Goal: Transaction & Acquisition: Subscribe to service/newsletter

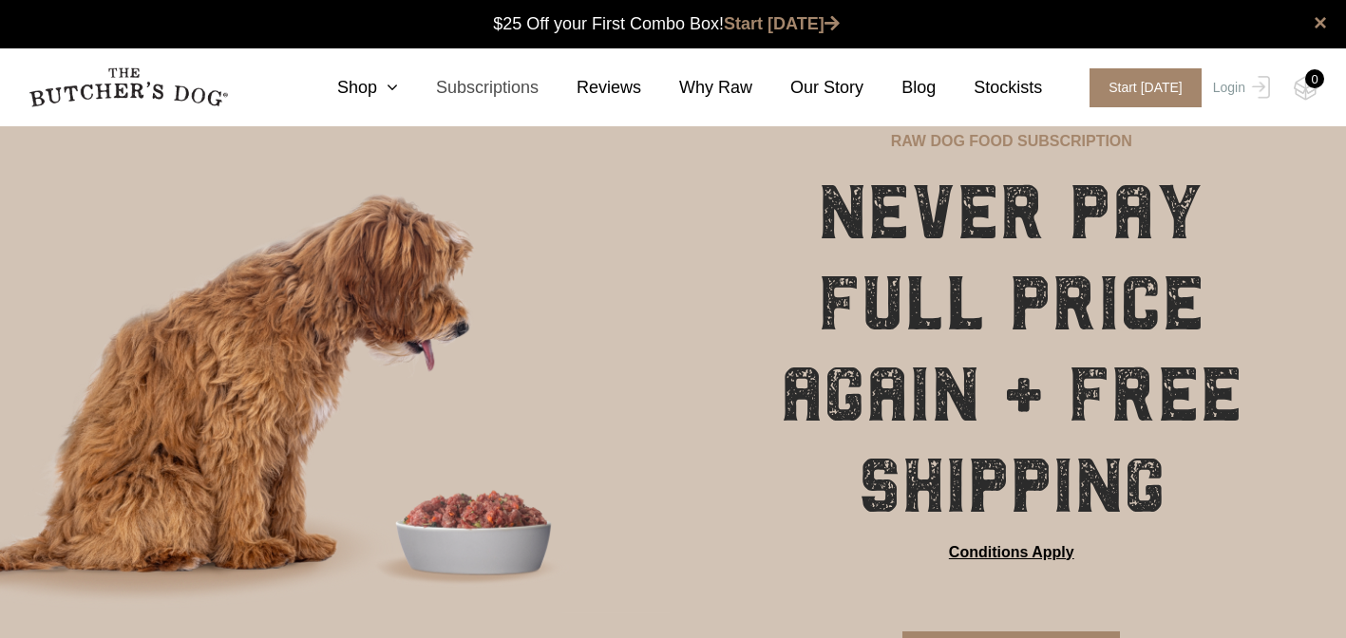
scroll to position [1, 0]
click at [517, 93] on link "Subscriptions" at bounding box center [468, 88] width 141 height 26
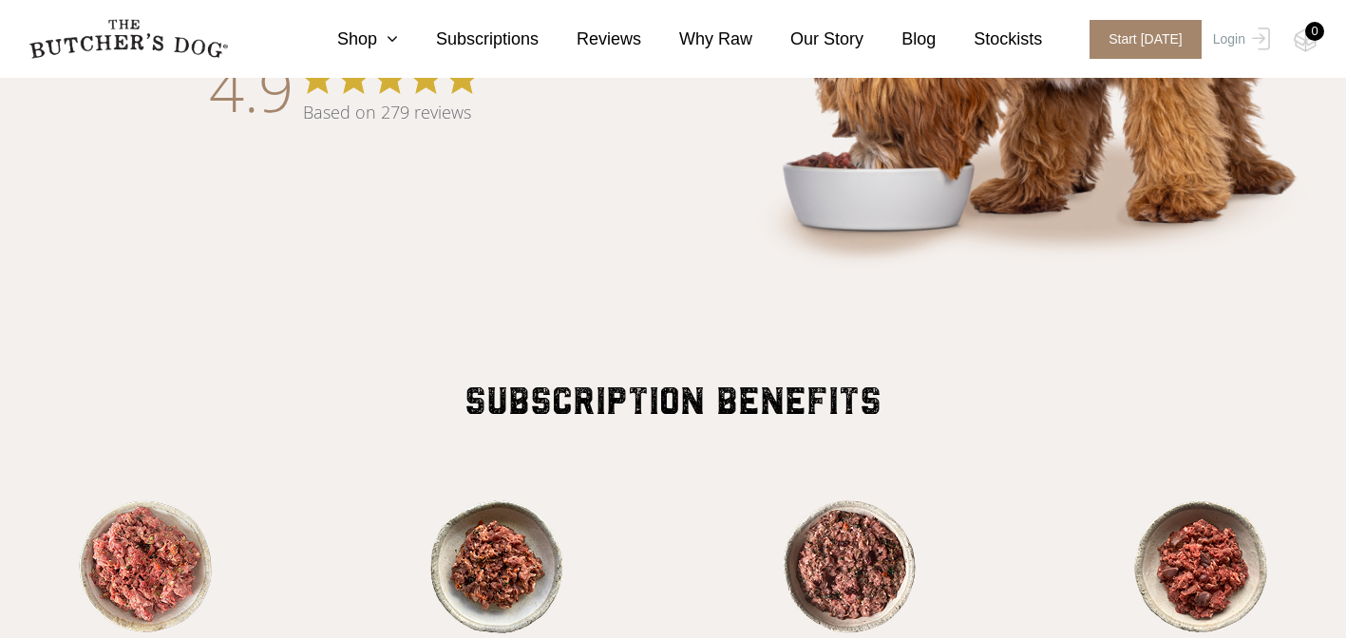
scroll to position [1226, 0]
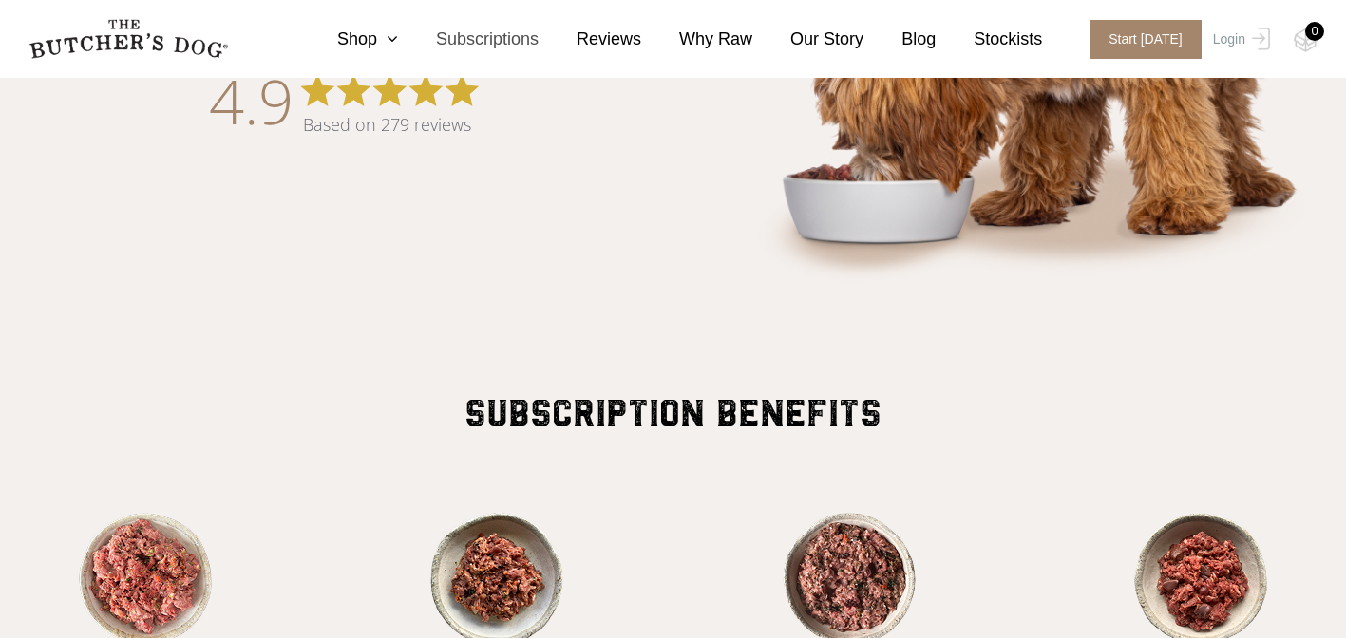
click at [476, 43] on link "Subscriptions" at bounding box center [468, 40] width 141 height 26
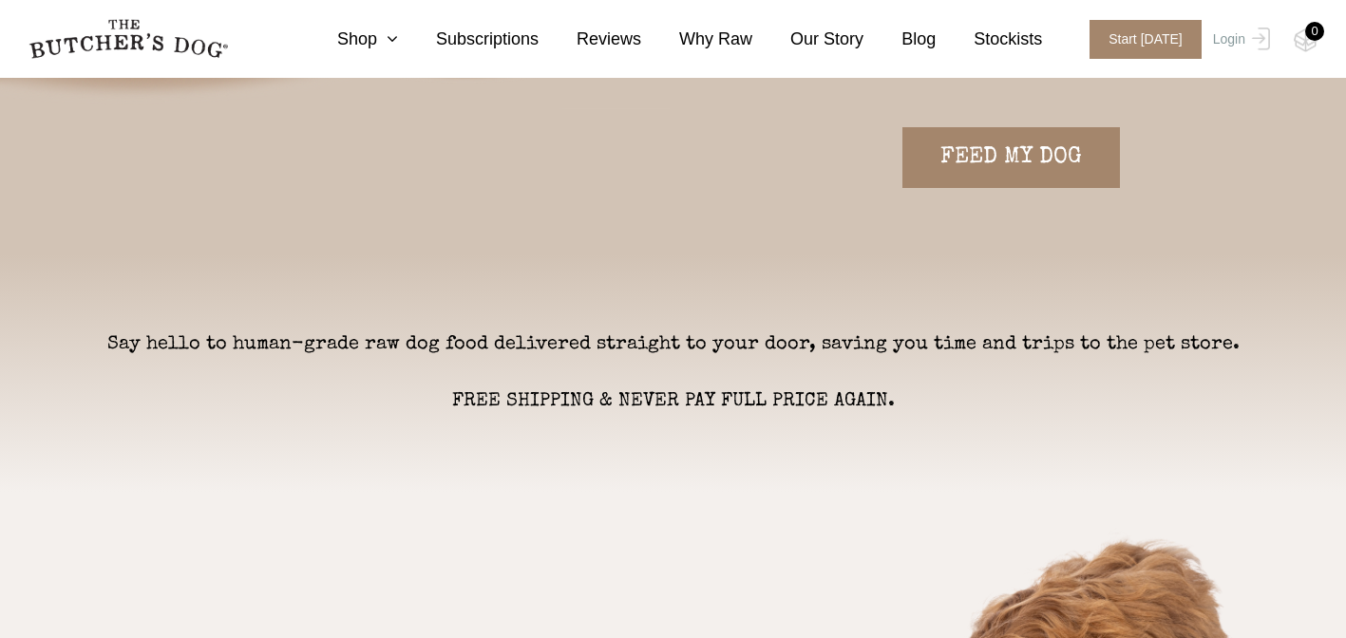
scroll to position [341, 0]
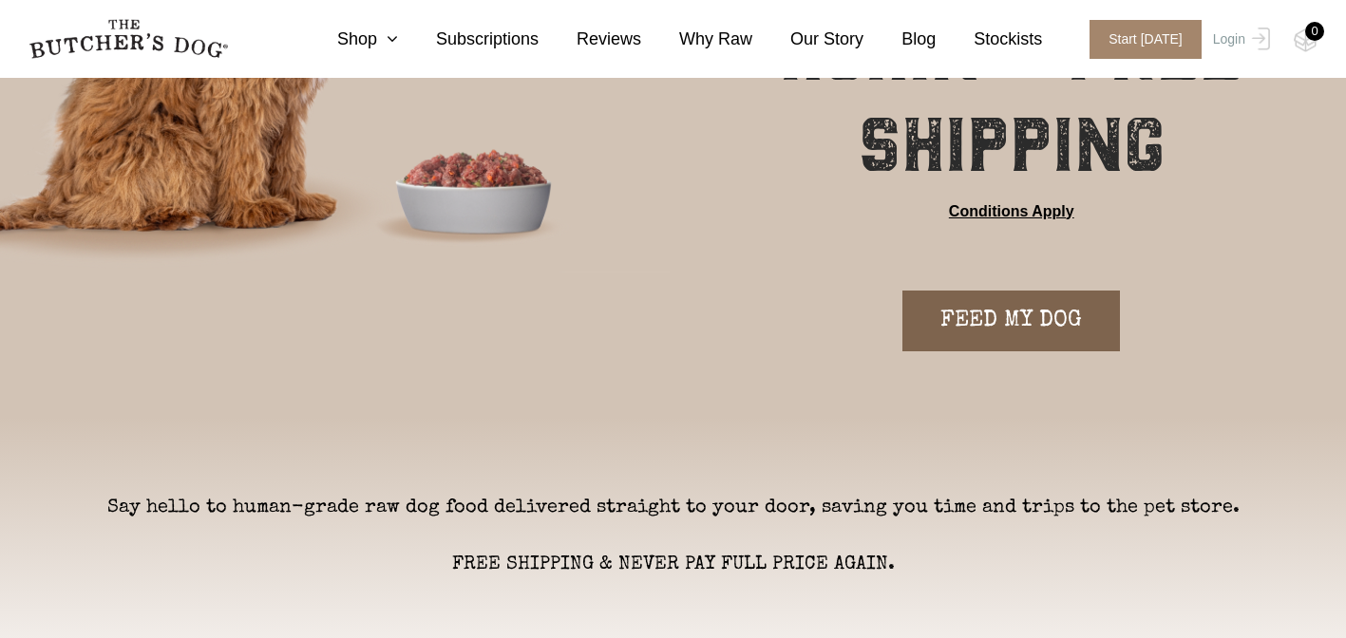
click at [995, 331] on link "FEED MY DOG" at bounding box center [1010, 321] width 217 height 61
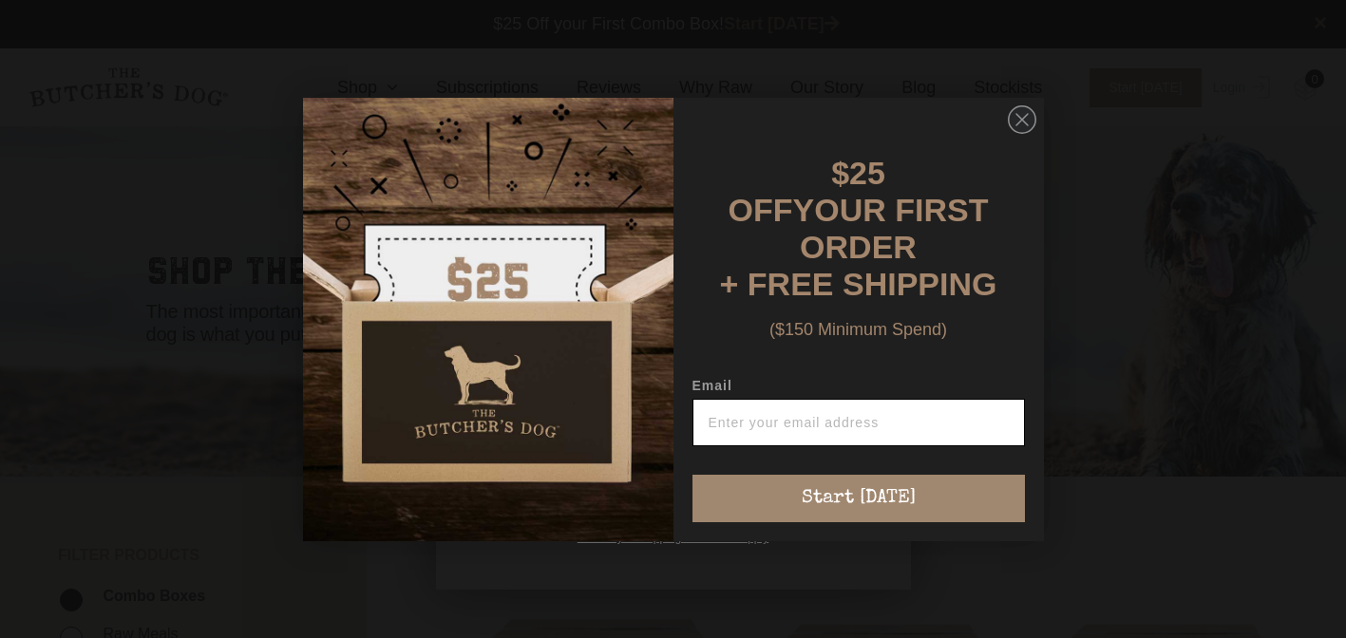
scroll to position [1, 0]
click at [765, 407] on input "Email" at bounding box center [858, 422] width 332 height 47
type input "harry@gsmarketing.com.au"
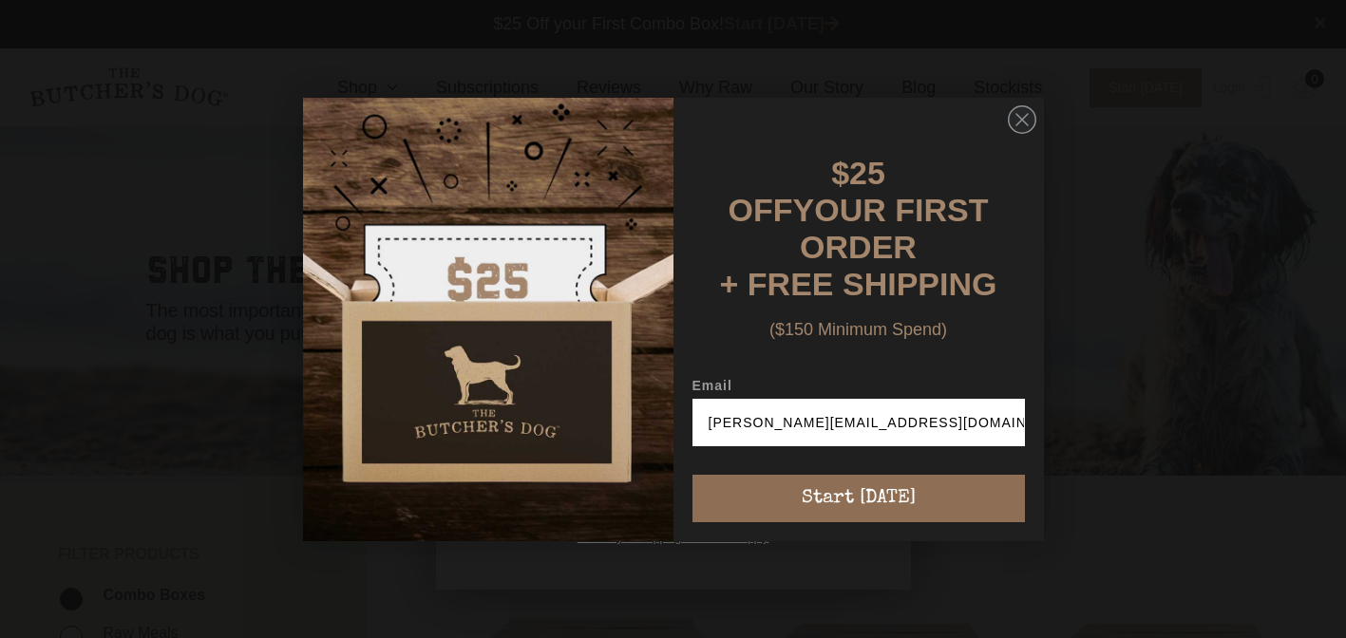
click at [828, 483] on button "Start [DATE]" at bounding box center [858, 498] width 332 height 47
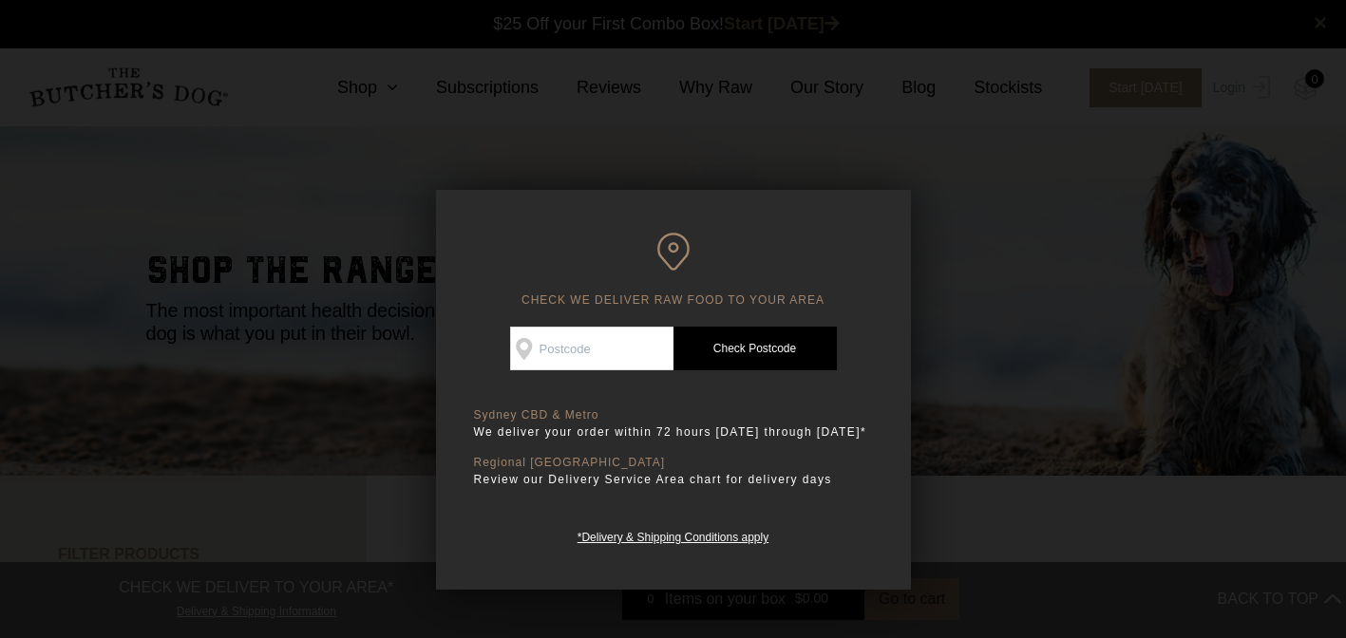
click at [613, 329] on input "Check Availability At" at bounding box center [591, 349] width 163 height 44
type input "2025"
click at [771, 353] on link "Check Postcode" at bounding box center [754, 349] width 163 height 44
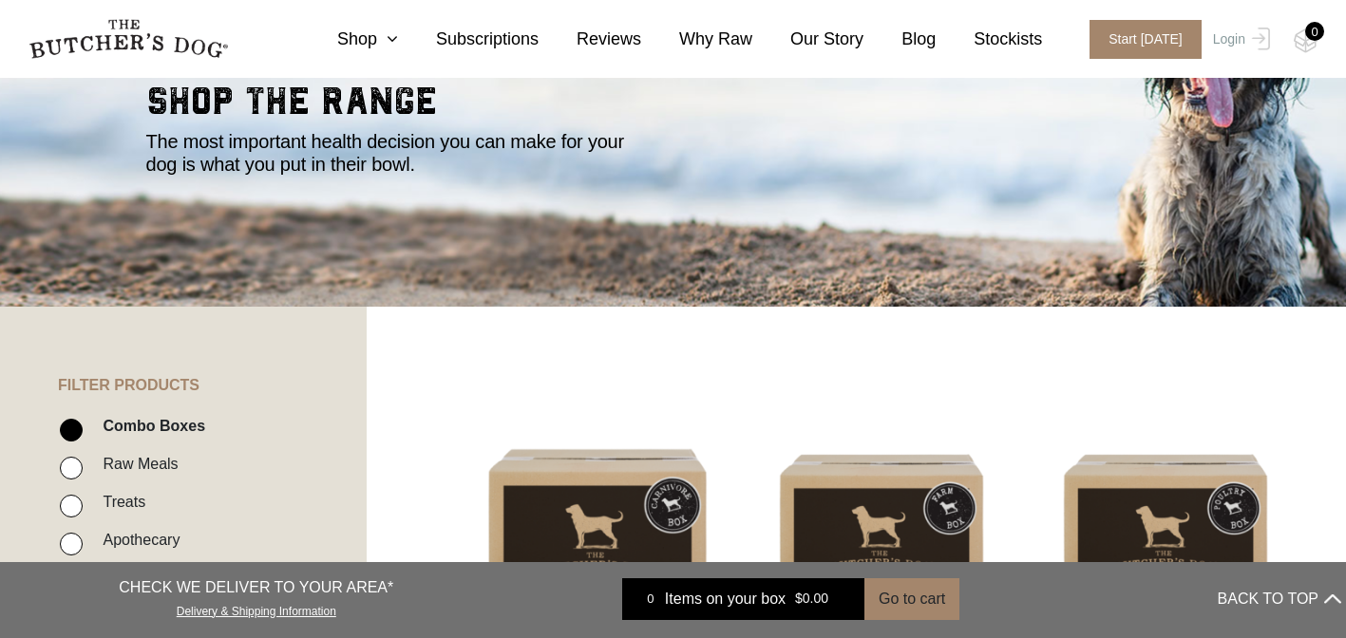
scroll to position [0, 0]
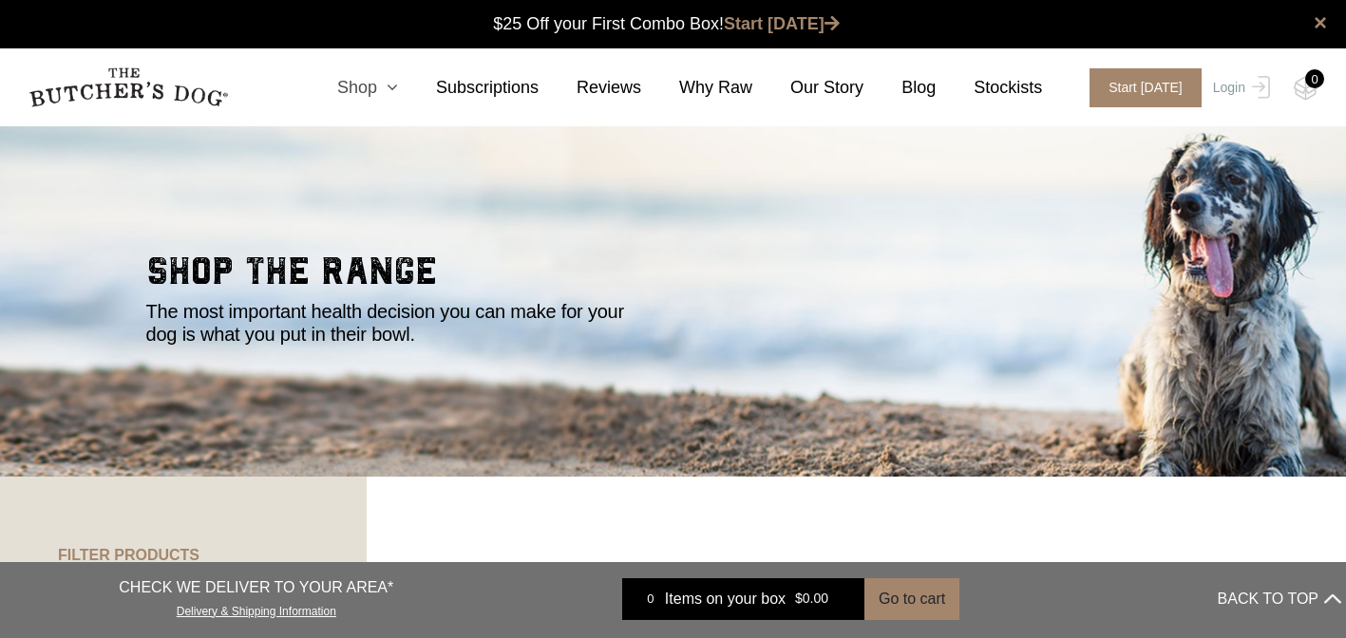
click at [377, 94] on link "Shop" at bounding box center [348, 88] width 99 height 26
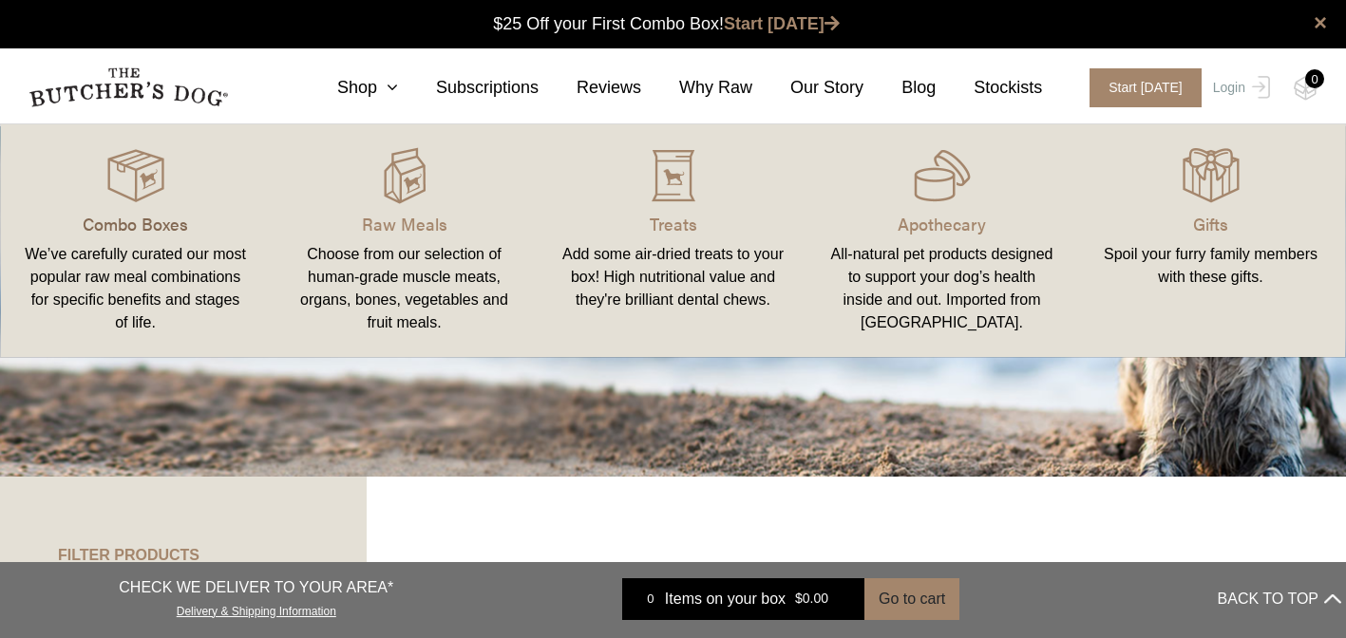
click at [160, 217] on p "Combo Boxes" at bounding box center [135, 224] width 223 height 26
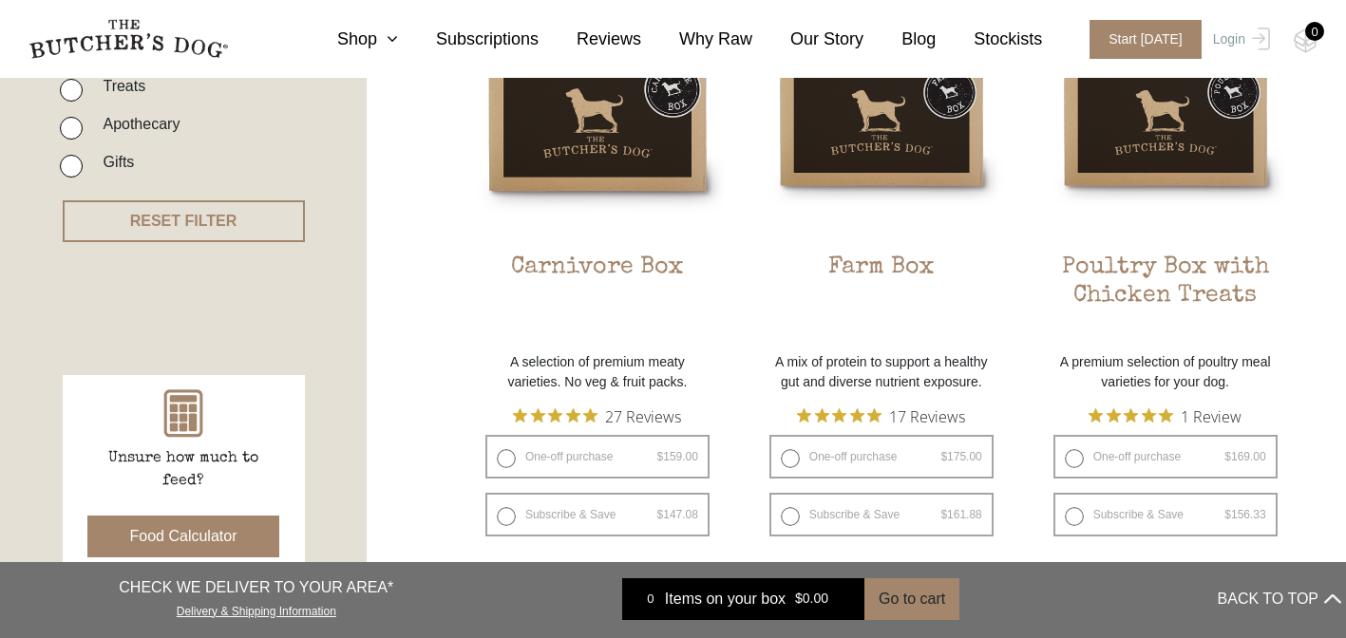
scroll to position [518, 0]
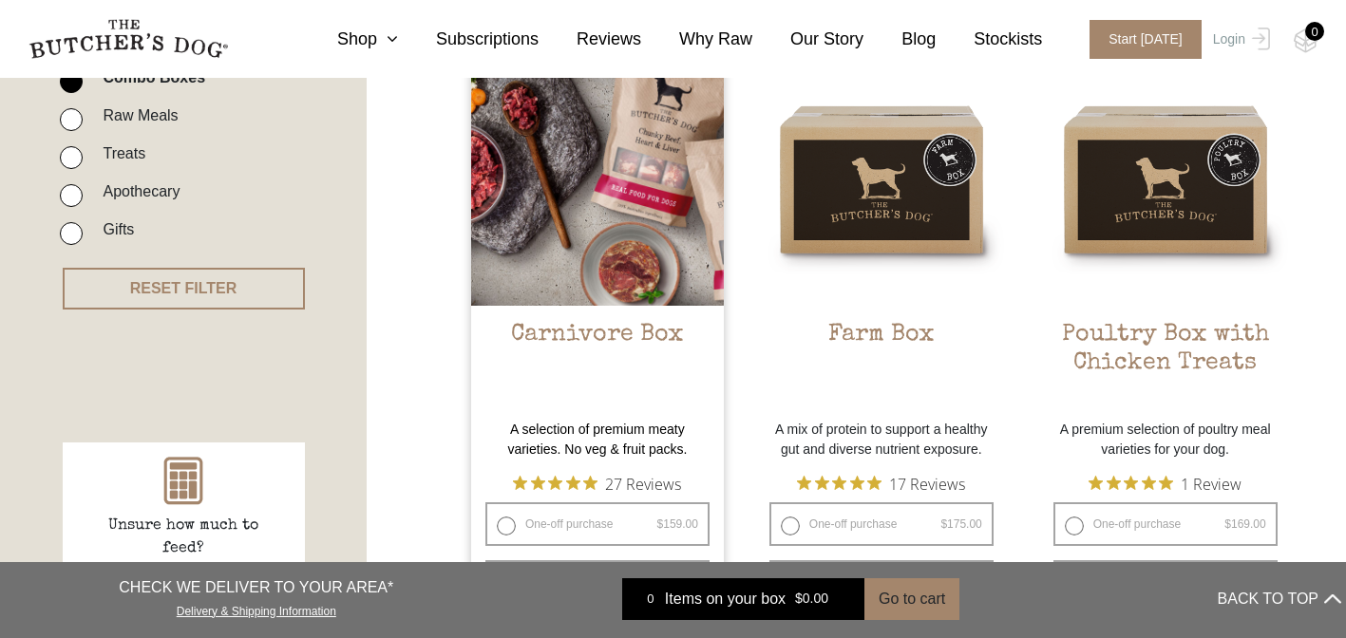
click at [579, 214] on img at bounding box center [597, 179] width 253 height 253
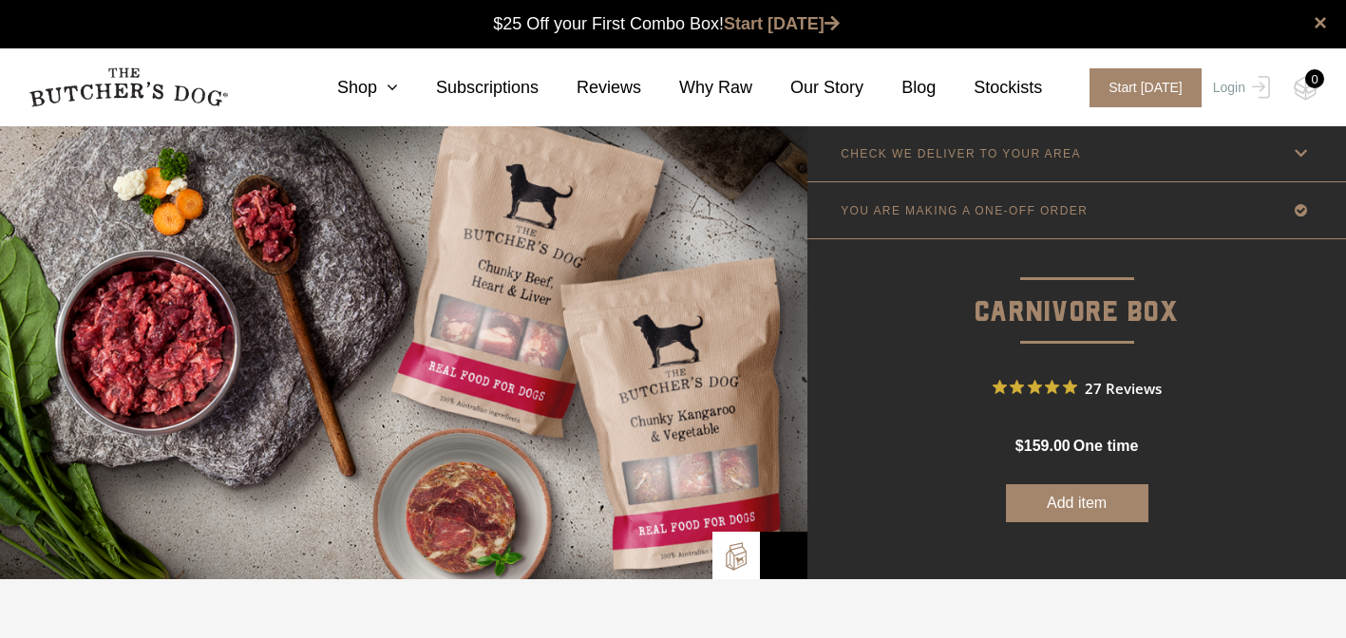
click at [611, 448] on img at bounding box center [403, 352] width 807 height 454
click at [920, 178] on link "CHECK WE DELIVER TO YOUR AREA" at bounding box center [1076, 153] width 538 height 56
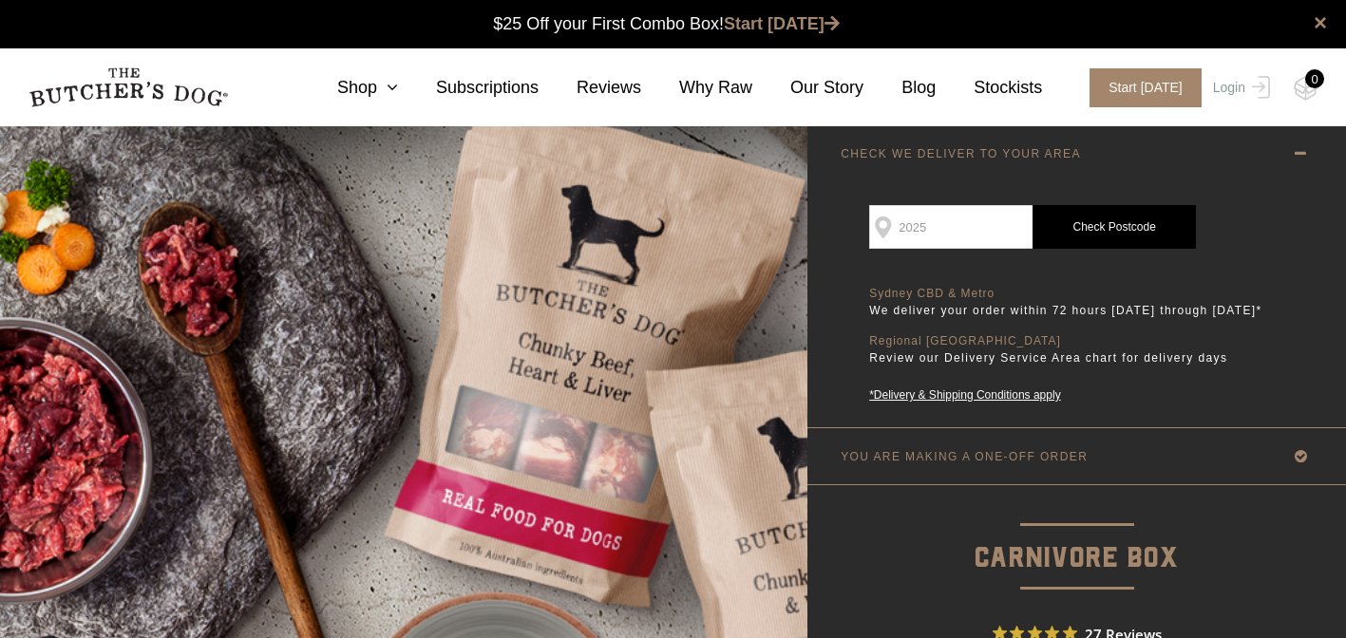
click at [948, 463] on p "YOU ARE MAKING A ONE-OFF ORDER" at bounding box center [963, 456] width 247 height 13
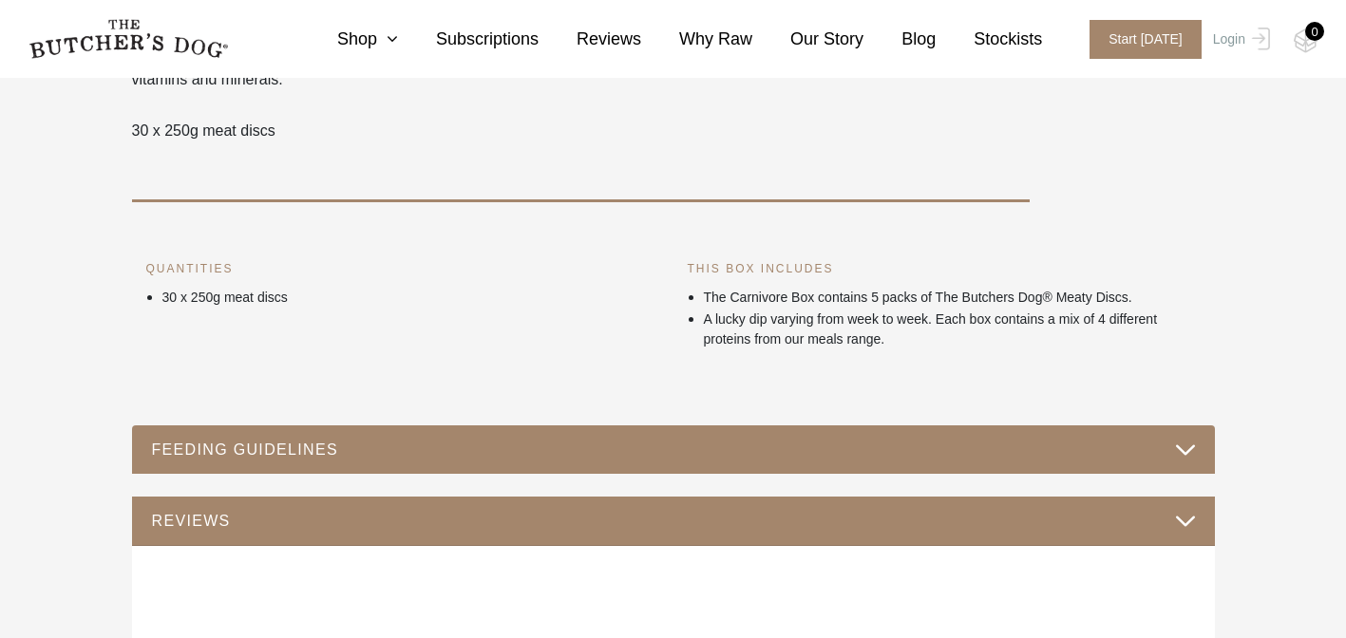
scroll to position [1014, 0]
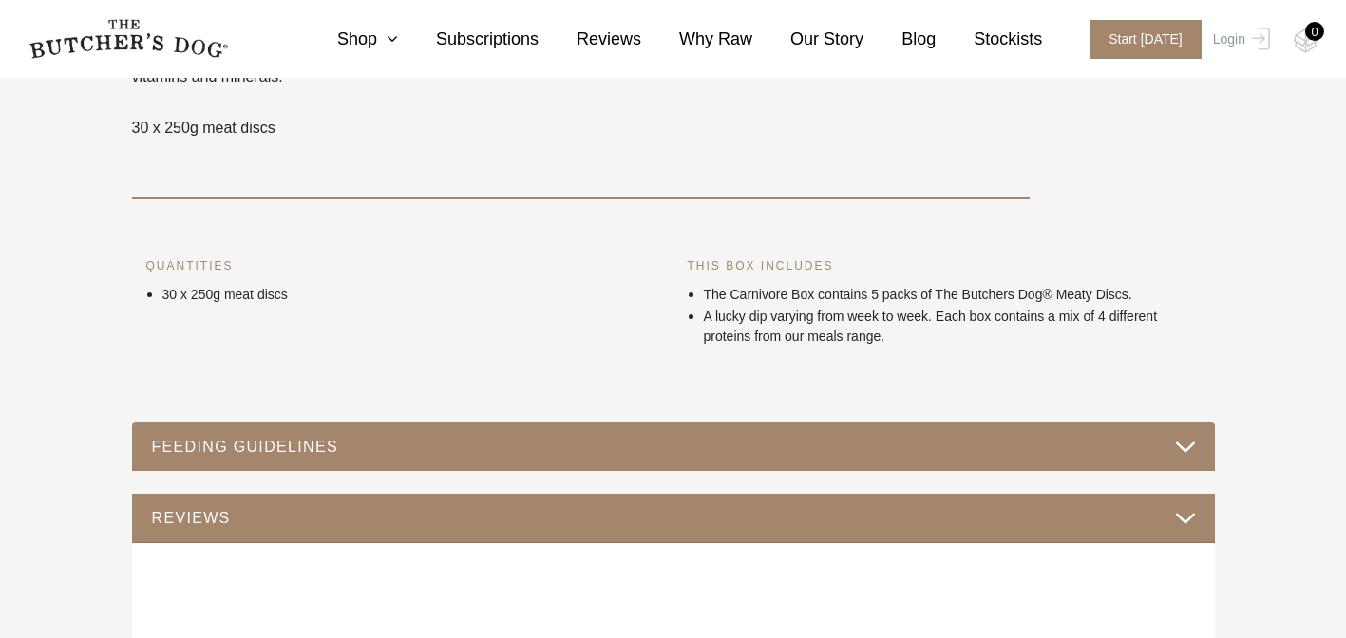
click at [583, 460] on button "FEEDING GUIDELINES" at bounding box center [673, 447] width 1045 height 26
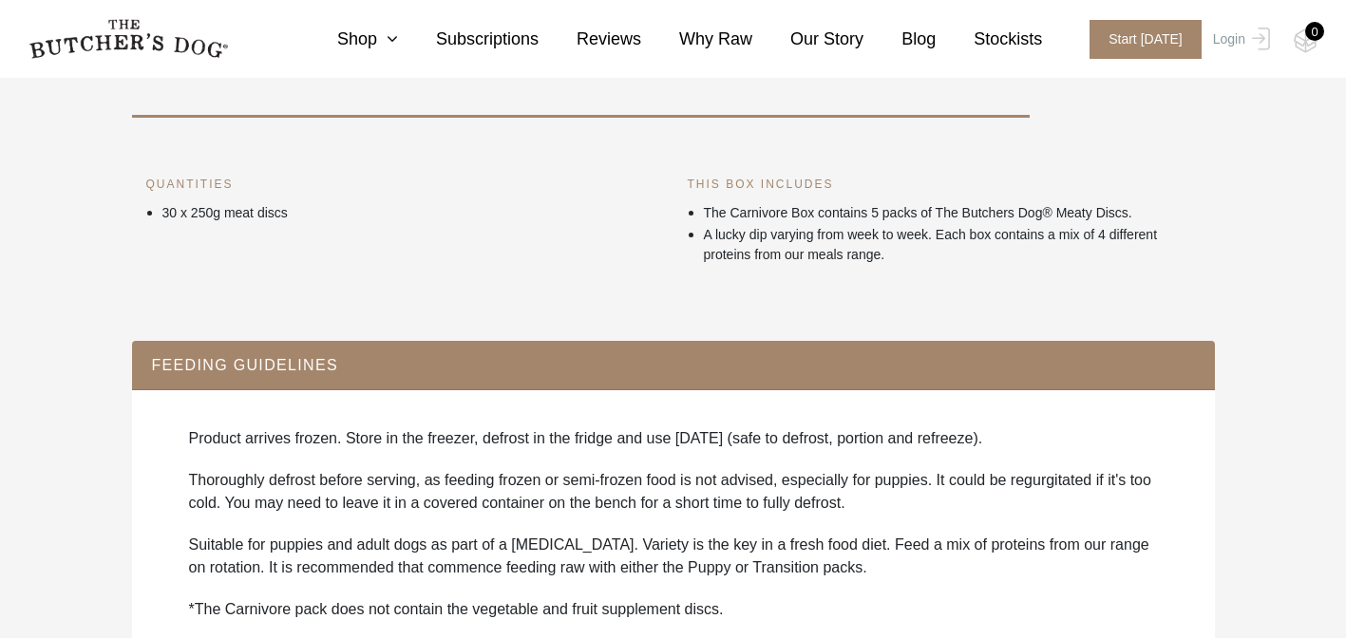
scroll to position [1097, 0]
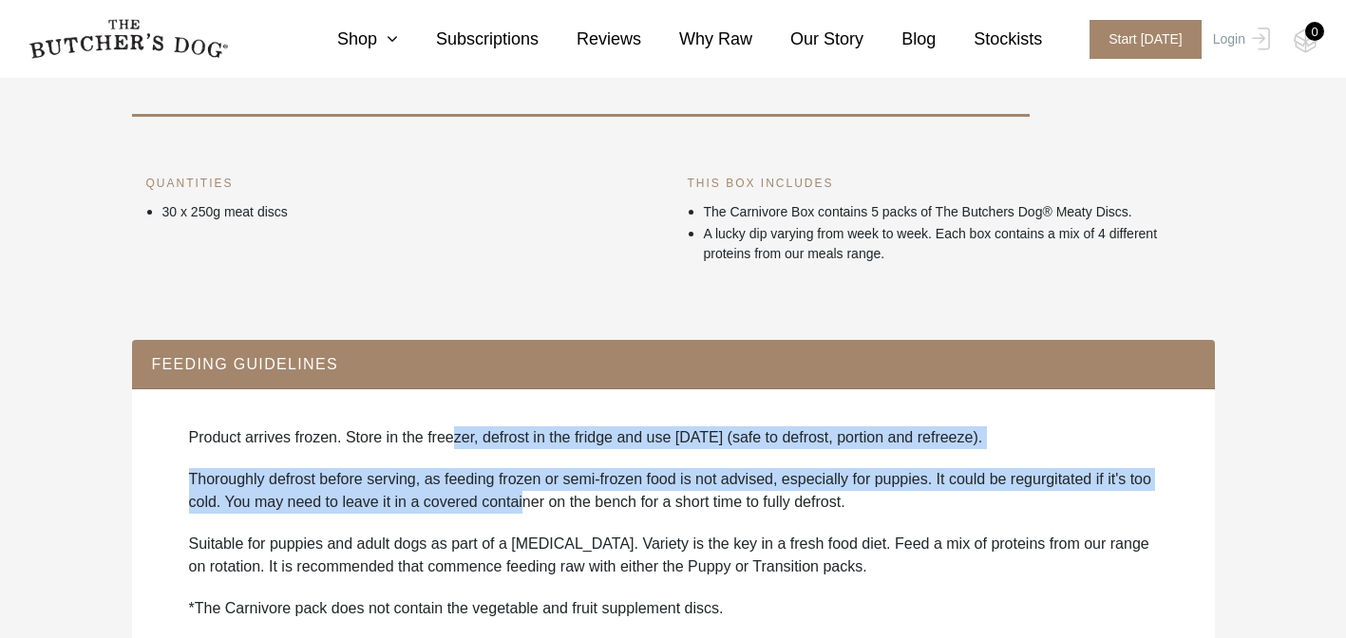
drag, startPoint x: 459, startPoint y: 464, endPoint x: 556, endPoint y: 521, distance: 112.4
click at [556, 521] on div "Product arrives frozen. Store in the freezer, defrost in the fridge and use wit…" at bounding box center [673, 553] width 1045 height 292
click at [556, 514] on p "Thoroughly defrost before serving, as feeding frozen or semi-frozen food is not…" at bounding box center [673, 491] width 969 height 46
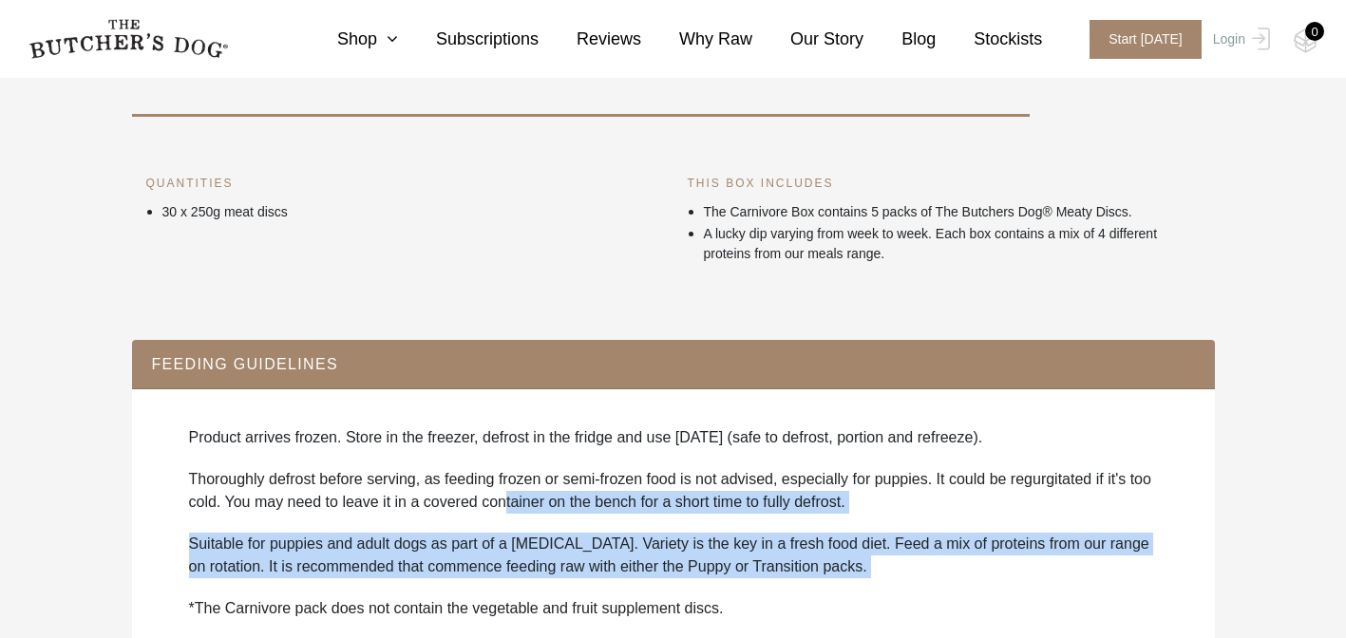
drag, startPoint x: 536, startPoint y: 516, endPoint x: 812, endPoint y: 616, distance: 294.1
click at [812, 616] on div "Product arrives frozen. Store in the freezer, defrost in the fridge and use wit…" at bounding box center [673, 553] width 1045 height 292
click at [811, 614] on div "Product arrives frozen. Store in the freezer, defrost in the fridge and use wit…" at bounding box center [673, 553] width 1045 height 292
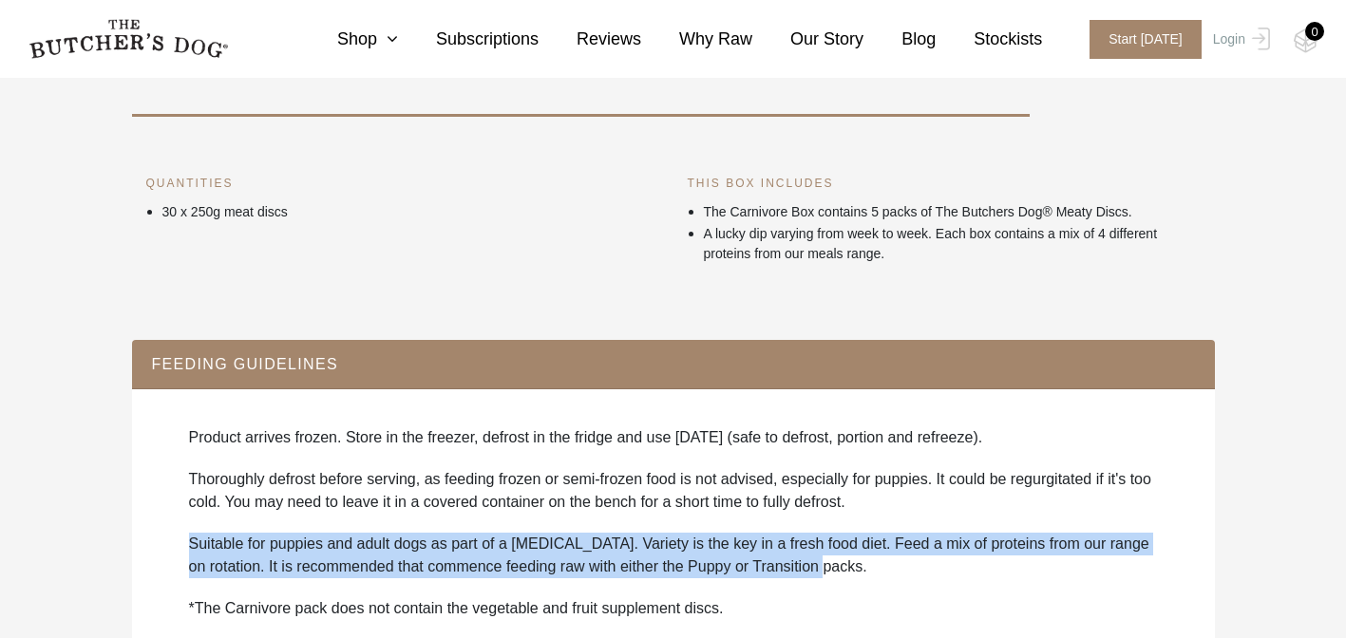
drag, startPoint x: 556, startPoint y: 552, endPoint x: 879, endPoint y: 589, distance: 325.0
click at [879, 589] on div "Product arrives frozen. Store in the freezer, defrost in the fridge and use wit…" at bounding box center [673, 553] width 1045 height 292
click at [878, 578] on p "Suitable for puppies and adult dogs as part of a raw diet. Variety is the key i…" at bounding box center [673, 556] width 969 height 46
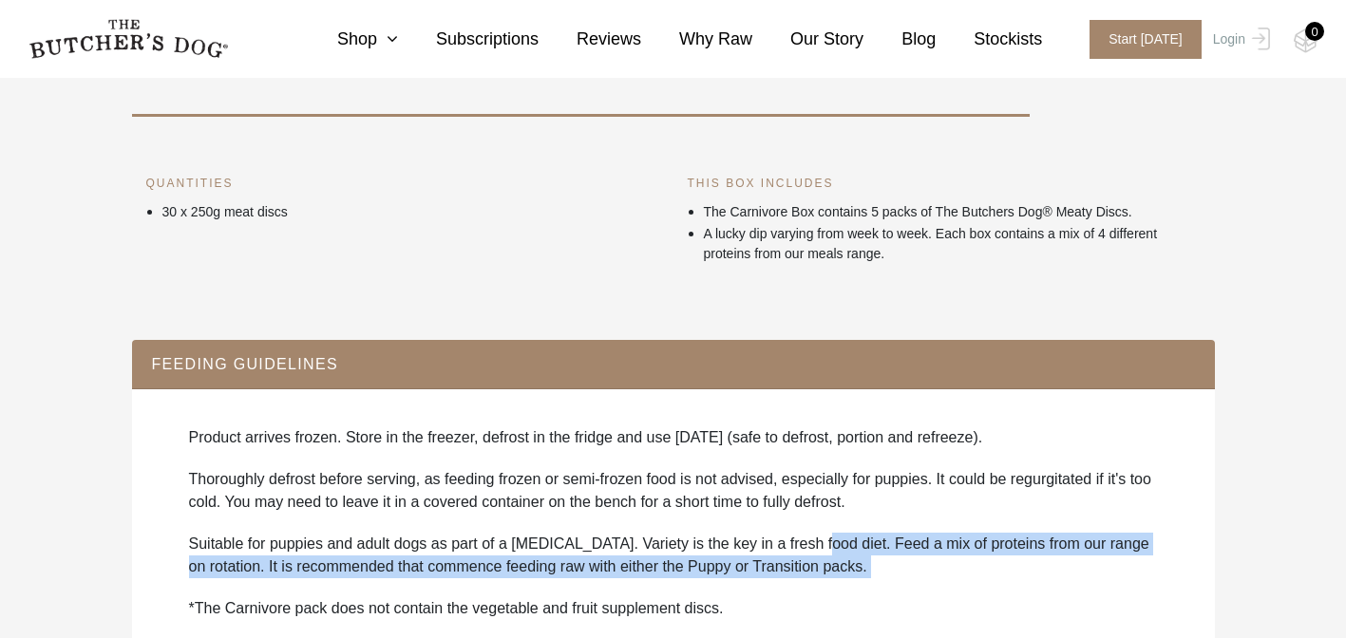
drag, startPoint x: 818, startPoint y: 566, endPoint x: 867, endPoint y: 604, distance: 62.3
click at [867, 604] on div "Product arrives frozen. Store in the freezer, defrost in the fridge and use wit…" at bounding box center [673, 553] width 1045 height 292
drag, startPoint x: 845, startPoint y: 569, endPoint x: 870, endPoint y: 605, distance: 43.7
click at [870, 605] on div "Product arrives frozen. Store in the freezer, defrost in the fridge and use wit…" at bounding box center [673, 553] width 1045 height 292
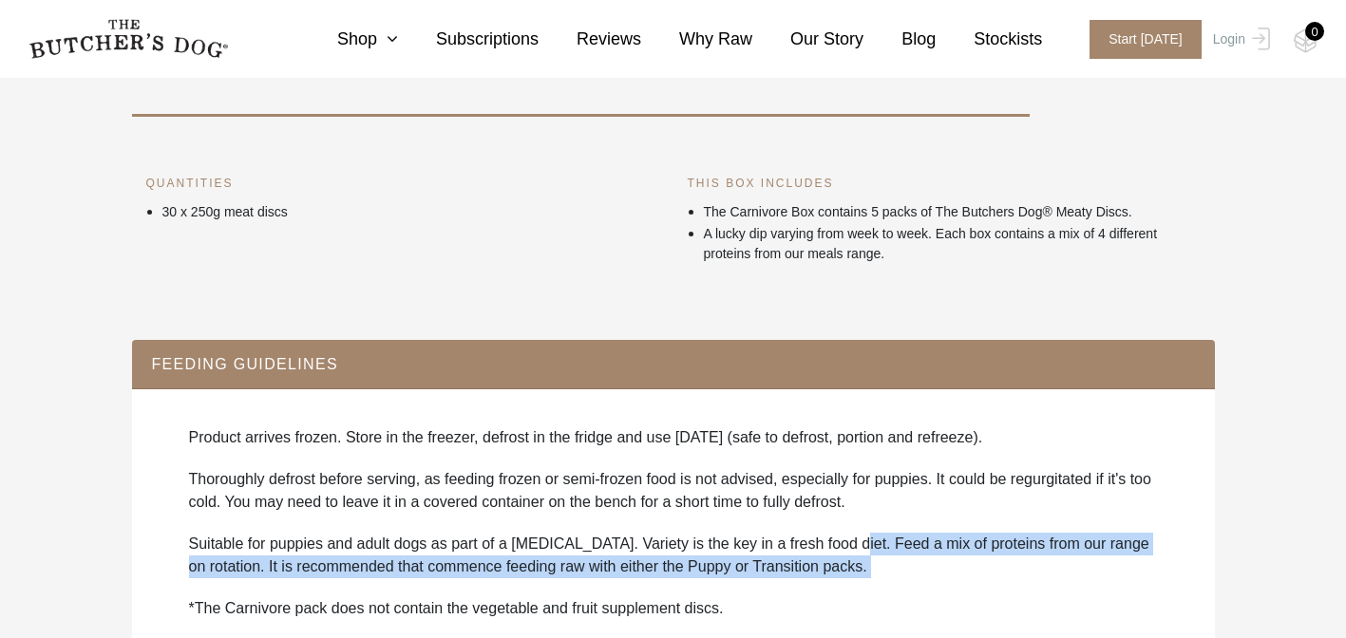
click at [870, 605] on div "Product arrives frozen. Store in the freezer, defrost in the fridge and use wit…" at bounding box center [673, 553] width 1045 height 292
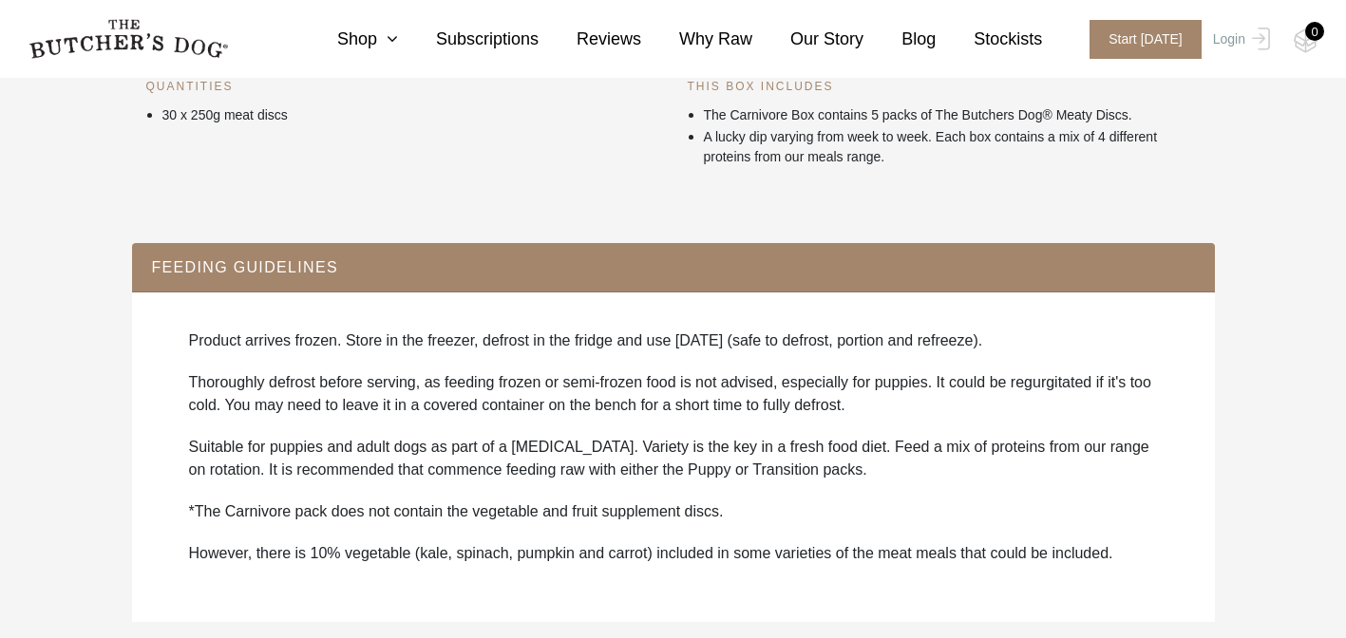
scroll to position [1196, 0]
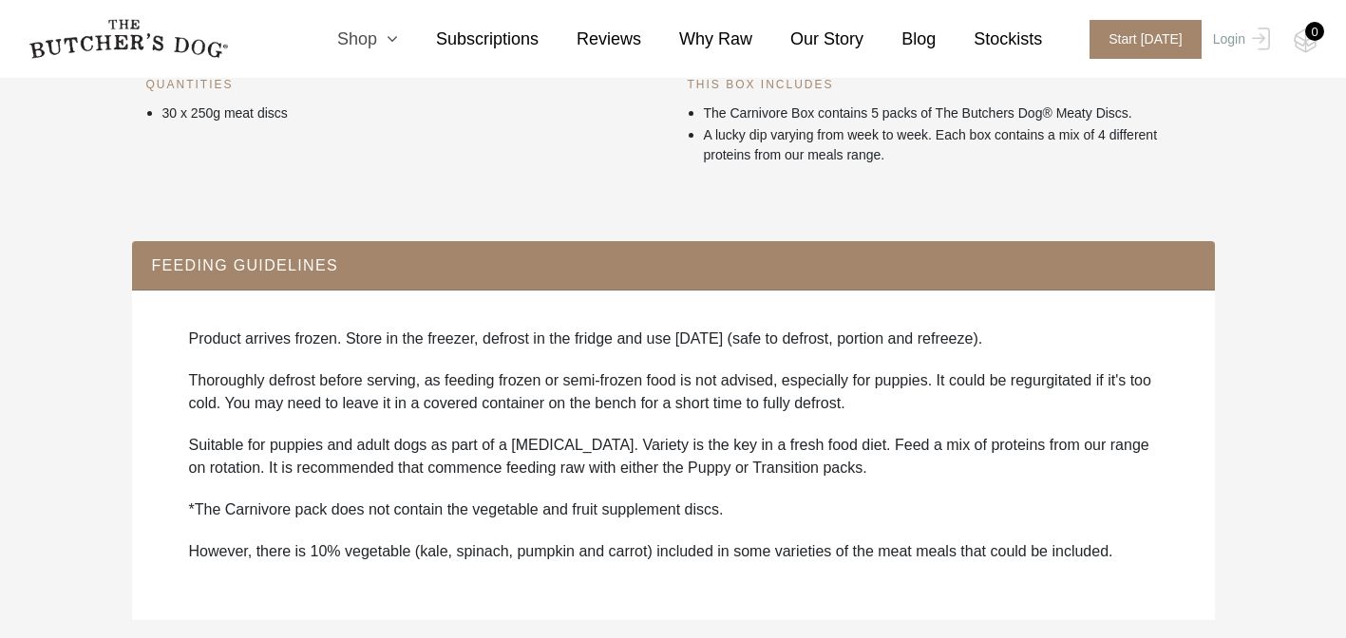
click at [398, 34] on icon at bounding box center [387, 38] width 21 height 17
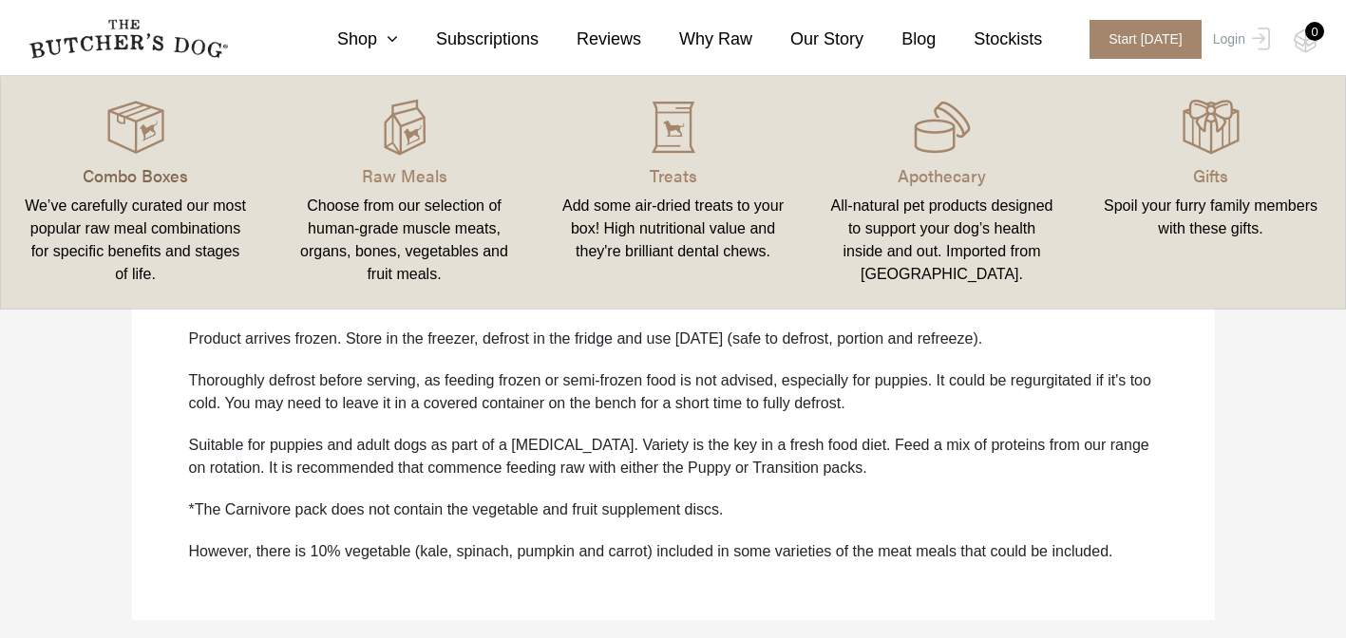
click at [163, 165] on p "Combo Boxes" at bounding box center [135, 175] width 223 height 26
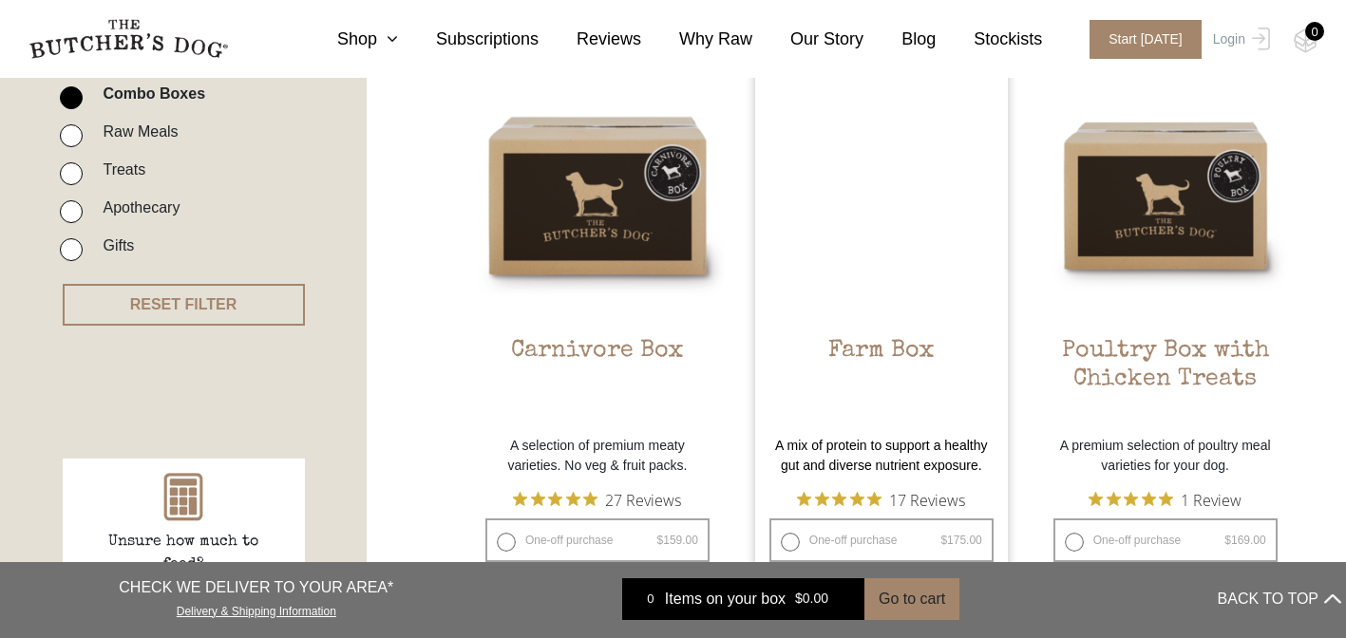
scroll to position [504, 0]
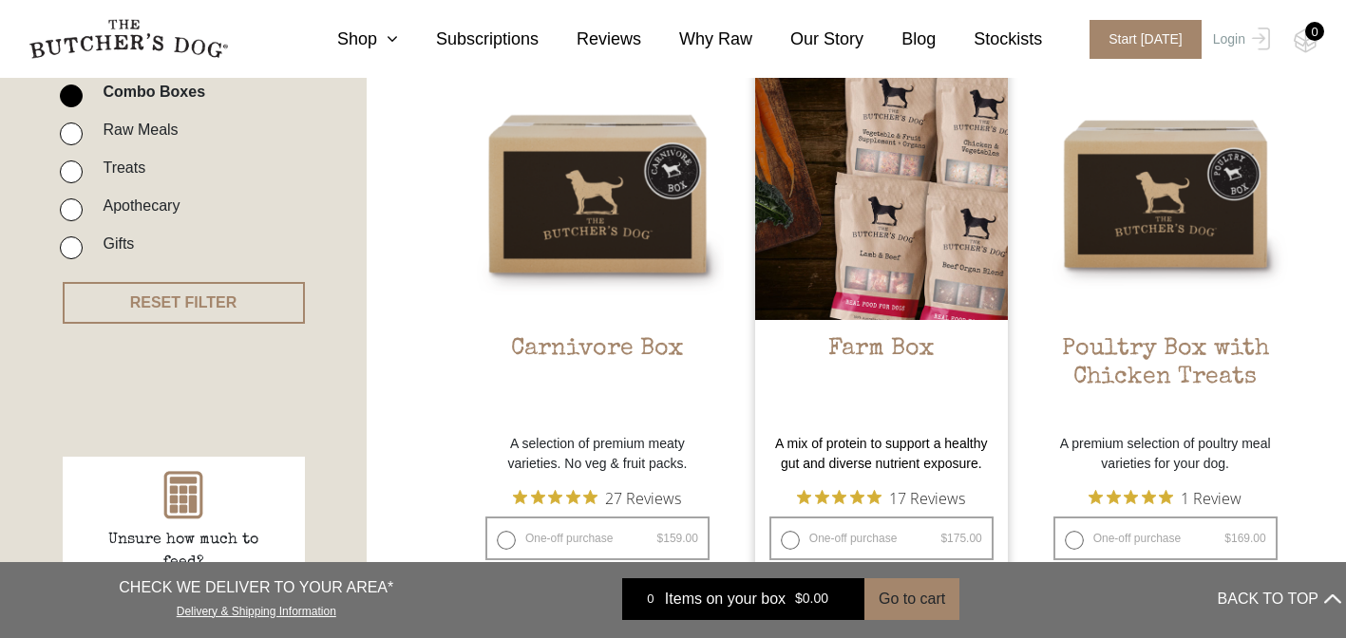
click at [899, 250] on img at bounding box center [881, 193] width 253 height 253
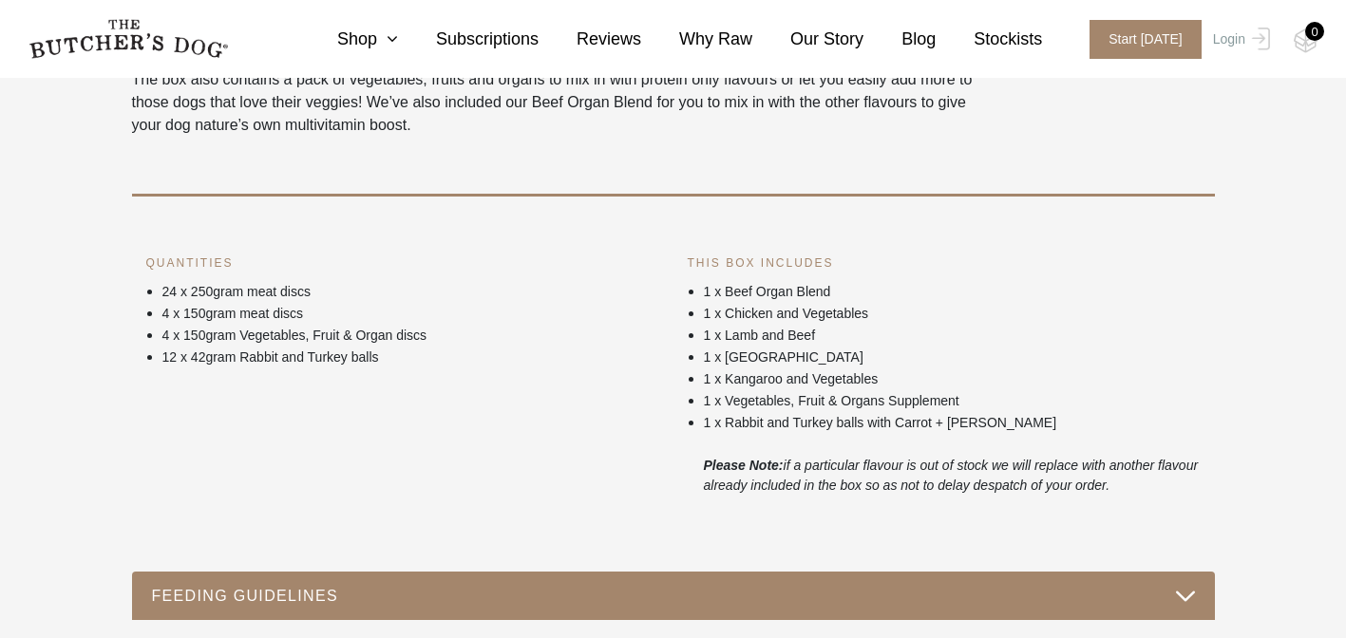
scroll to position [750, 0]
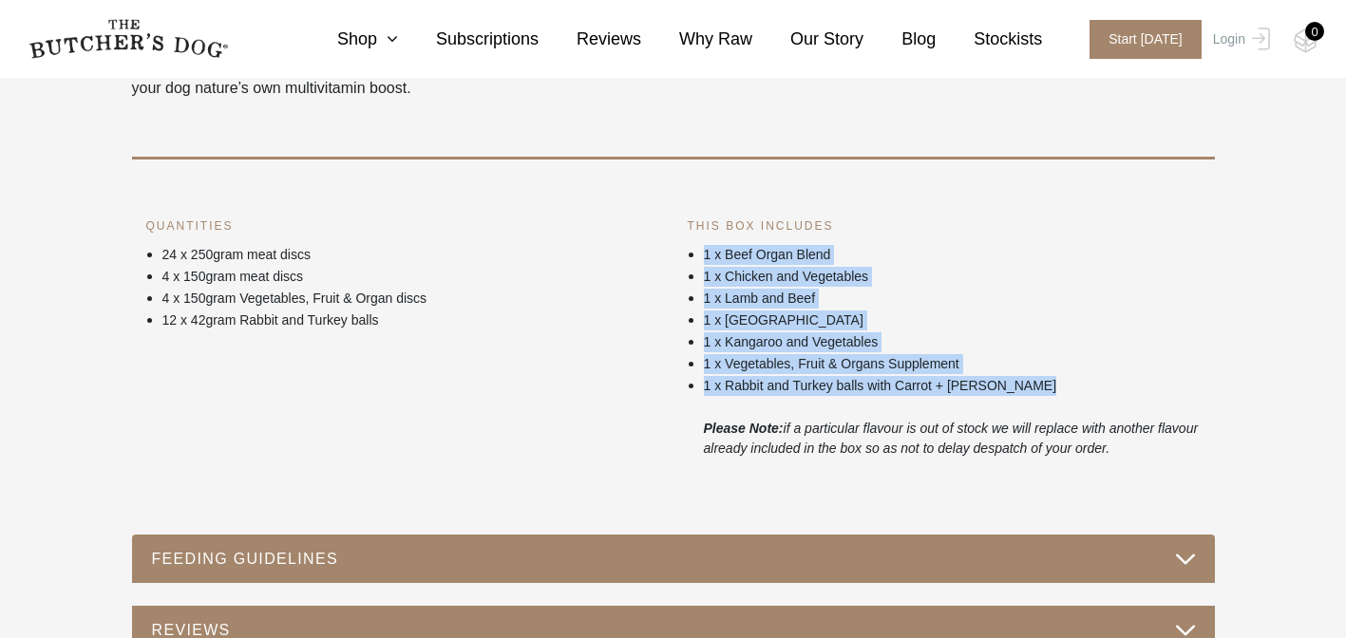
drag, startPoint x: 698, startPoint y: 255, endPoint x: 943, endPoint y: 402, distance: 285.3
click at [943, 402] on ul "1 x Beef Organ Blend 1 x Chicken and Vegetables 1 x Lamb and Beef 1 x Turkey 1 …" at bounding box center [944, 351] width 513 height 216
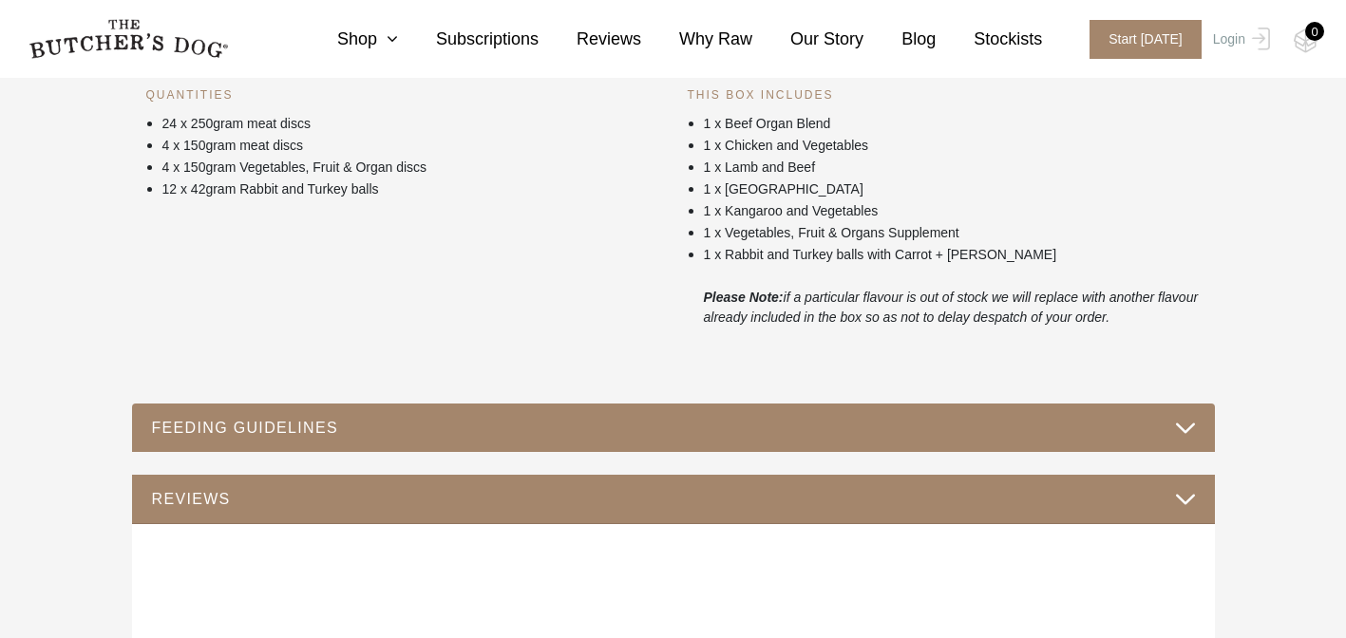
scroll to position [883, 0]
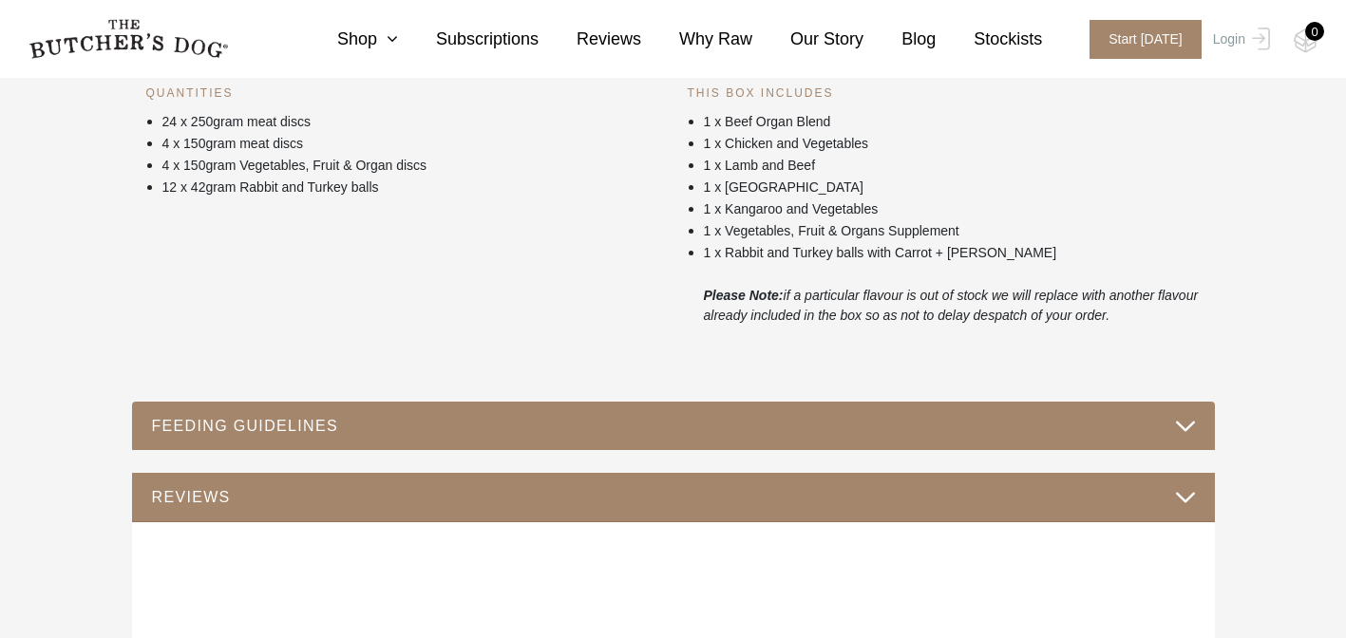
click at [894, 419] on button "FEEDING GUIDELINES" at bounding box center [673, 426] width 1045 height 26
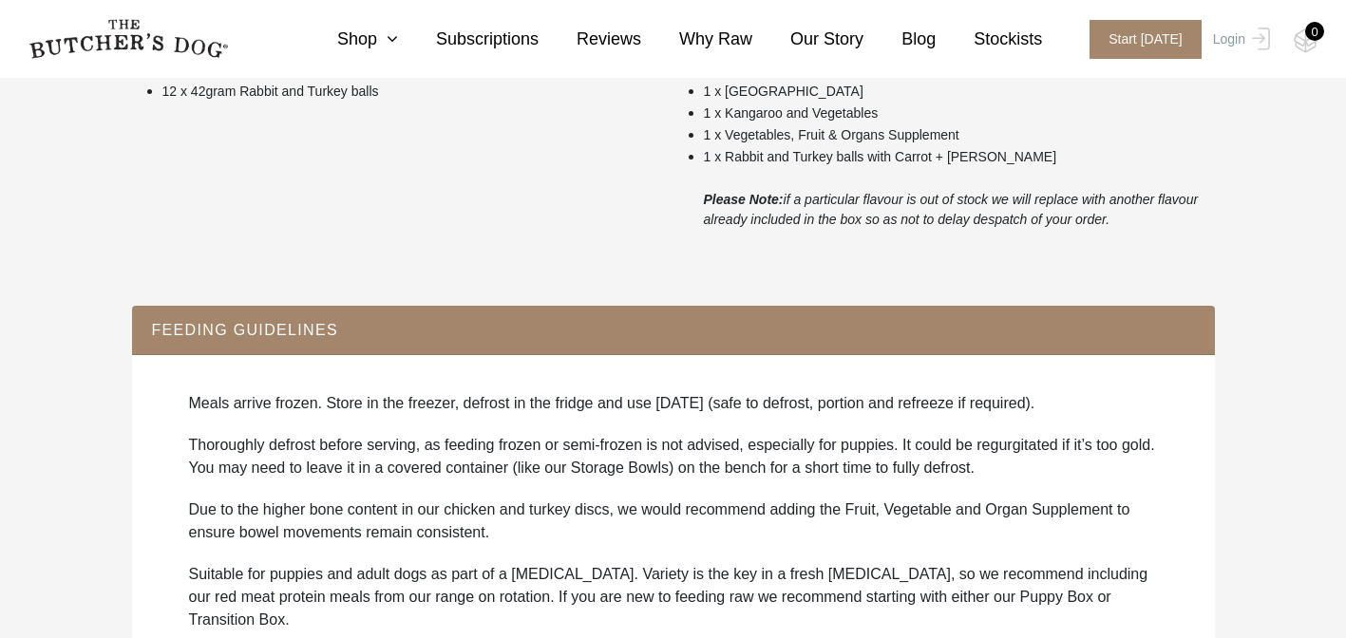
scroll to position [1057, 0]
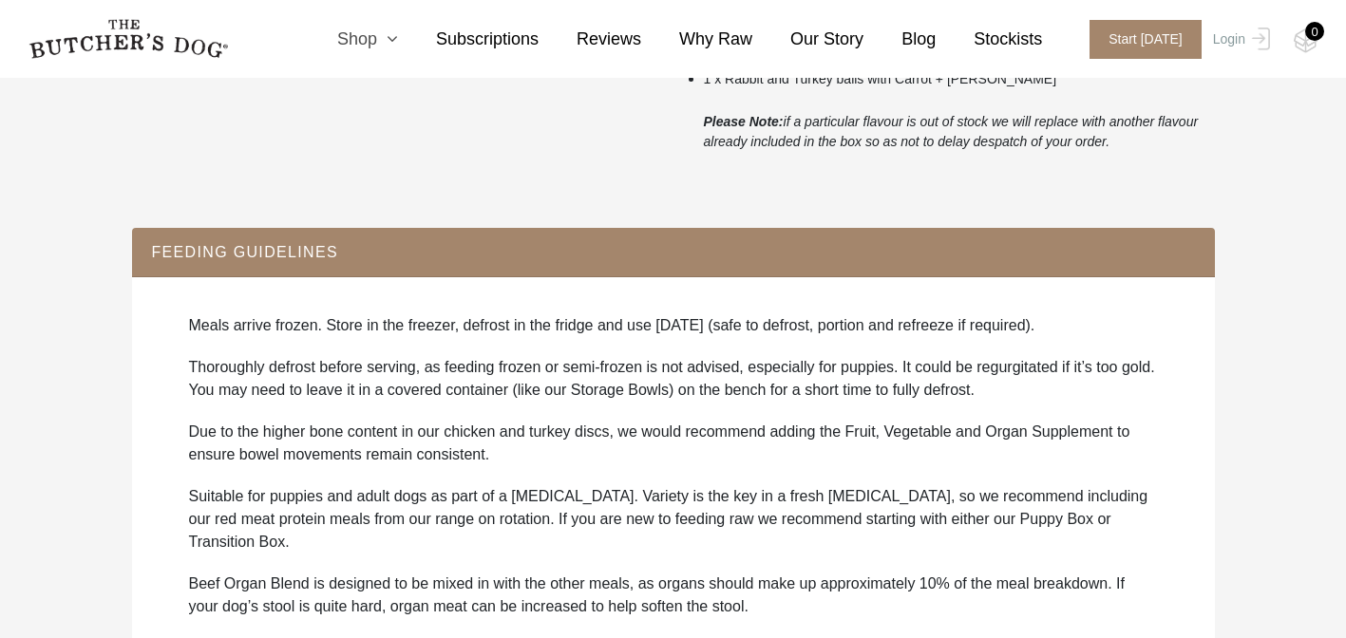
click at [378, 27] on link "Shop" at bounding box center [348, 40] width 99 height 26
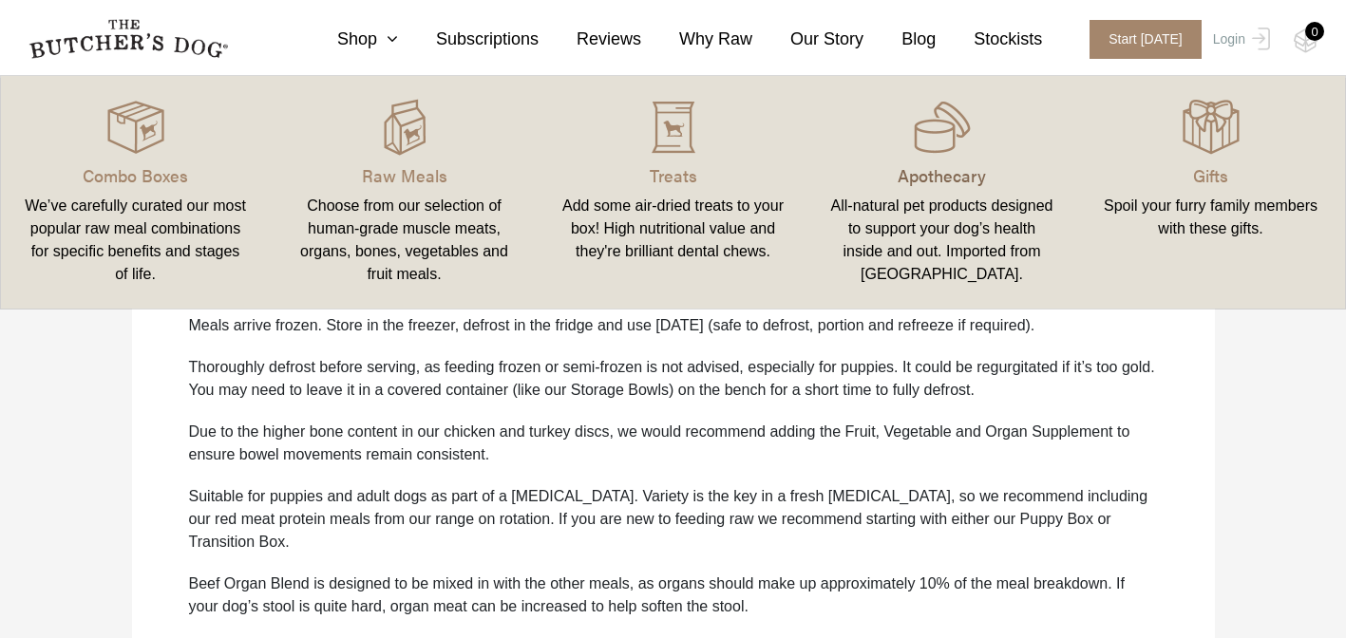
click at [925, 182] on p "Apothecary" at bounding box center [941, 175] width 223 height 26
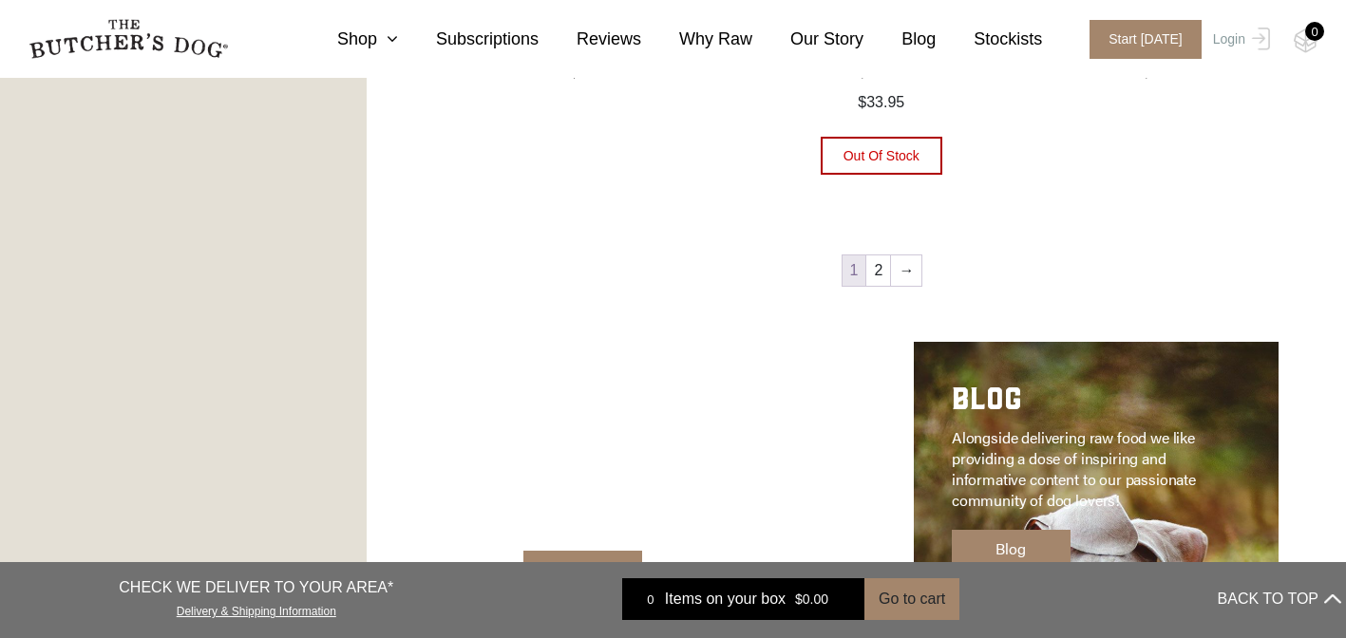
scroll to position [2384, 0]
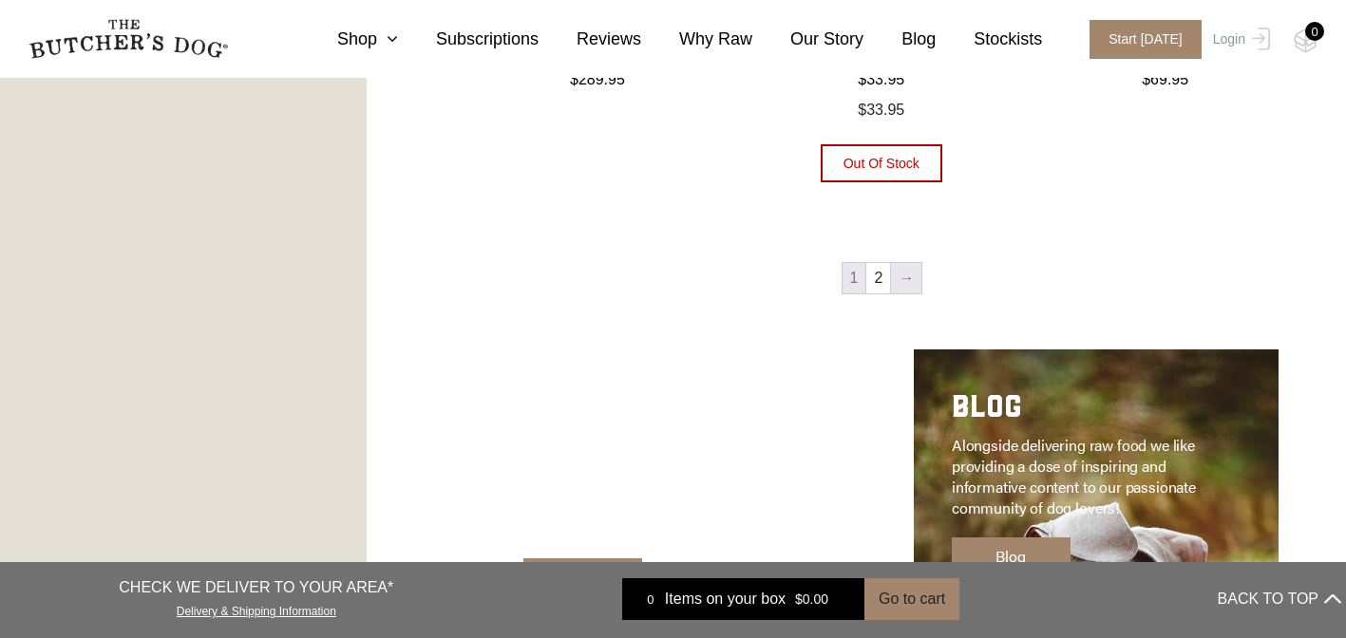
click at [904, 280] on link "→" at bounding box center [906, 278] width 30 height 30
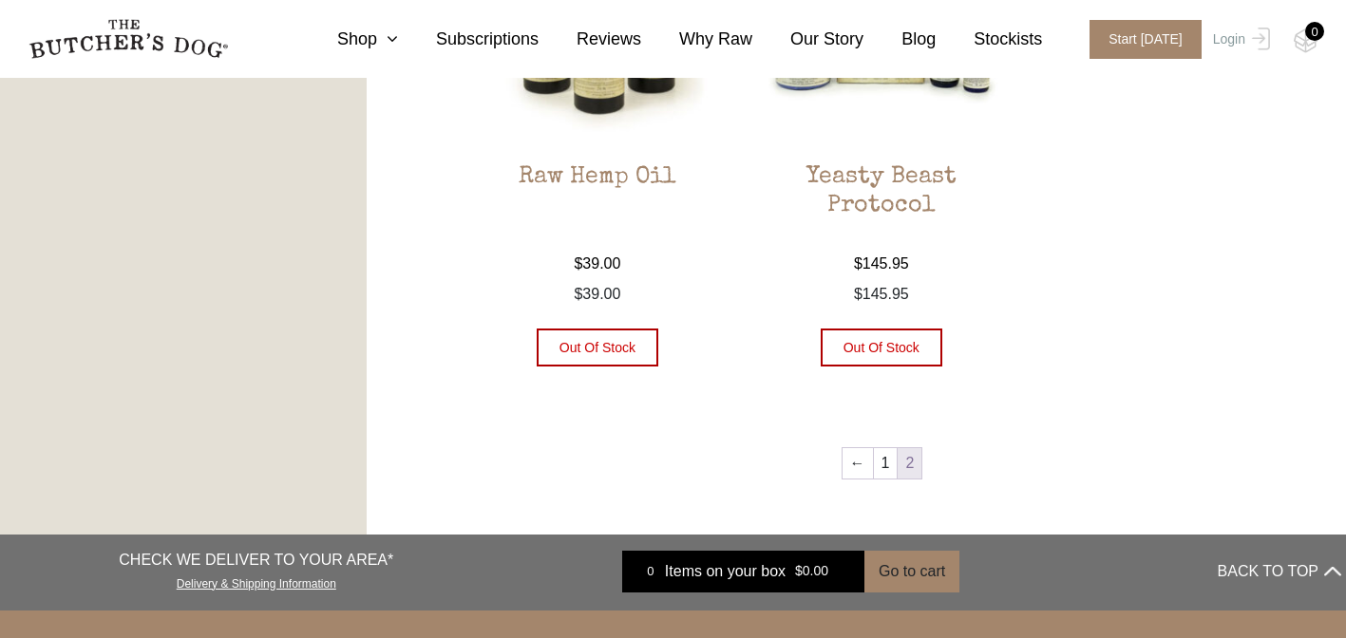
scroll to position [1218, 0]
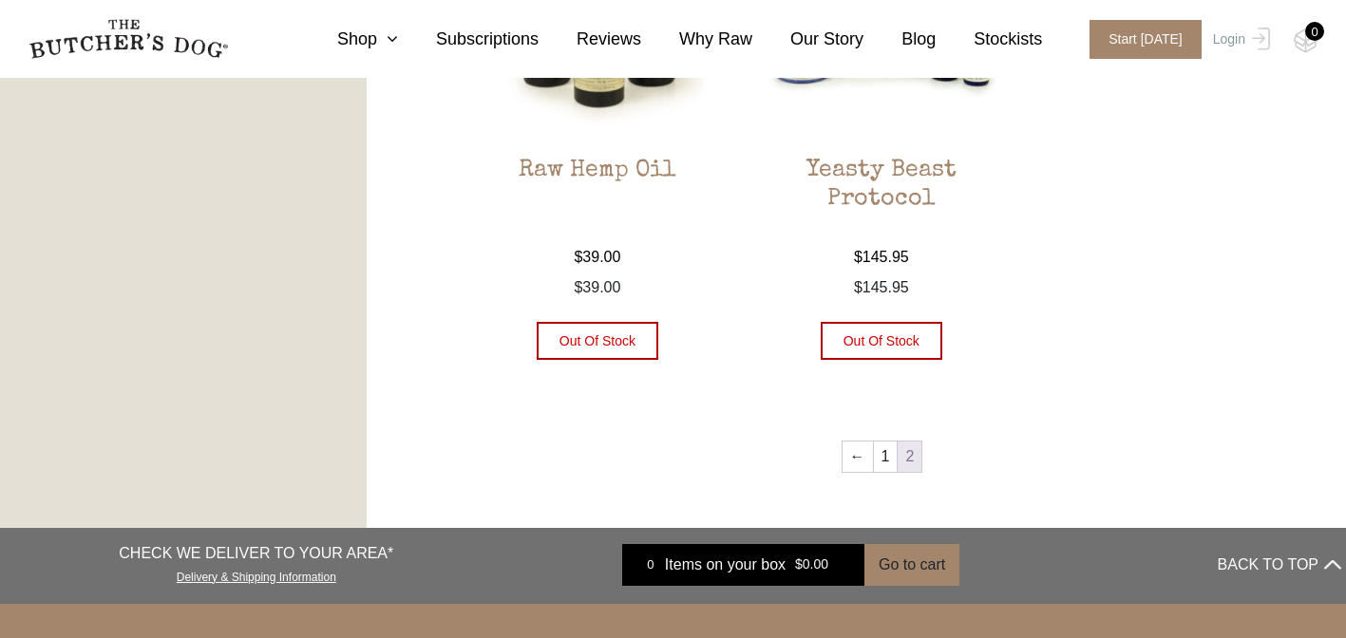
click at [370, 24] on nav "0 Shop Combo Boxes Treats" at bounding box center [673, 39] width 1346 height 78
click at [381, 40] on link "Shop" at bounding box center [348, 40] width 99 height 26
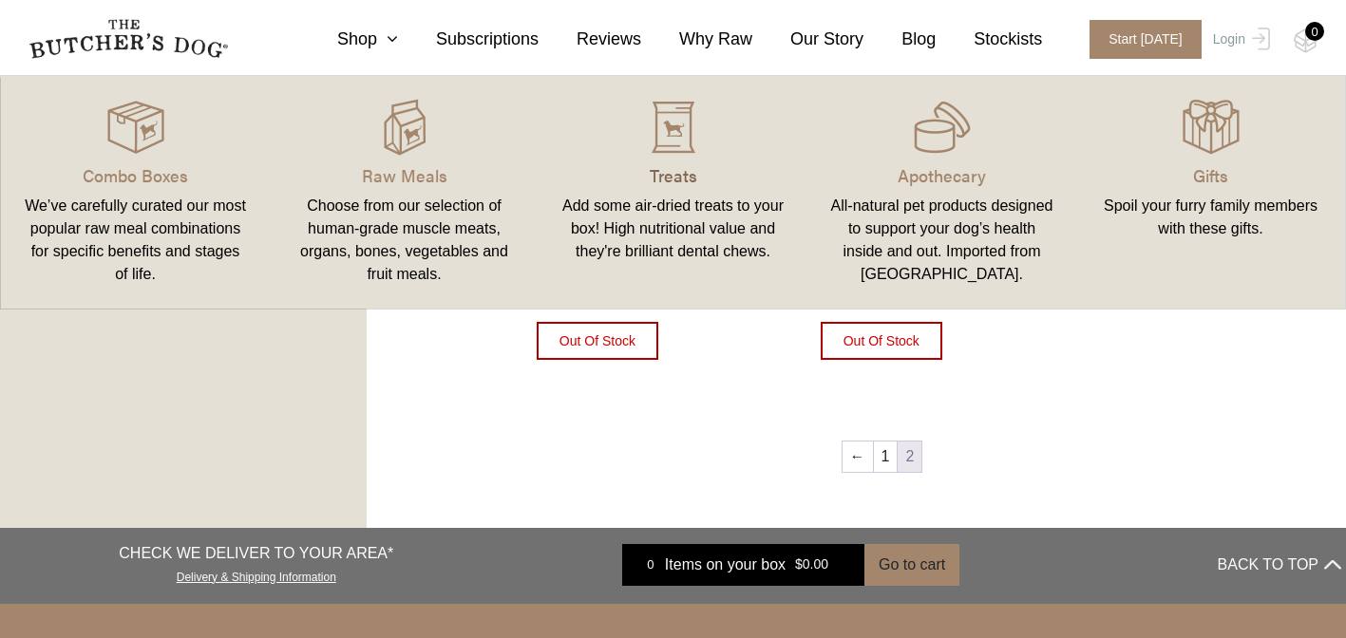
click at [688, 167] on p "Treats" at bounding box center [672, 175] width 223 height 26
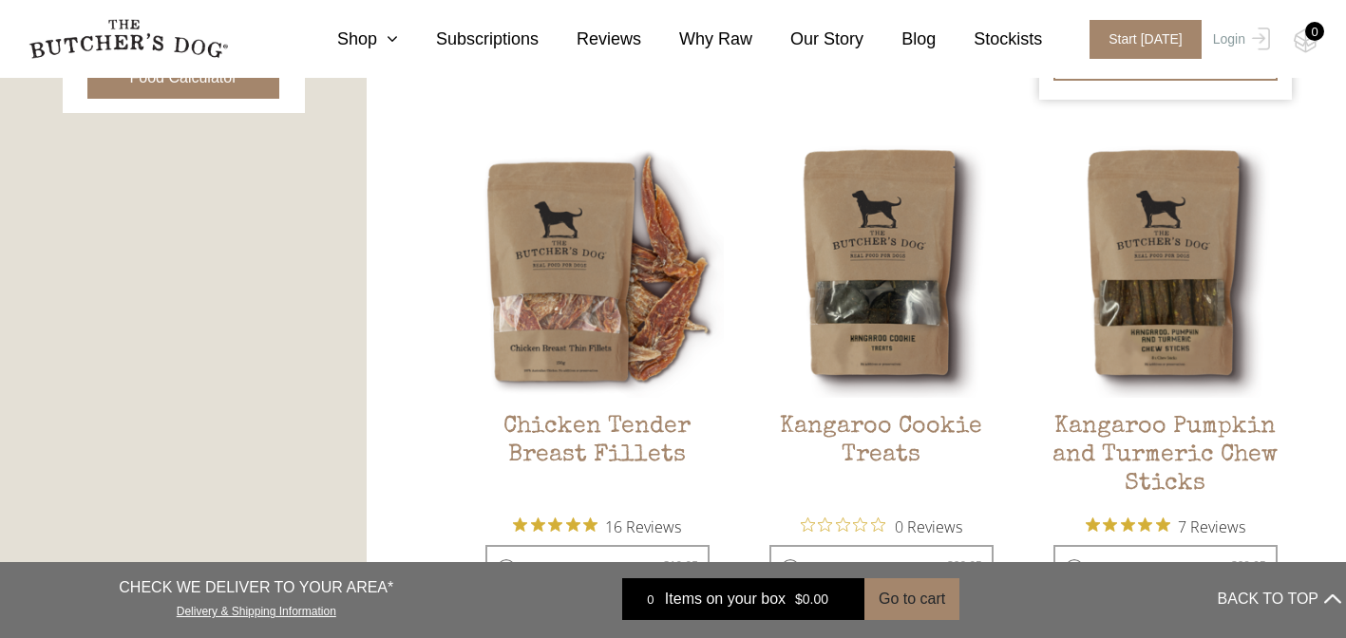
scroll to position [1046, 0]
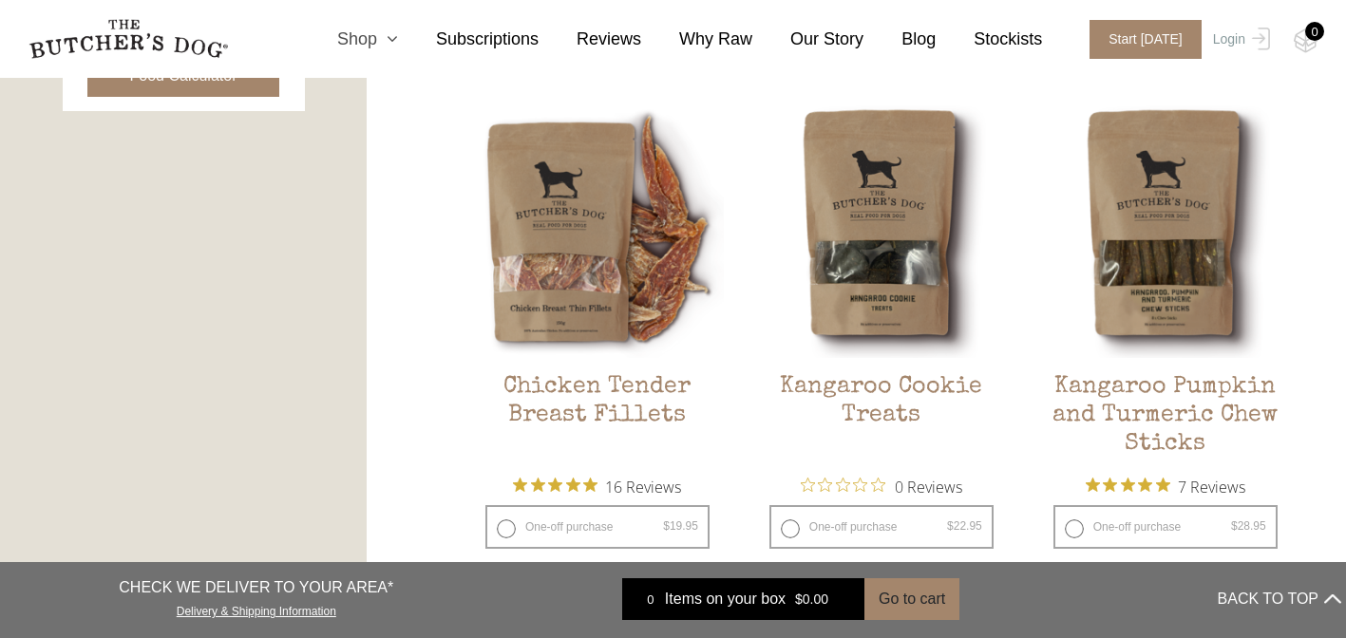
click at [368, 37] on link "Shop" at bounding box center [348, 40] width 99 height 26
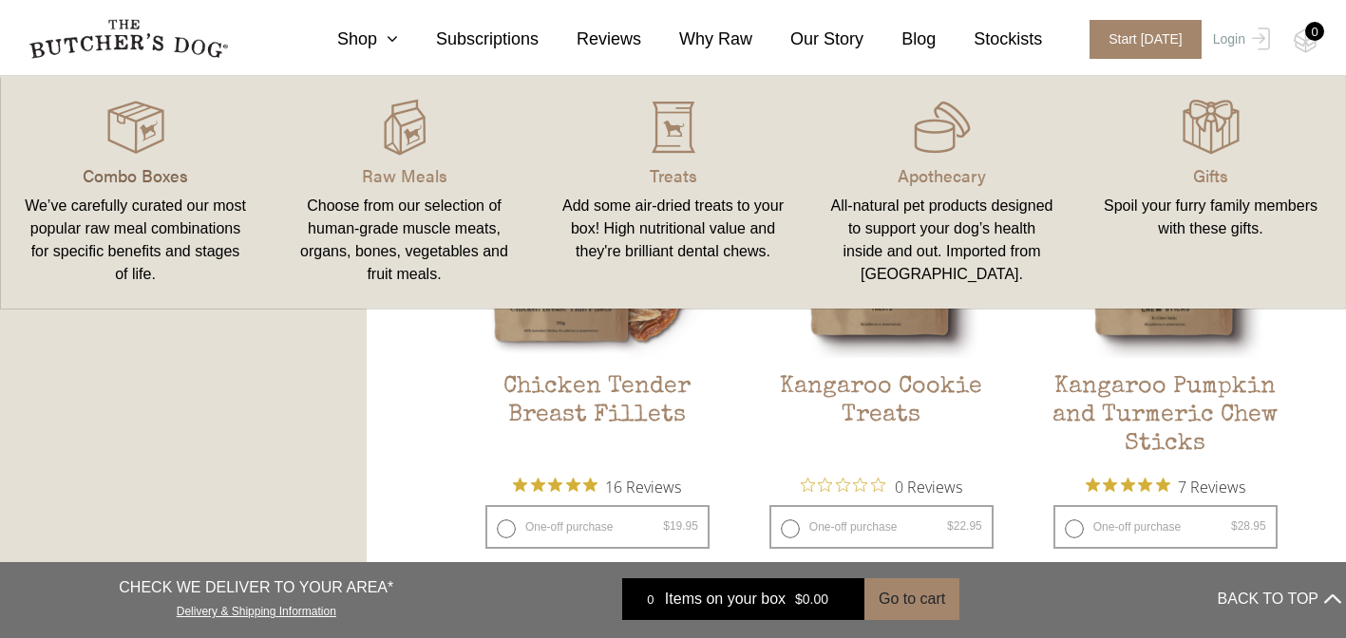
click at [160, 181] on p "Combo Boxes" at bounding box center [135, 175] width 223 height 26
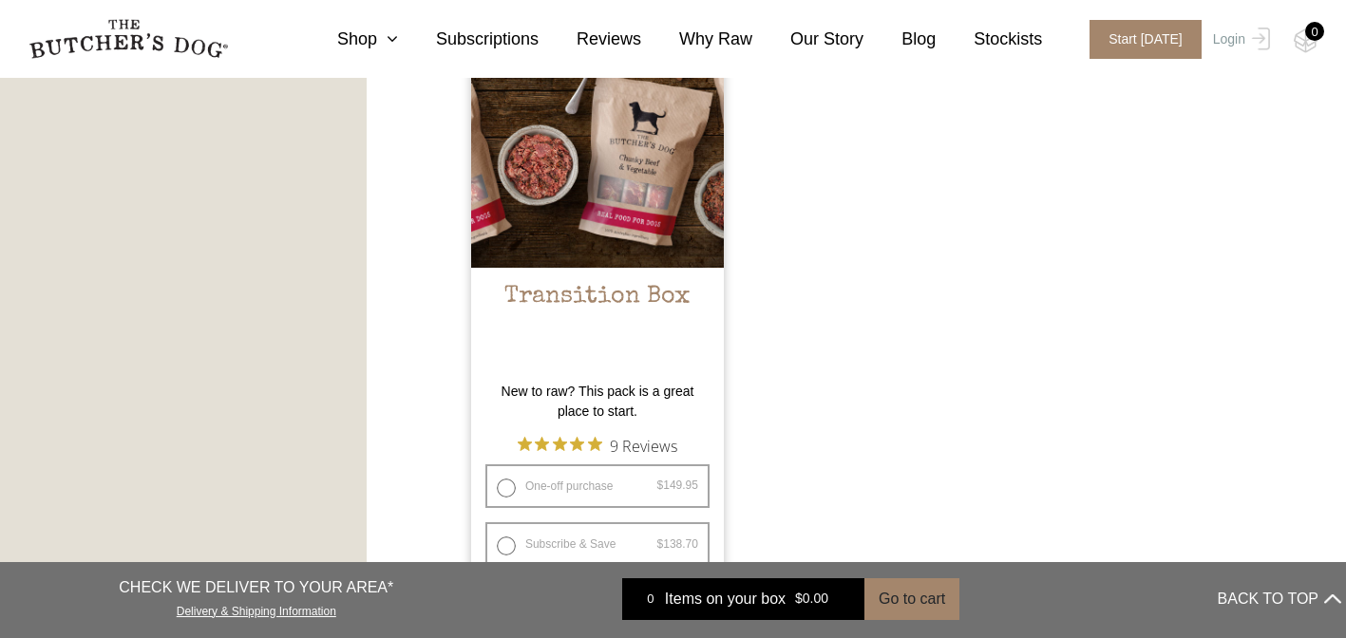
scroll to position [1796, 0]
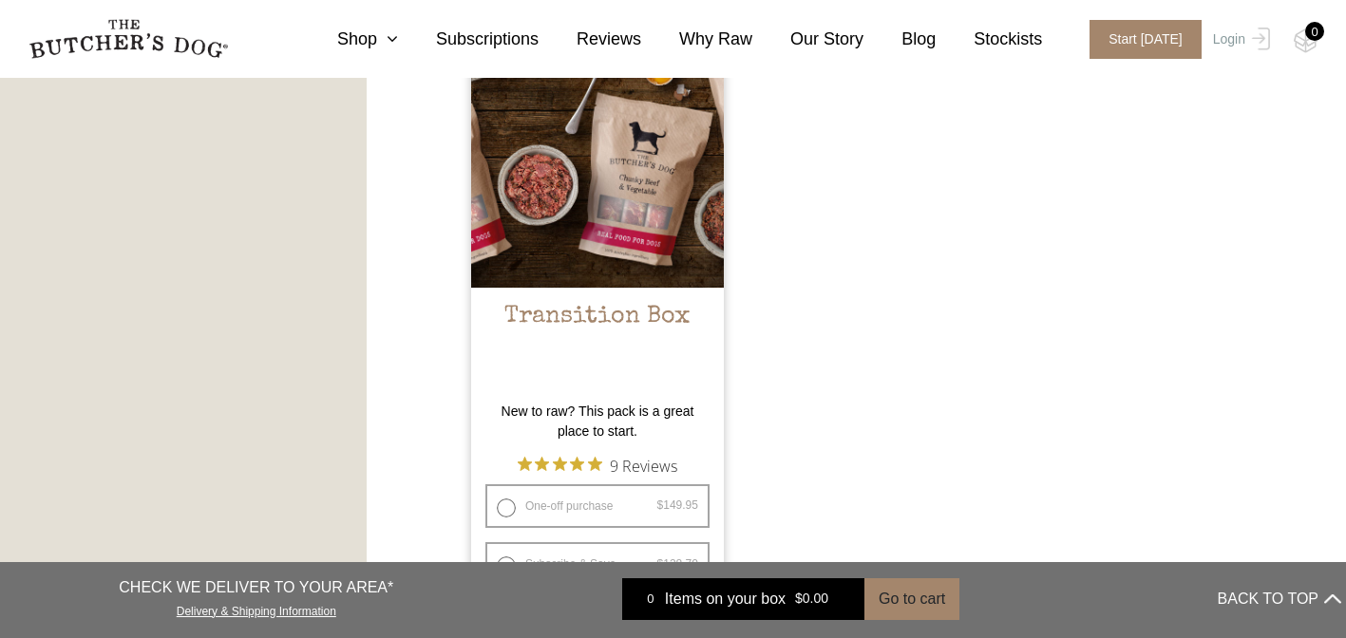
click at [573, 284] on img at bounding box center [597, 161] width 253 height 253
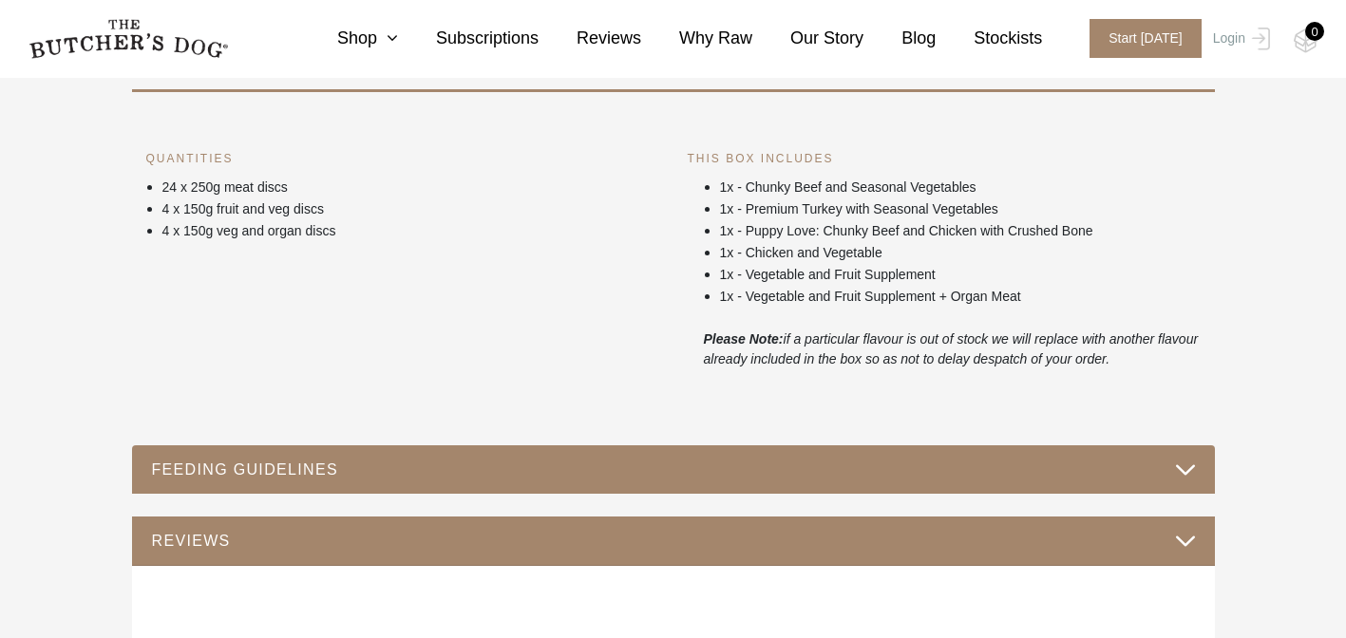
scroll to position [834, 0]
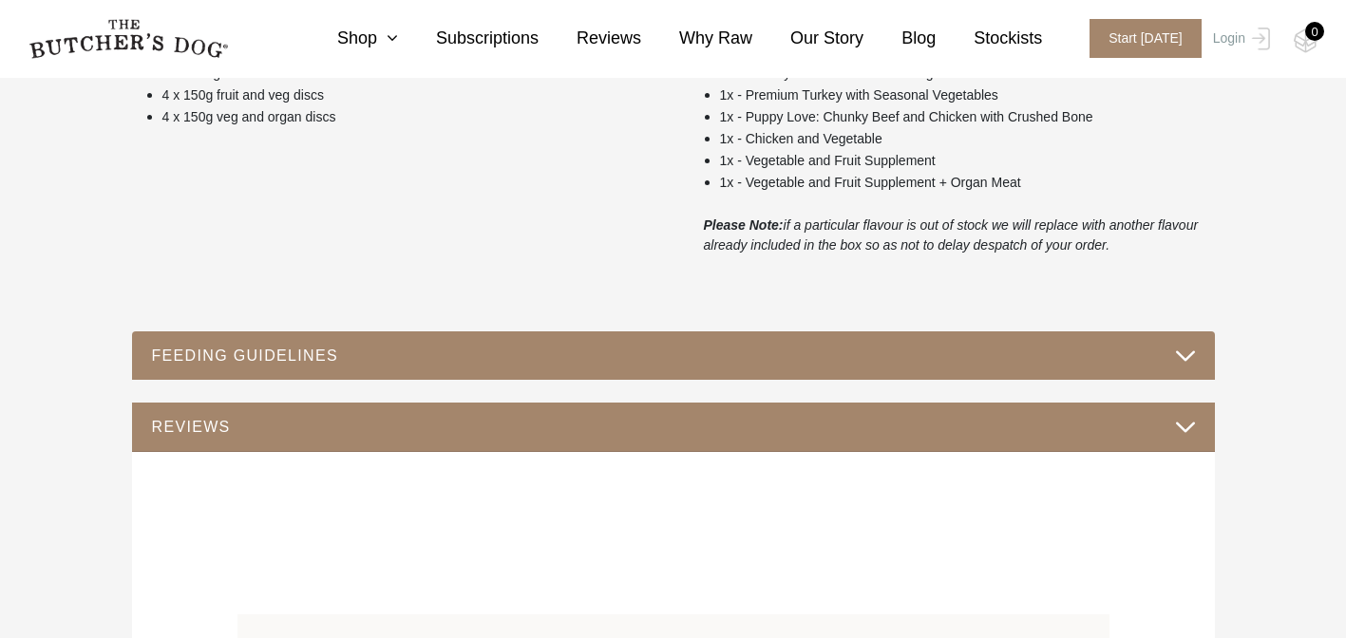
click at [582, 432] on button "REVIEWS" at bounding box center [673, 427] width 1045 height 26
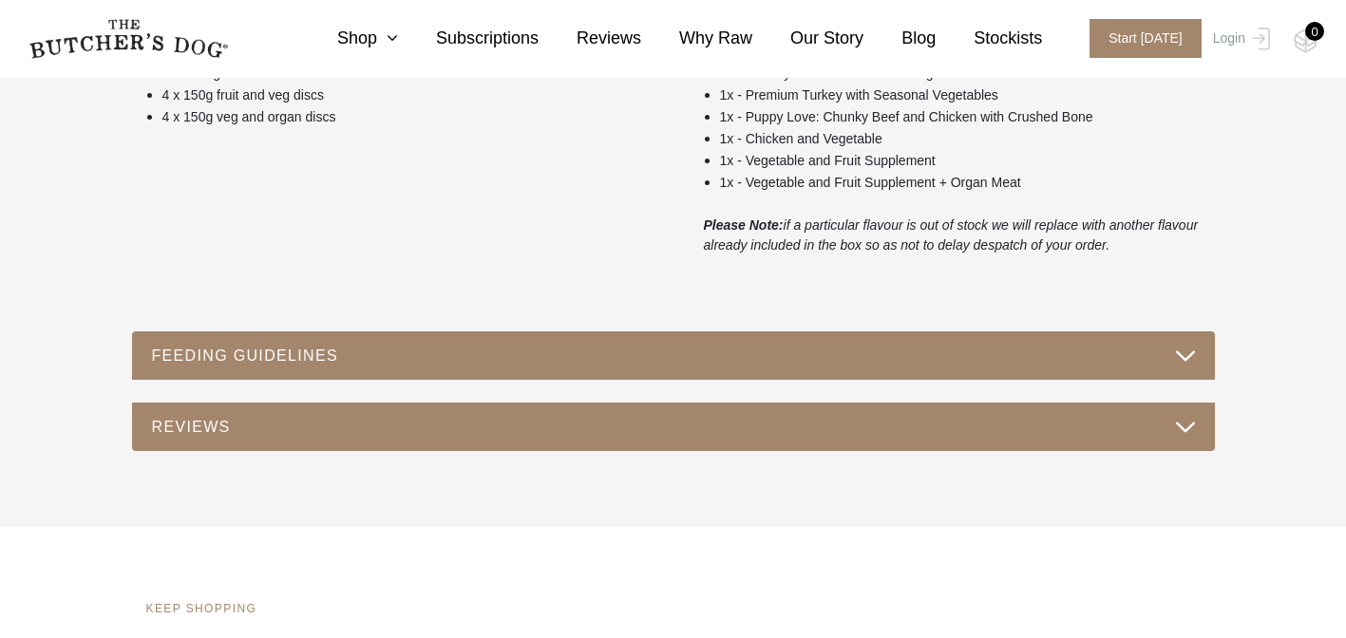
click at [589, 418] on button "REVIEWS" at bounding box center [673, 427] width 1045 height 26
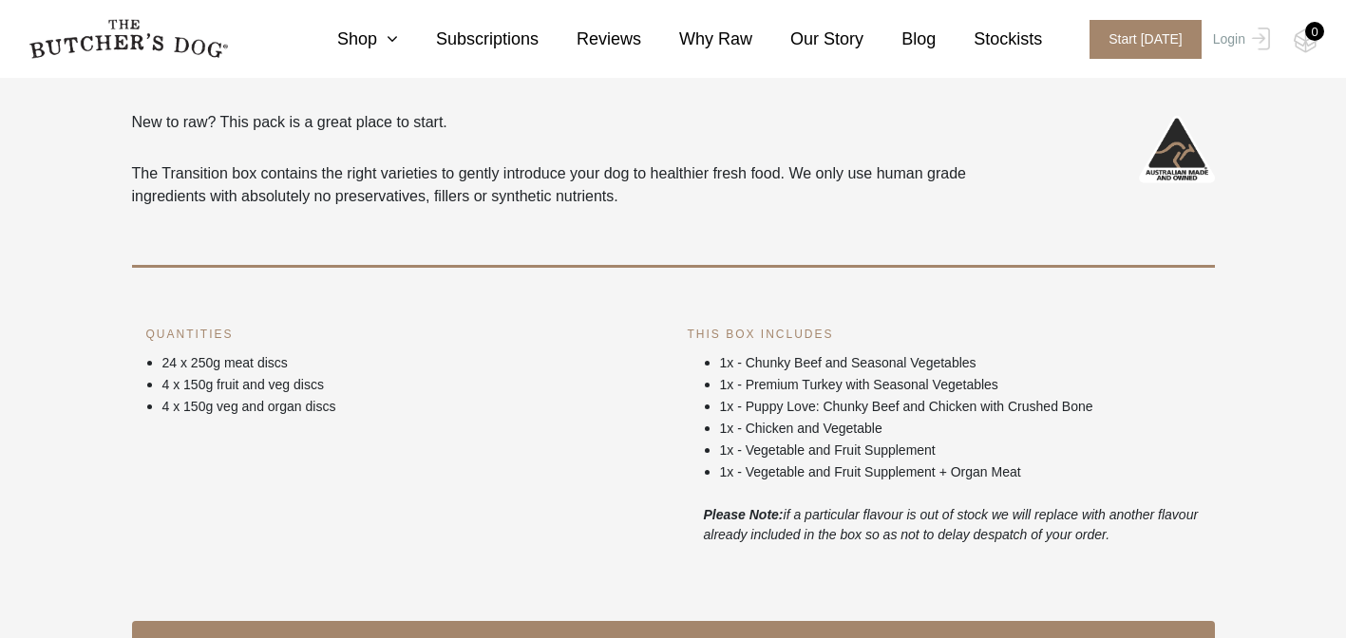
scroll to position [180, 0]
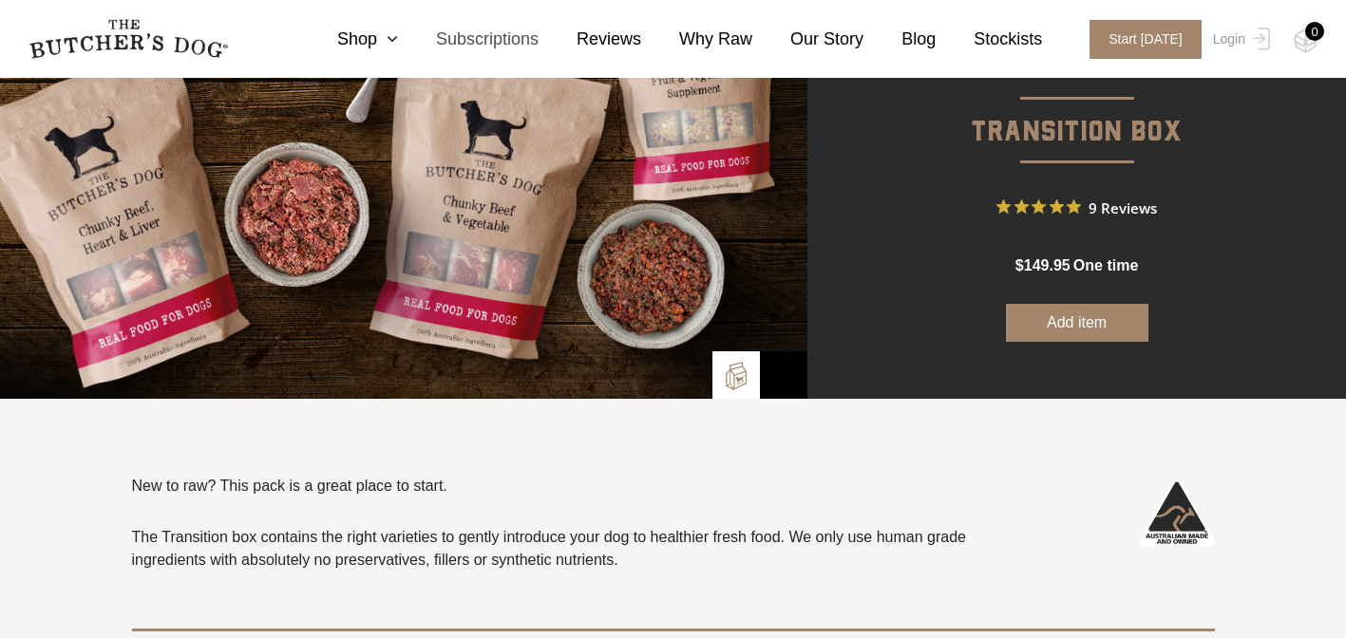
click at [523, 36] on link "Subscriptions" at bounding box center [468, 40] width 141 height 26
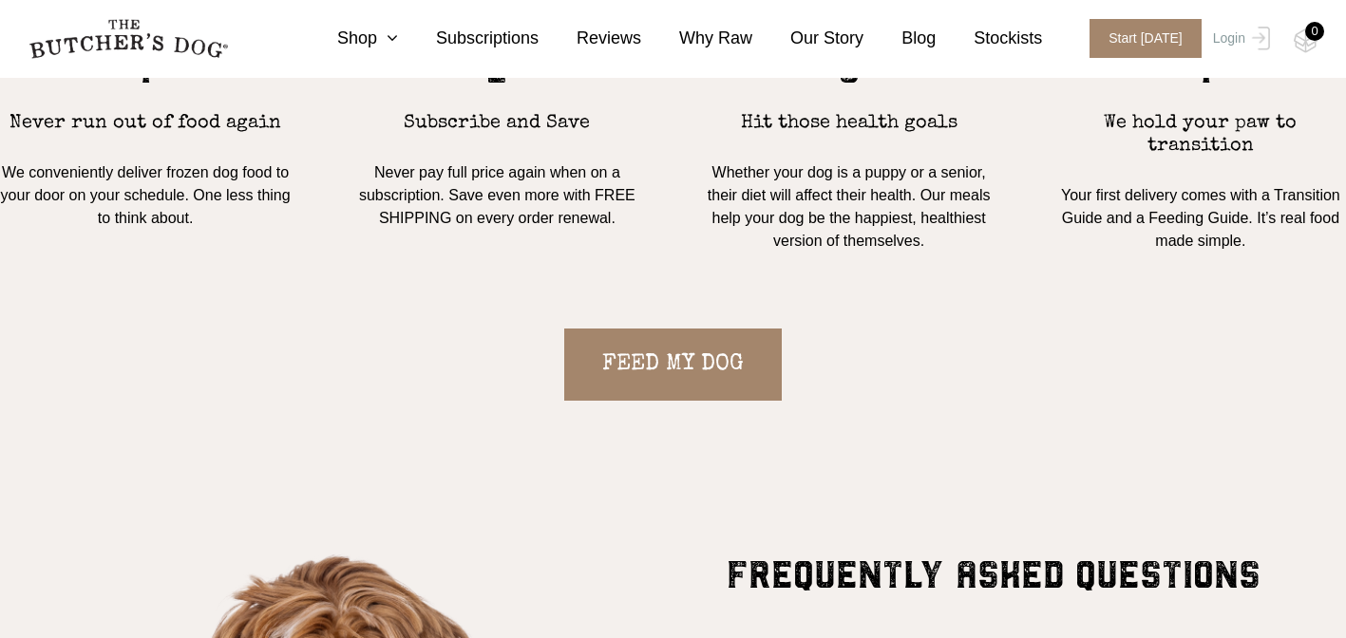
scroll to position [1842, 0]
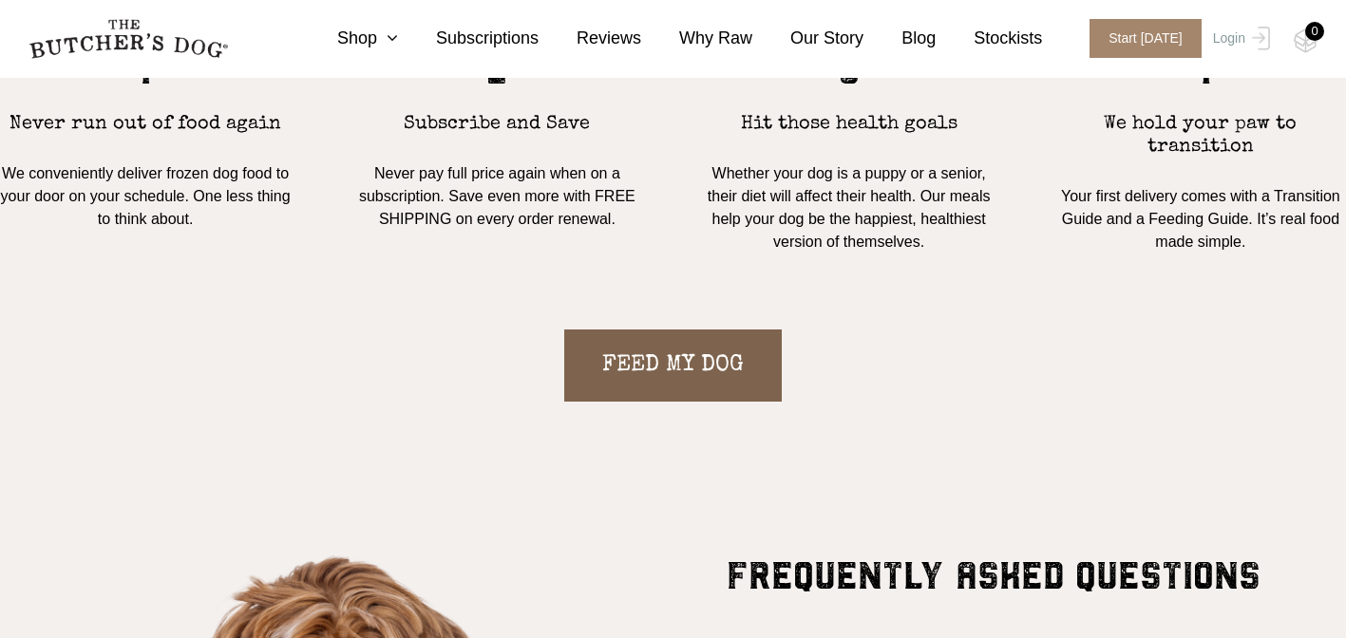
click at [659, 377] on link "FEED MY DOG" at bounding box center [672, 366] width 217 height 72
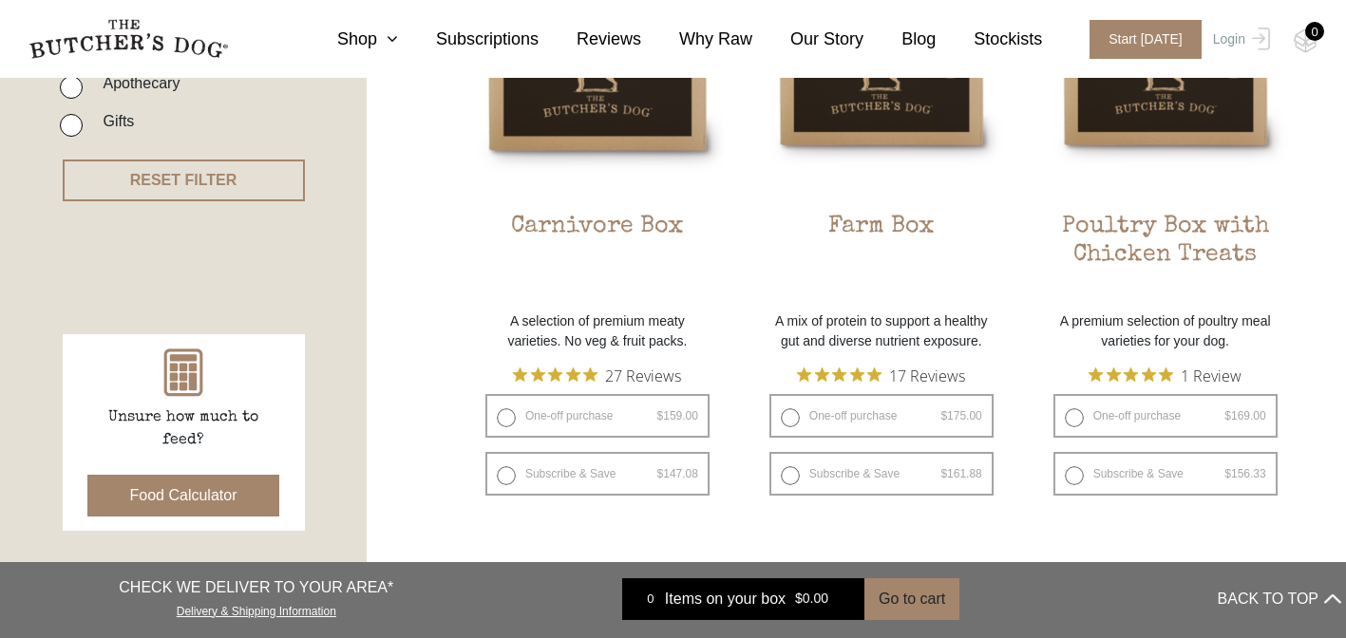
scroll to position [642, 0]
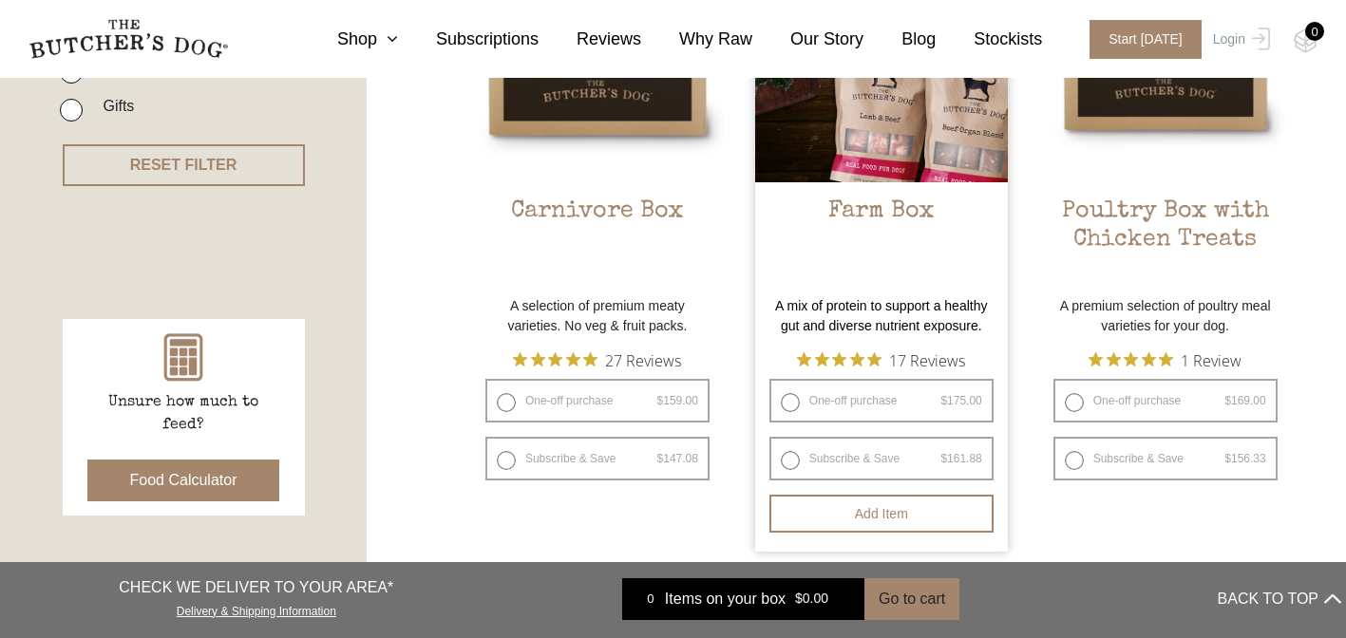
click at [862, 481] on label "Subscribe & Save $ 175.00 Original price was: $175.00. $ 161.88 Current price i…" at bounding box center [881, 459] width 224 height 44
radio input "true"
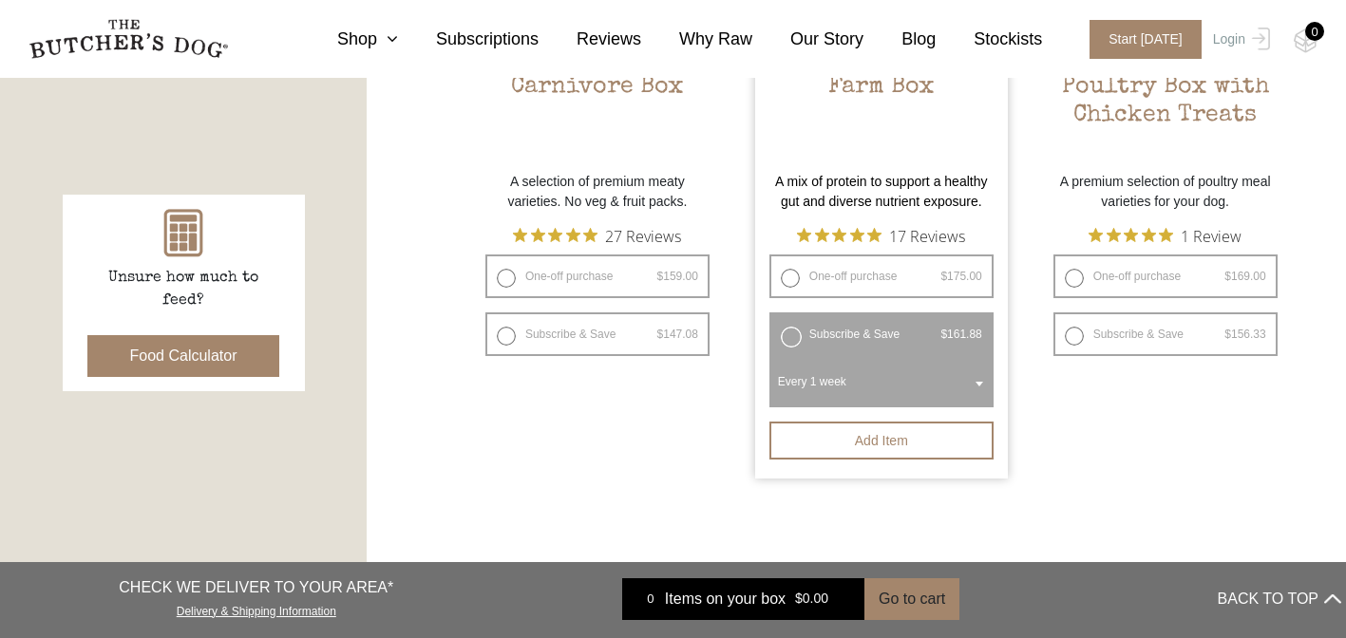
scroll to position [770, 0]
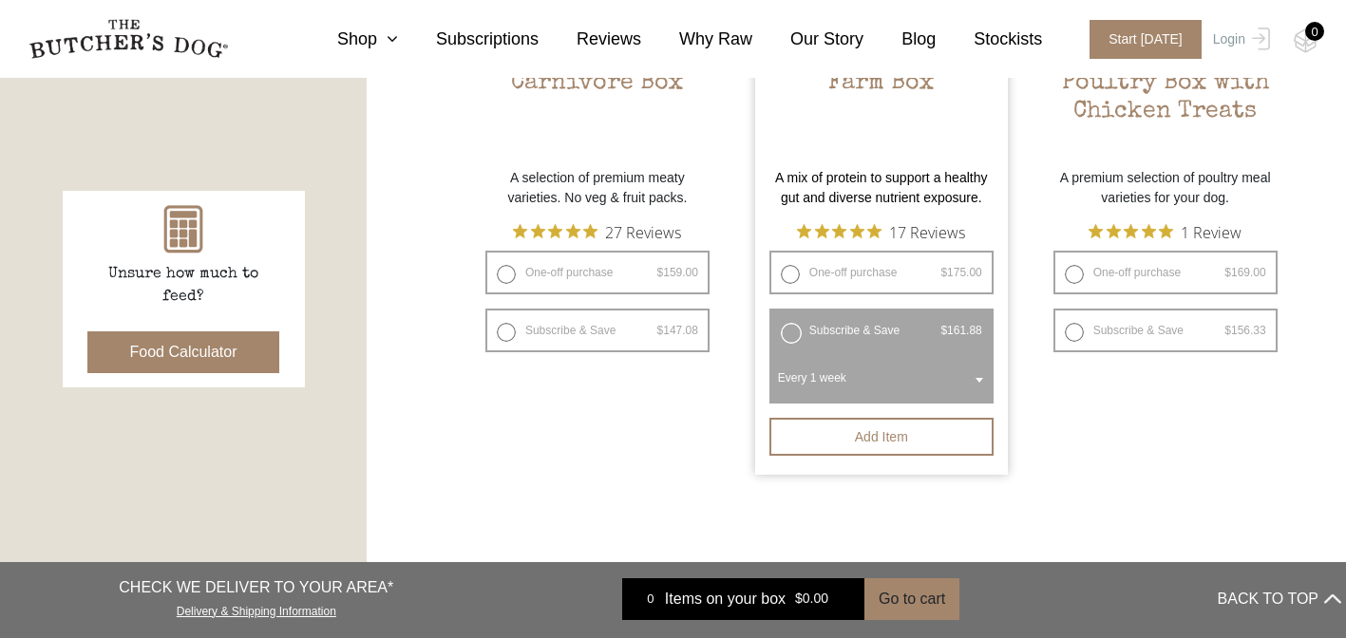
click at [895, 396] on span "Every 1 week" at bounding box center [881, 378] width 217 height 44
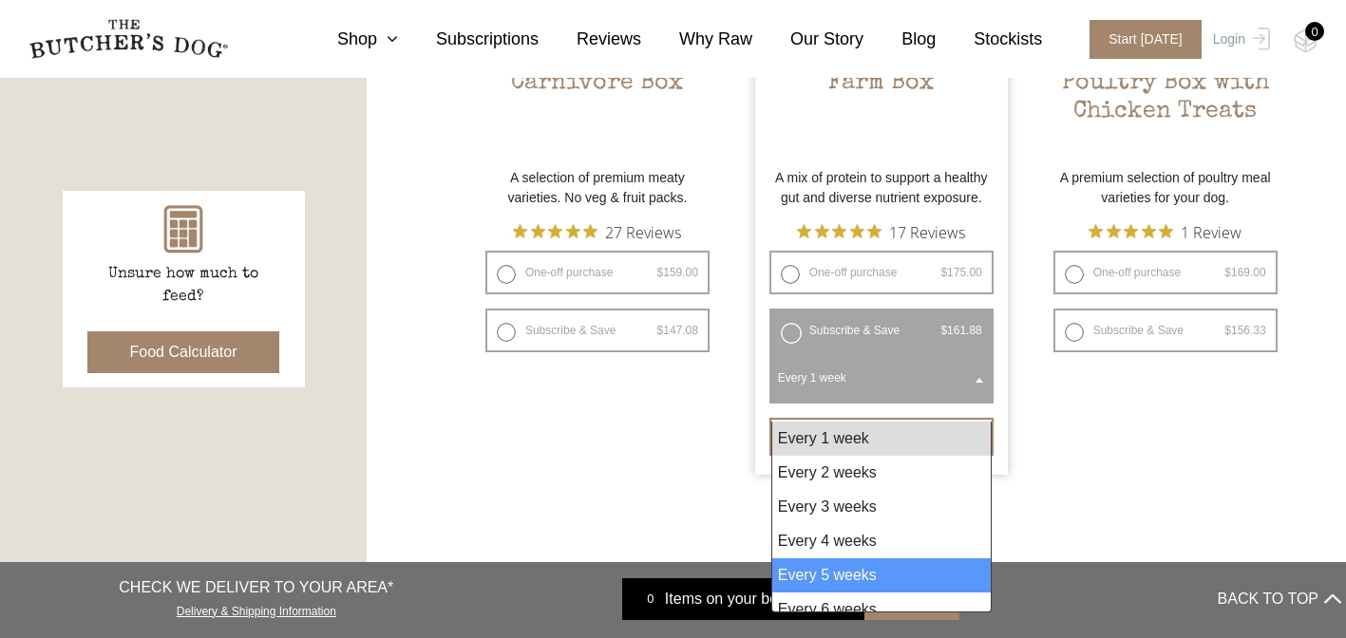
scroll to position [15, 0]
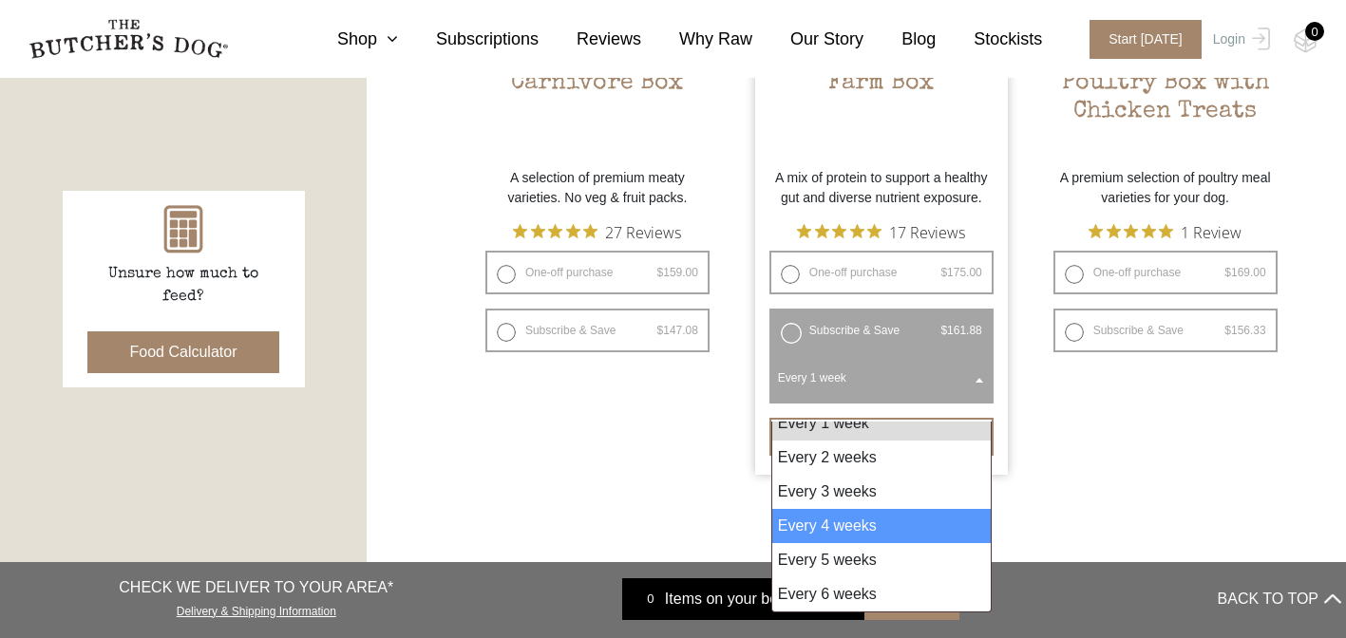
select select "4_week"
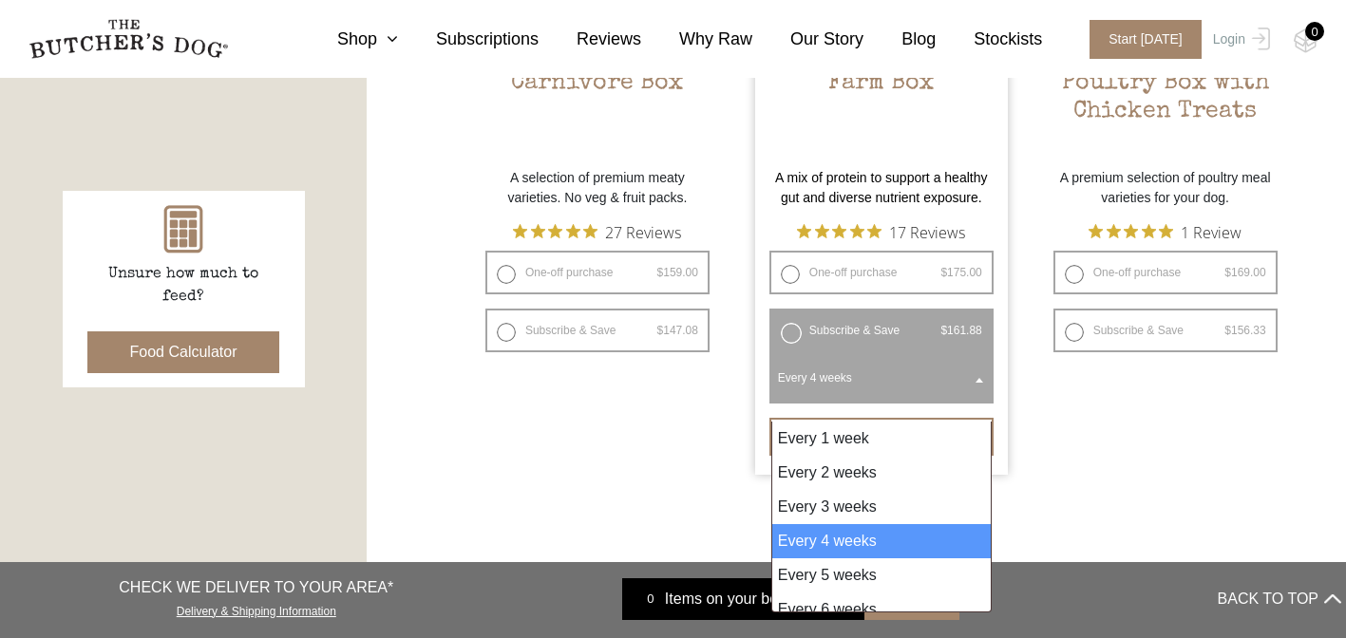
click at [975, 383] on b at bounding box center [979, 380] width 8 height 5
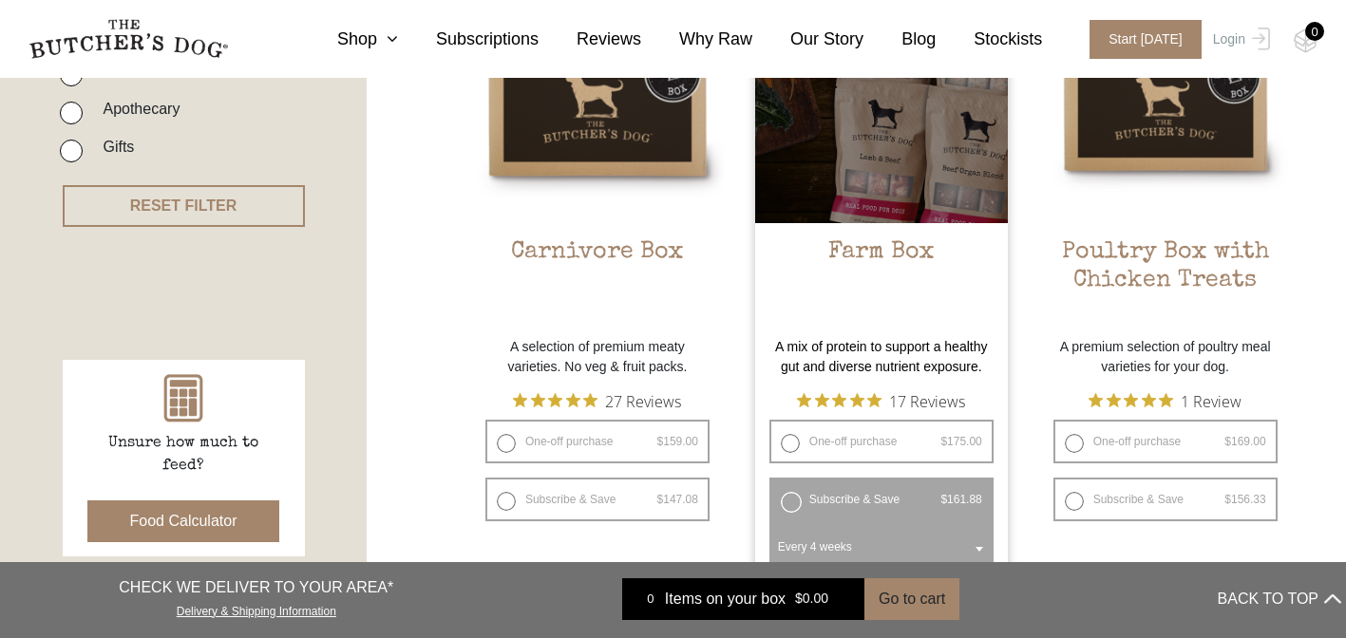
scroll to position [525, 0]
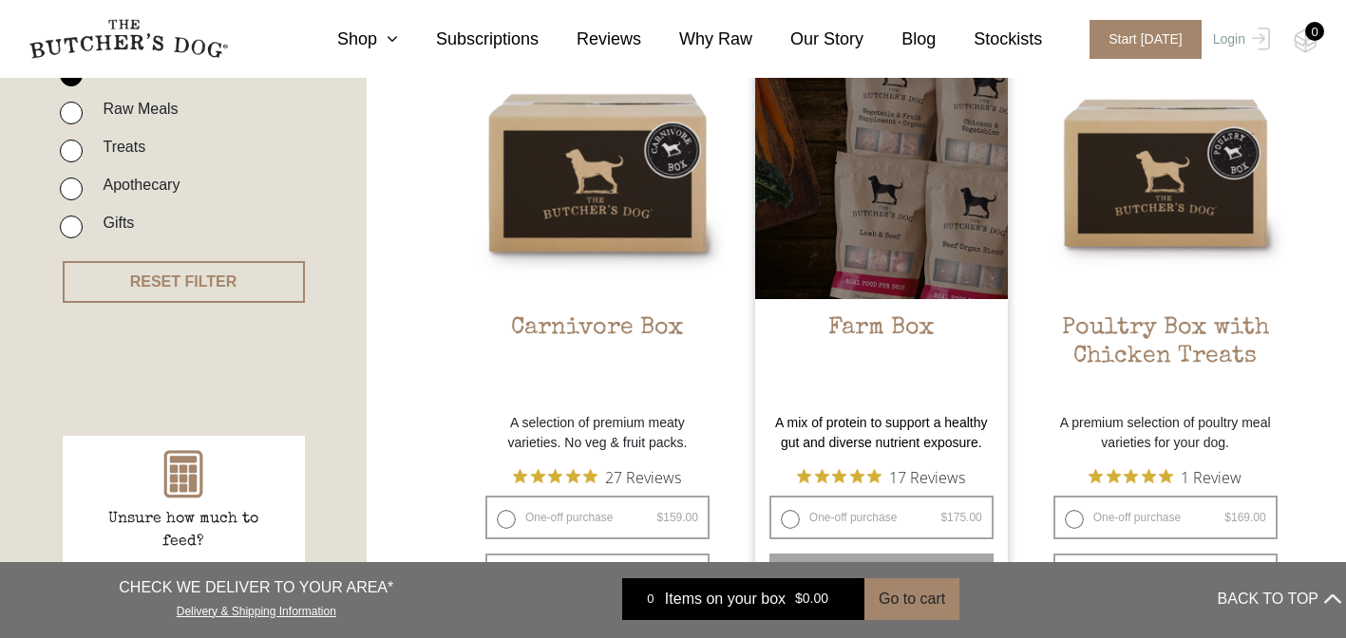
click at [922, 271] on div at bounding box center [881, 173] width 253 height 253
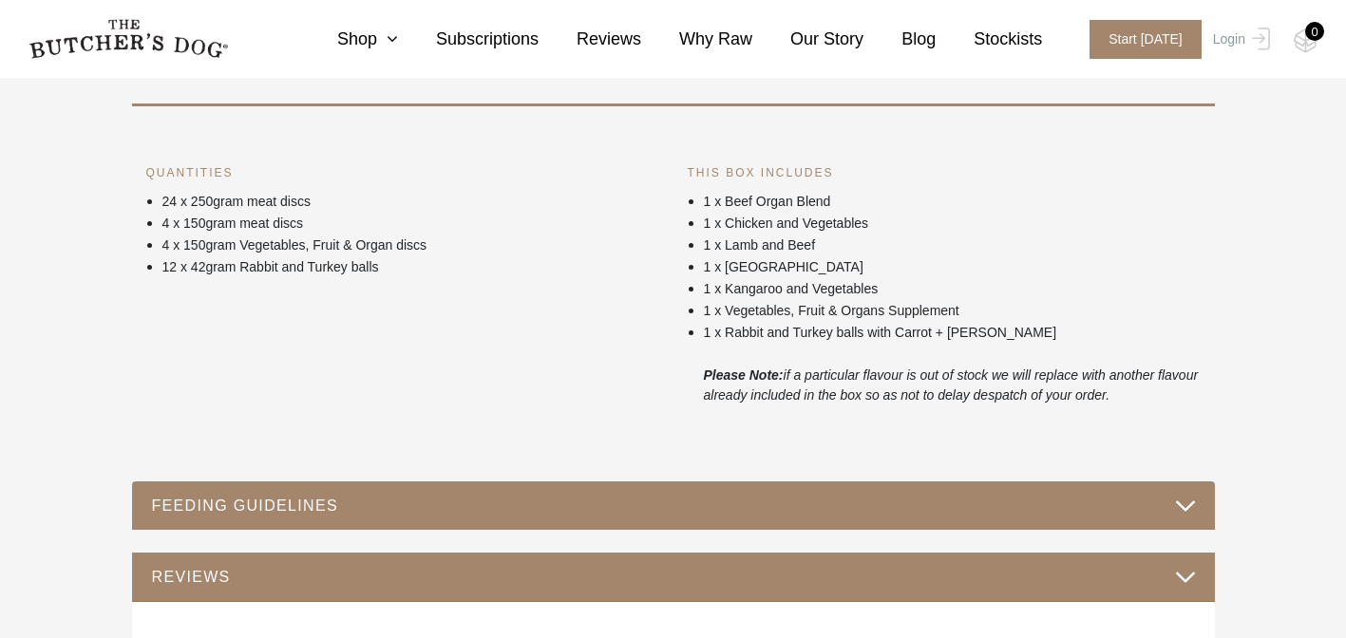
scroll to position [950, 0]
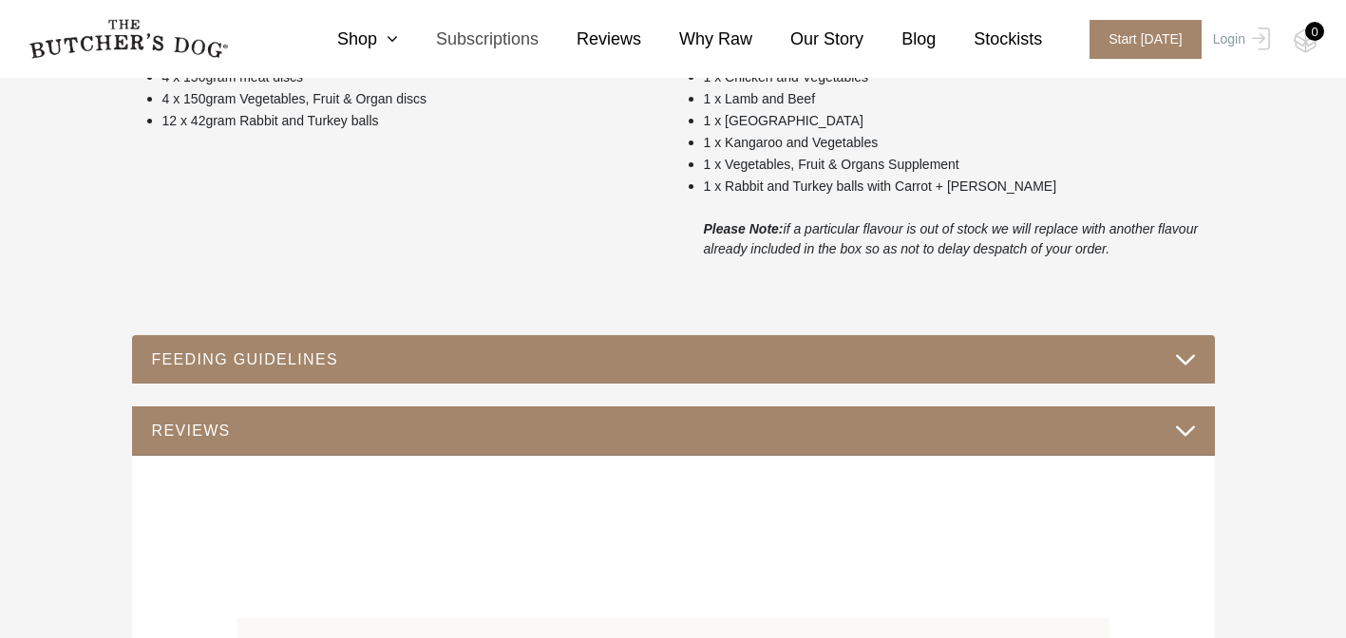
click at [509, 38] on link "Subscriptions" at bounding box center [468, 40] width 141 height 26
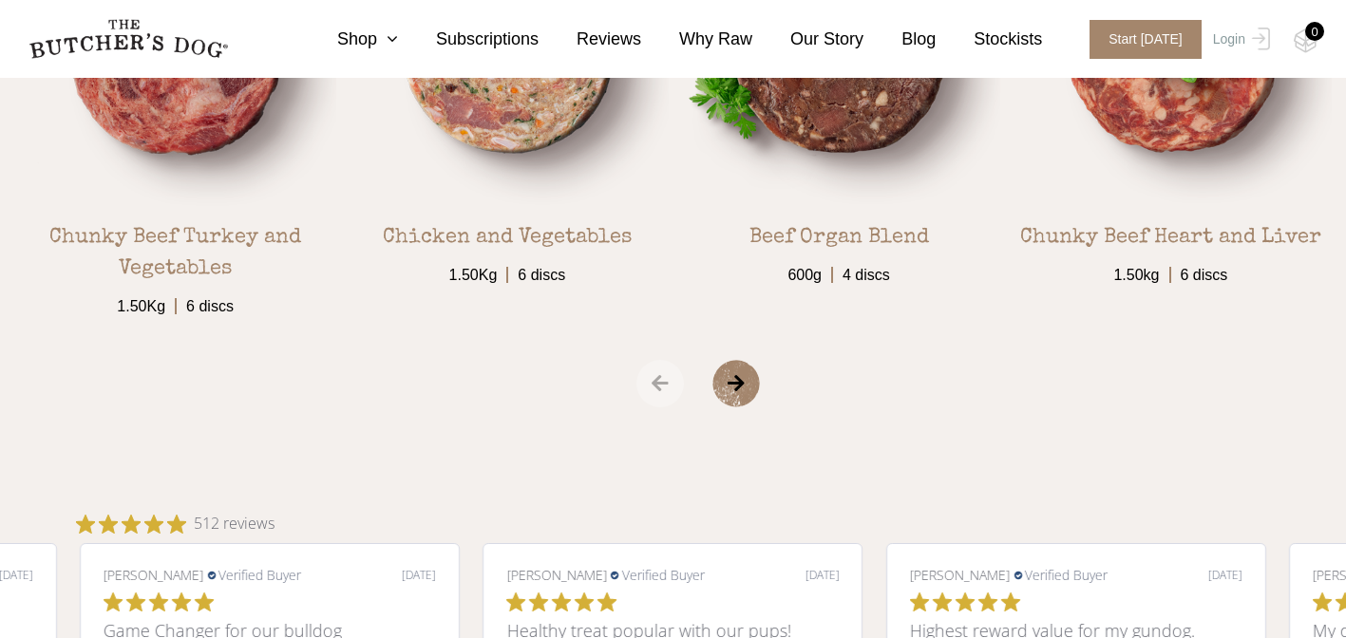
scroll to position [3464, 0]
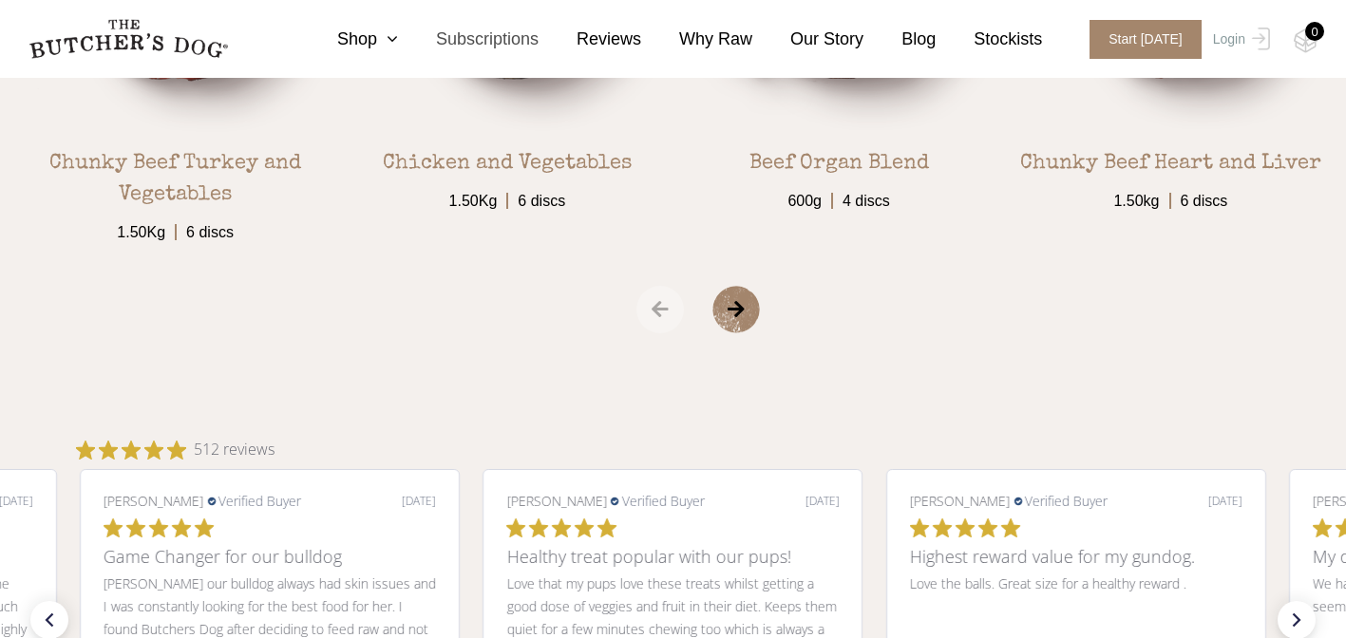
click at [514, 38] on link "Subscriptions" at bounding box center [468, 40] width 141 height 26
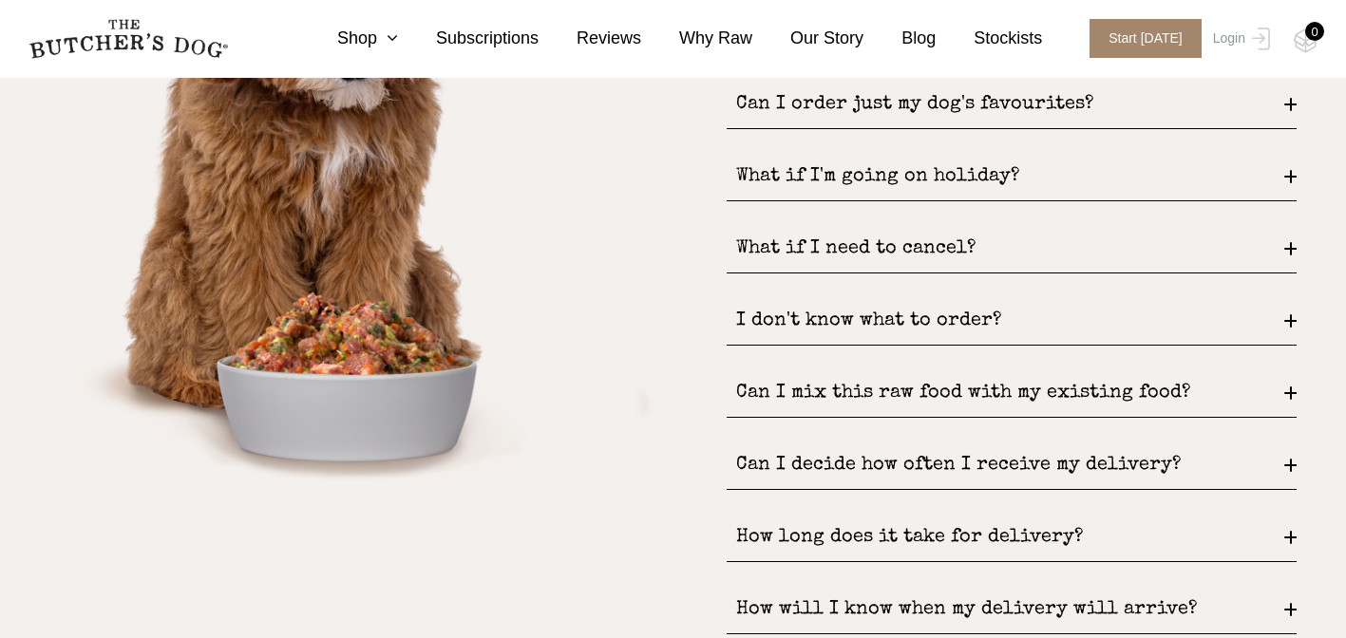
scroll to position [2567, 0]
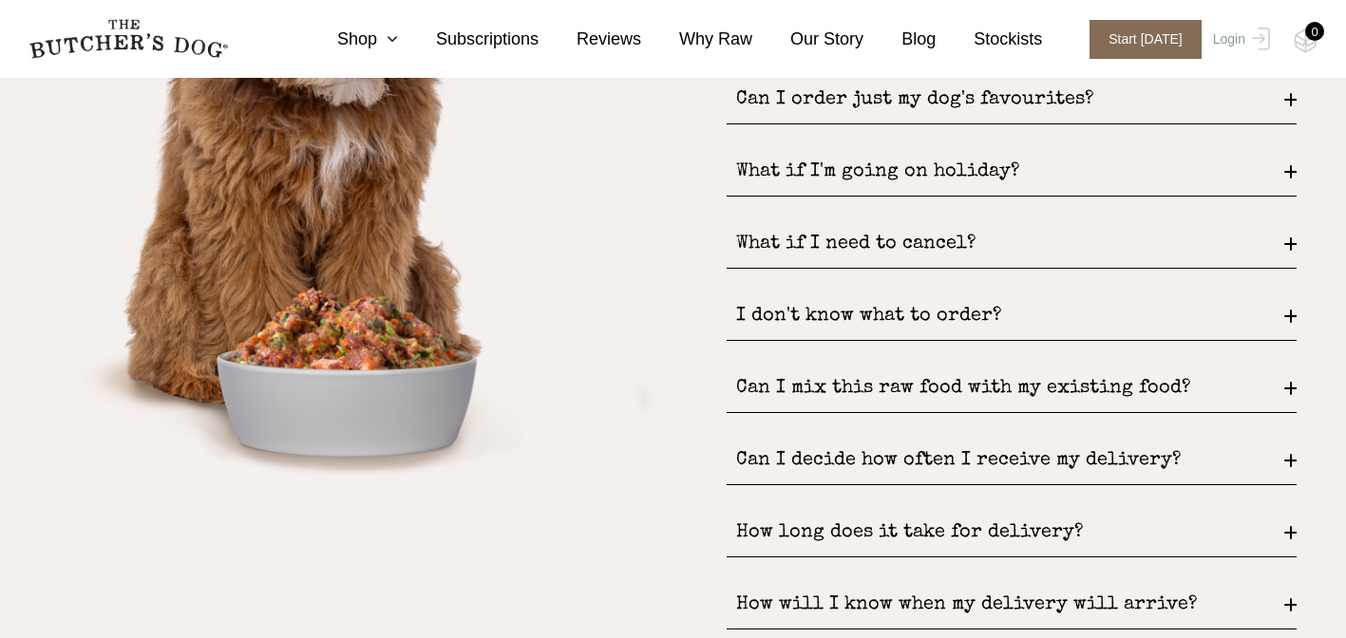
click at [1156, 51] on span "Start [DATE]" at bounding box center [1145, 39] width 112 height 39
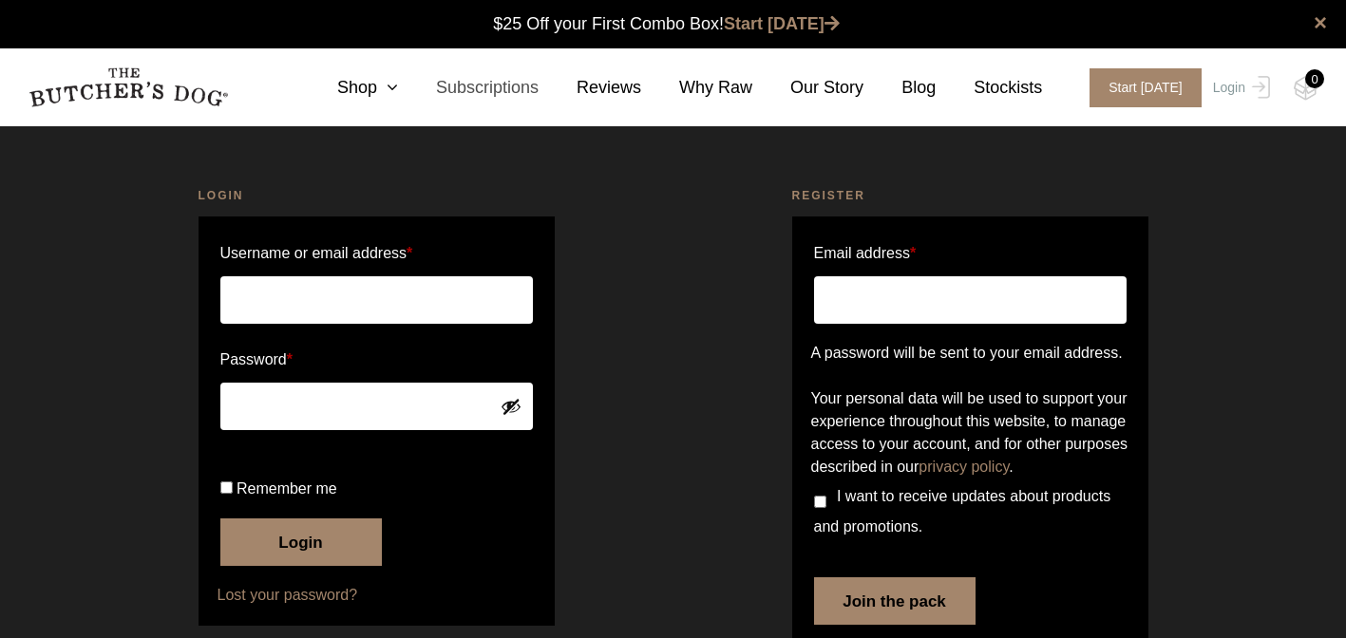
click at [504, 91] on link "Subscriptions" at bounding box center [468, 88] width 141 height 26
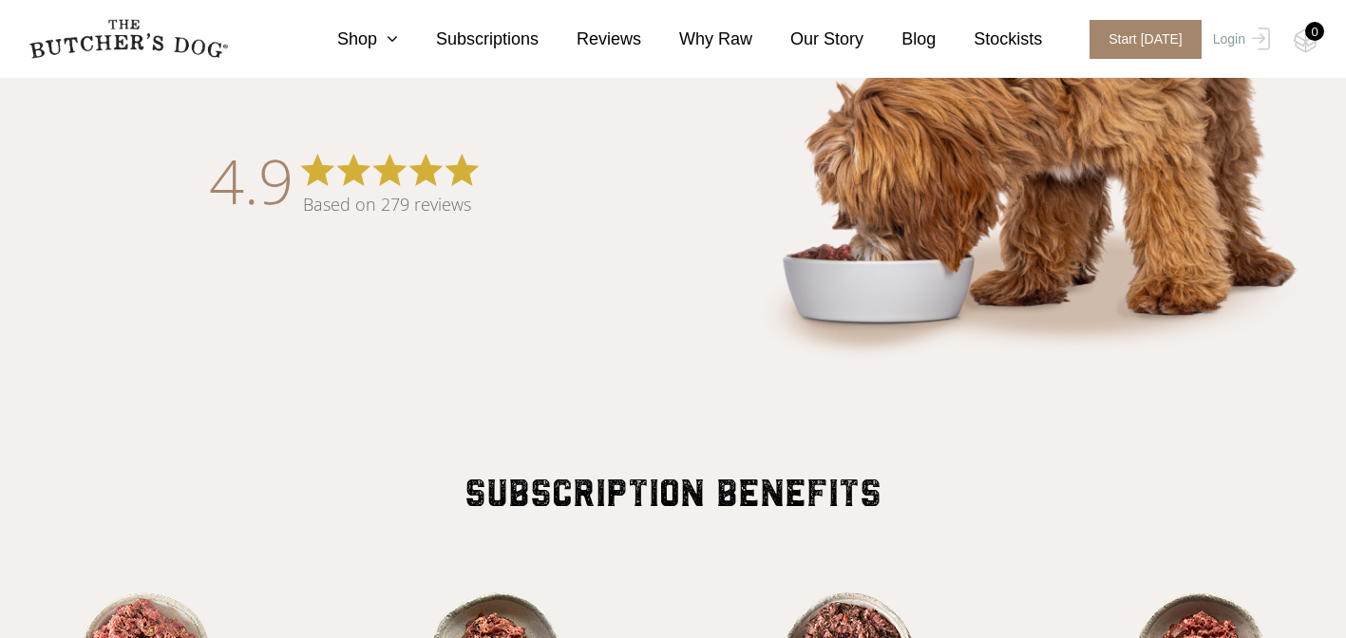
scroll to position [1152, 0]
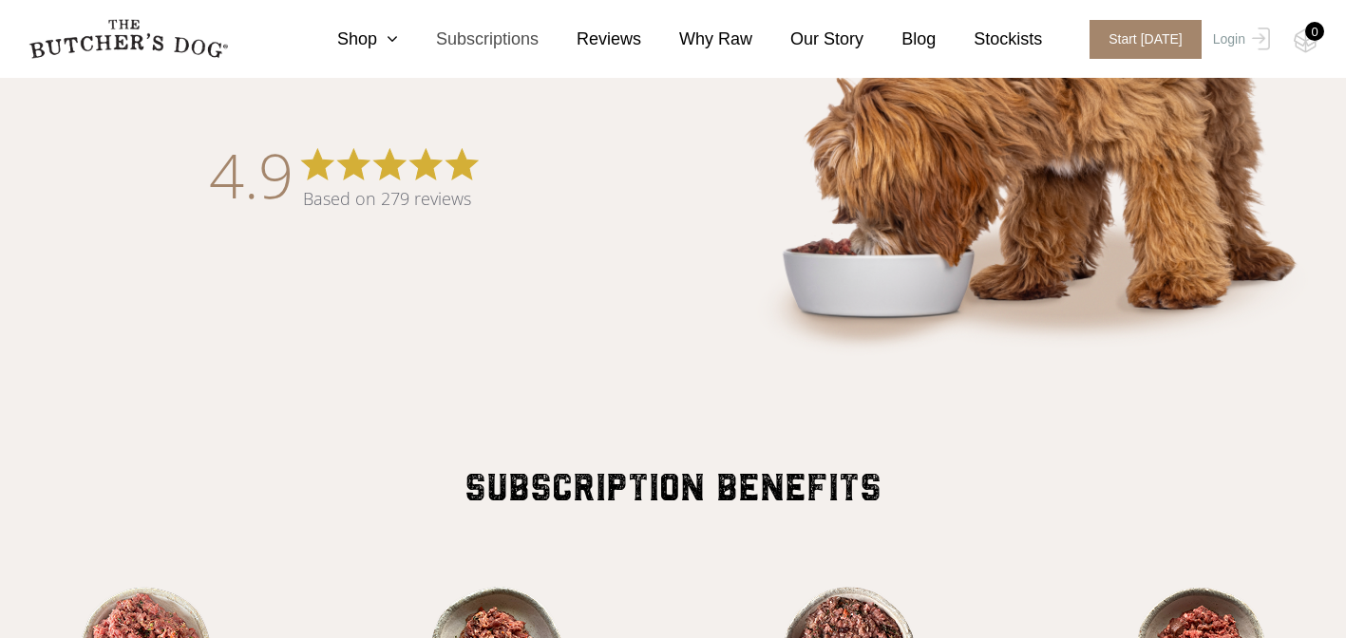
click at [503, 39] on link "Subscriptions" at bounding box center [468, 40] width 141 height 26
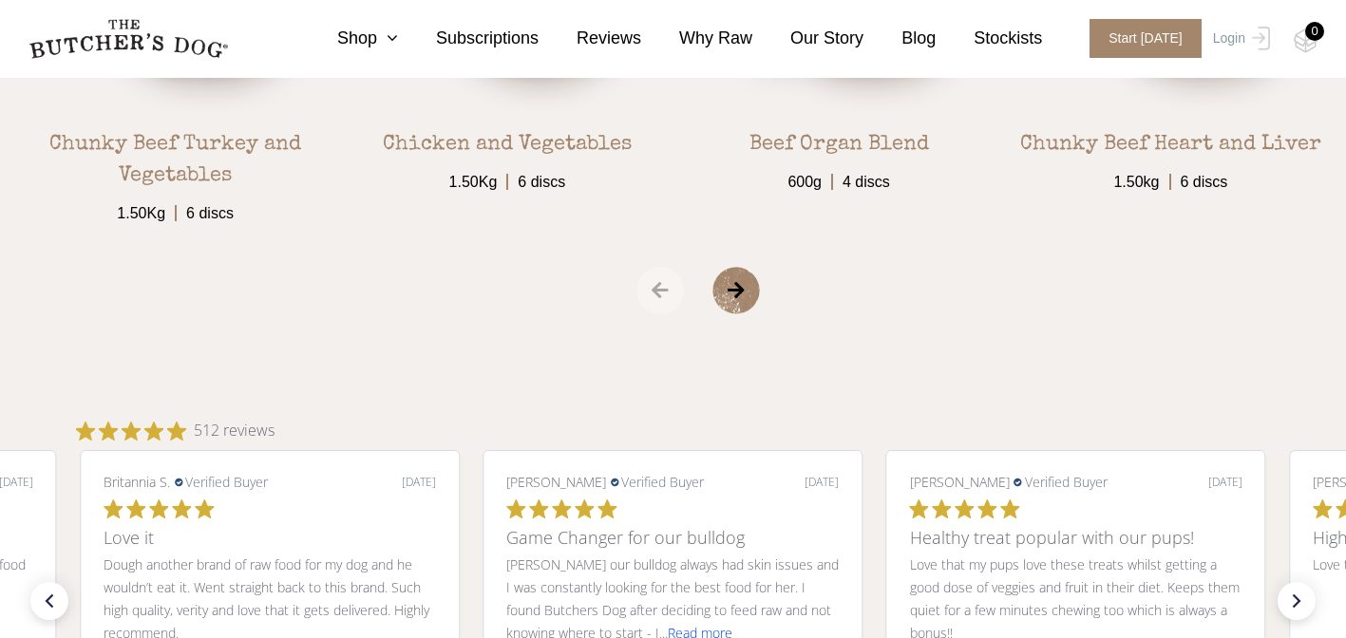
scroll to position [3540, 0]
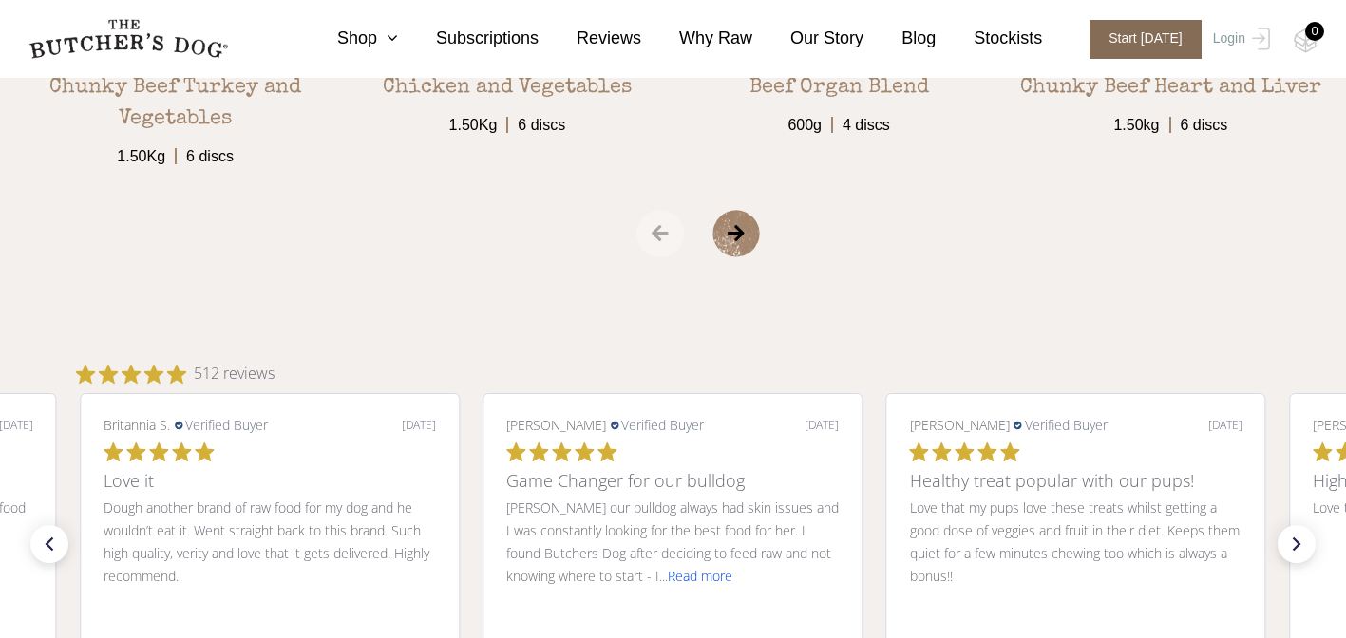
click at [1144, 20] on span "Start [DATE]" at bounding box center [1145, 39] width 112 height 39
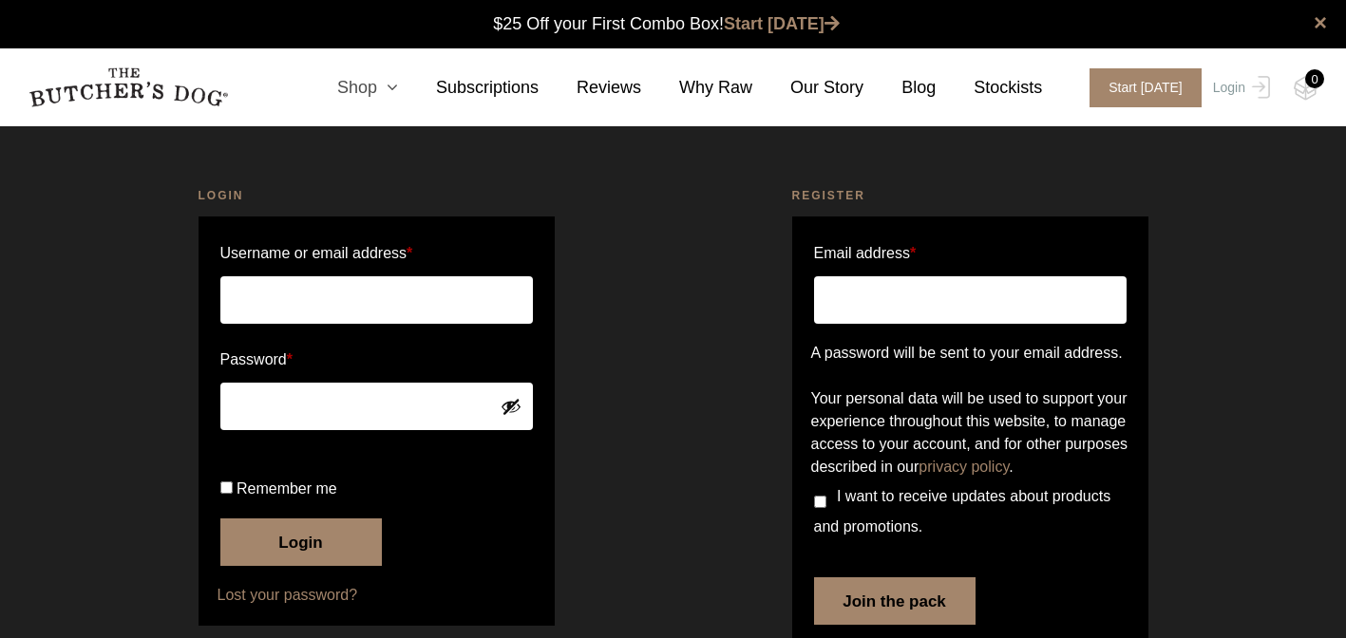
scroll to position [1, 0]
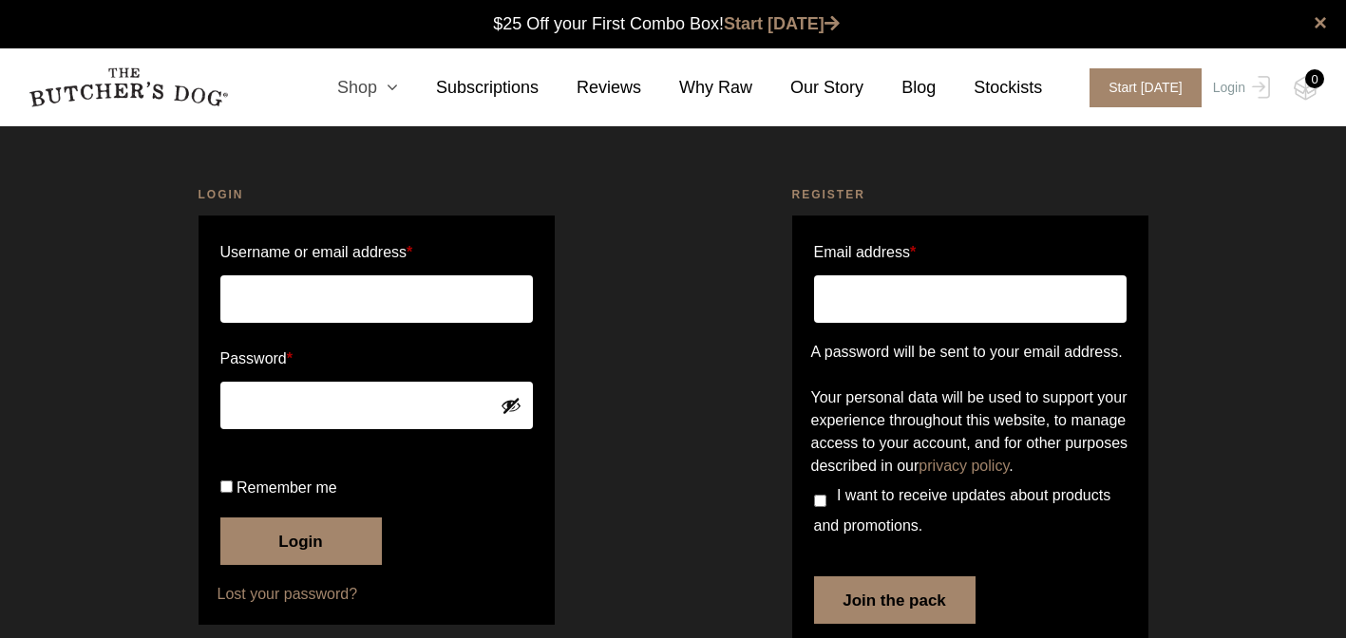
click at [377, 85] on link "Shop" at bounding box center [348, 88] width 99 height 26
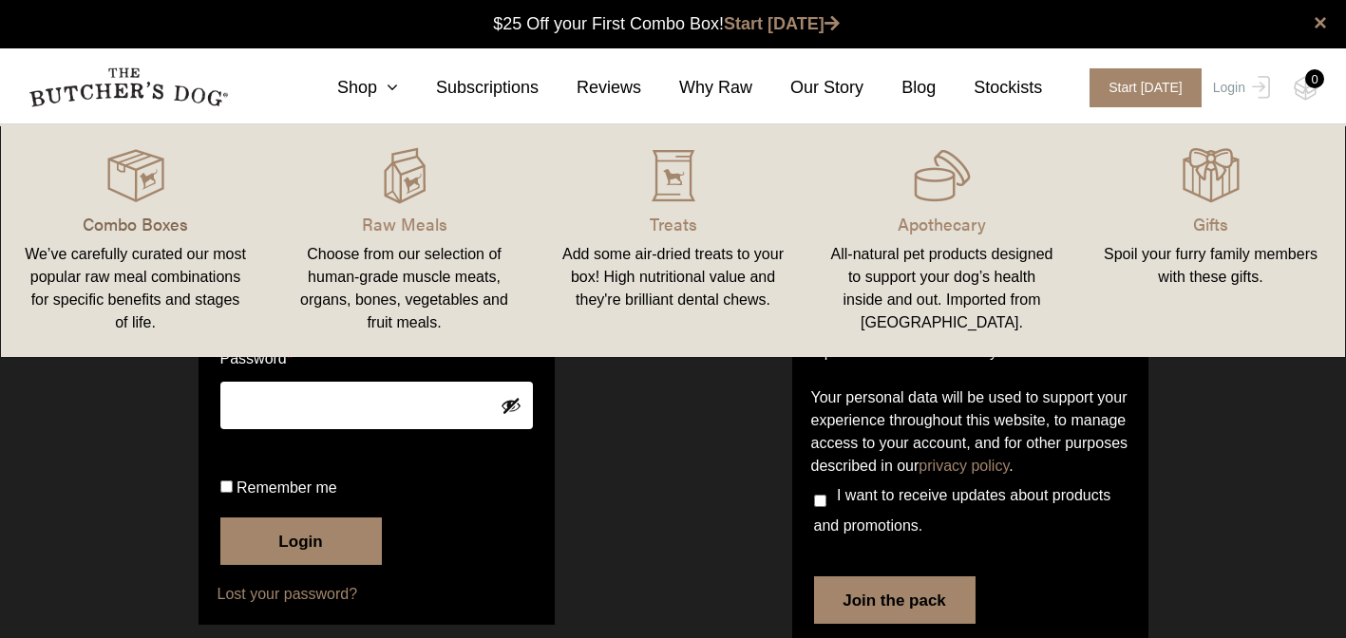
click at [180, 220] on p "Combo Boxes" at bounding box center [135, 224] width 223 height 26
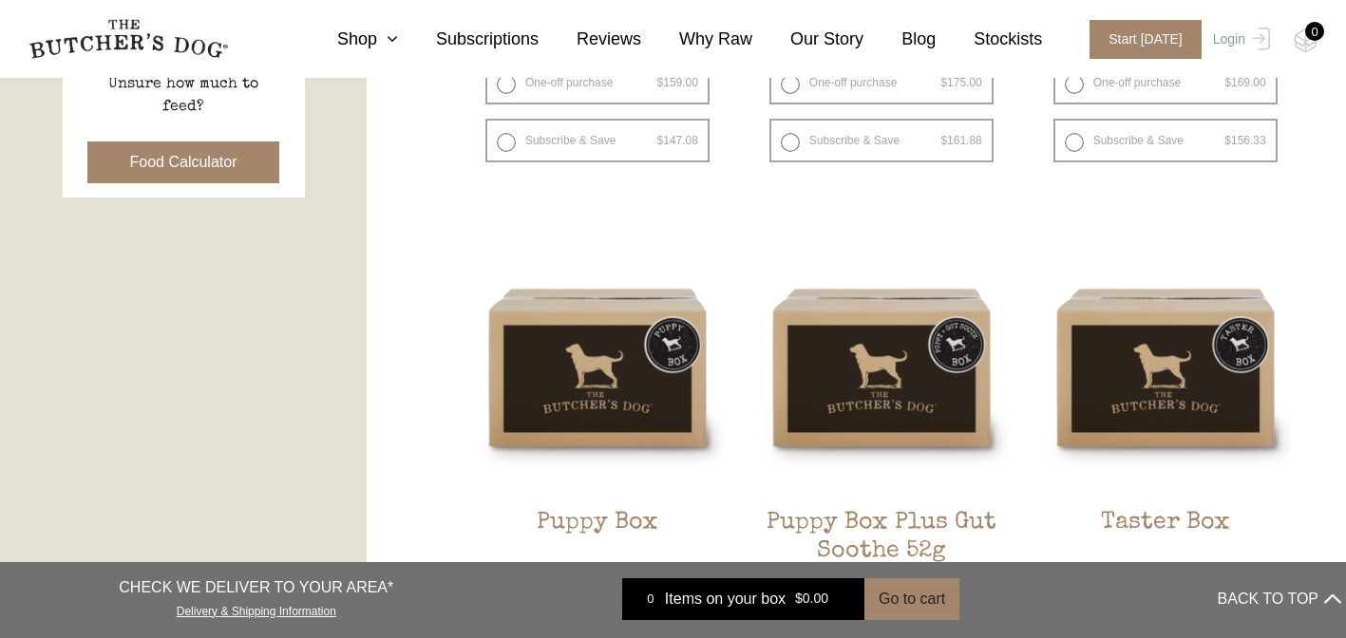
scroll to position [680, 0]
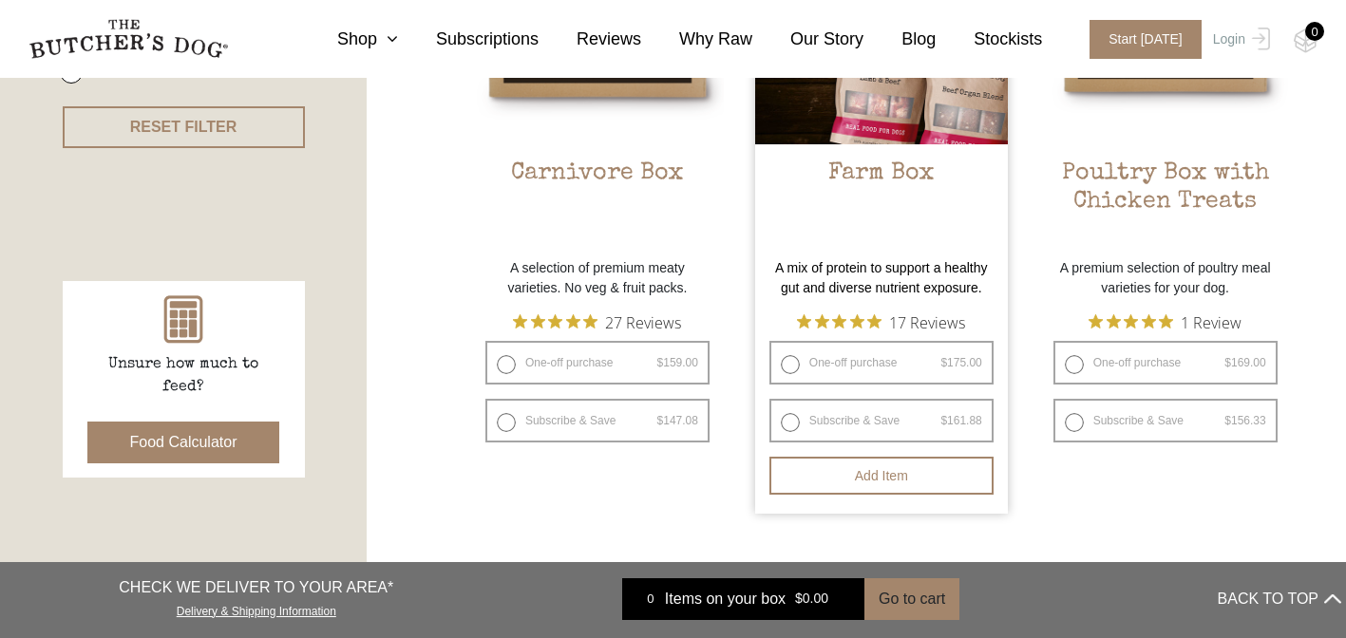
click at [874, 438] on label "Subscribe & Save $ 175.00 Original price was: $175.00. $ 161.88 Current price i…" at bounding box center [881, 421] width 224 height 44
radio input "true"
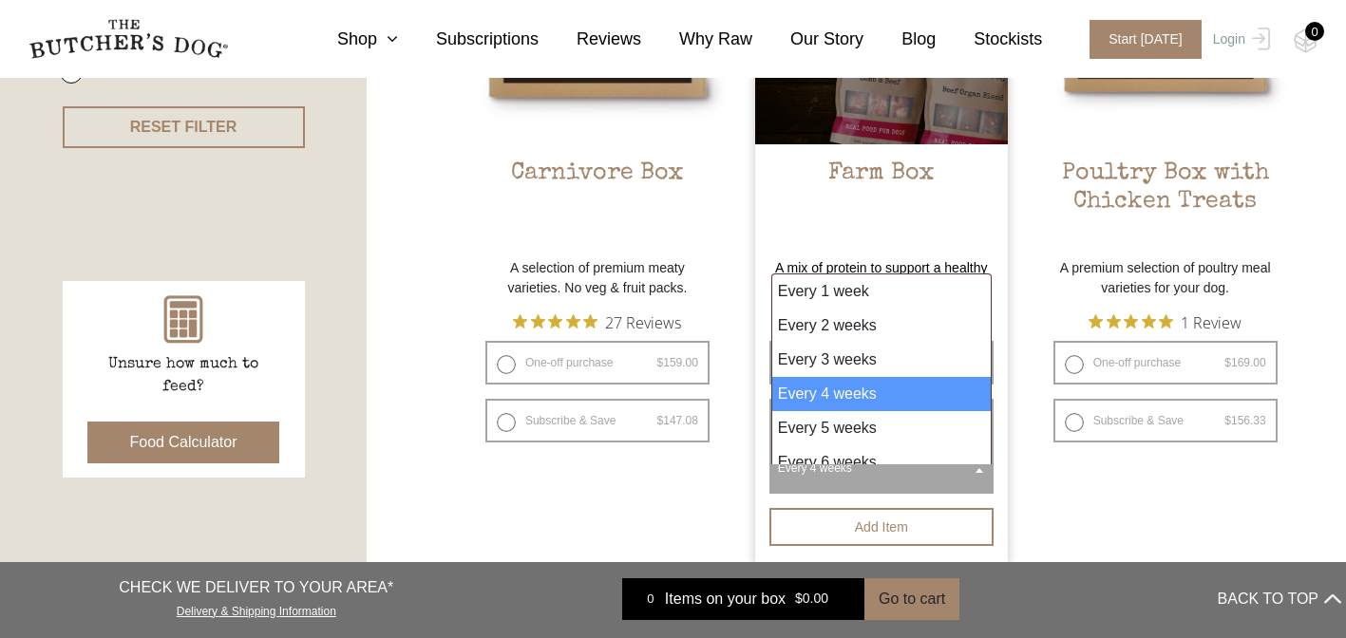
click at [907, 483] on span "Every 4 weeks" at bounding box center [881, 468] width 217 height 44
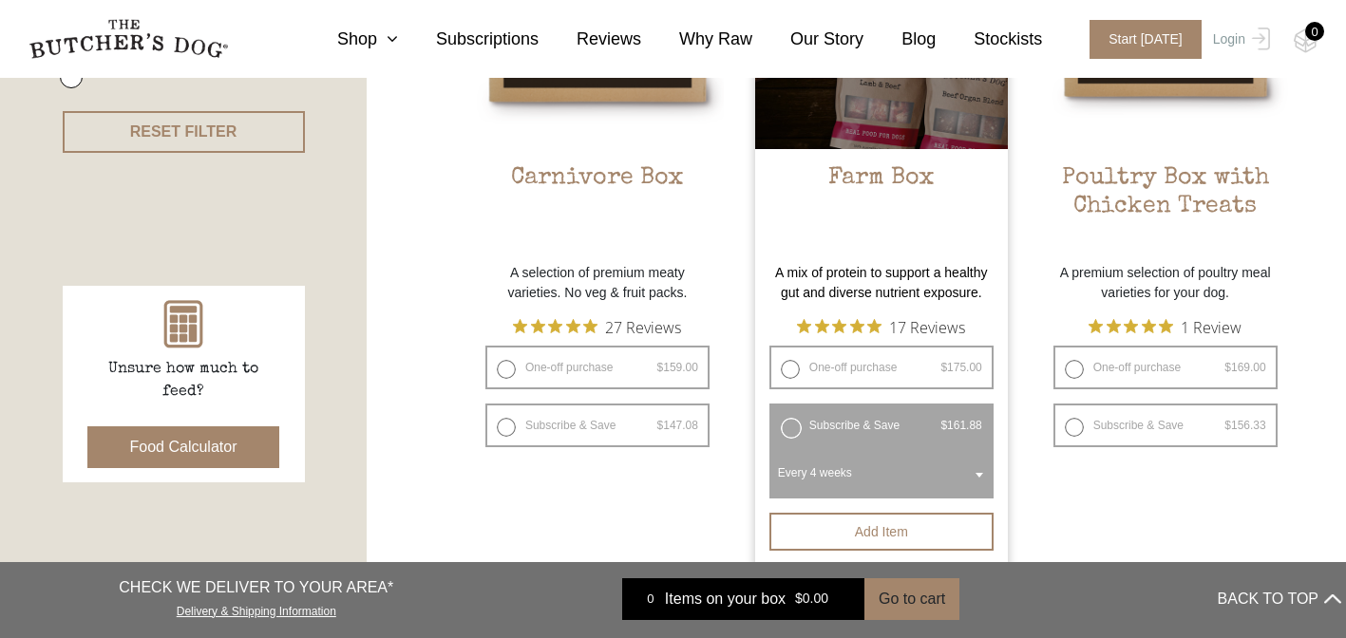
scroll to position [706, 0]
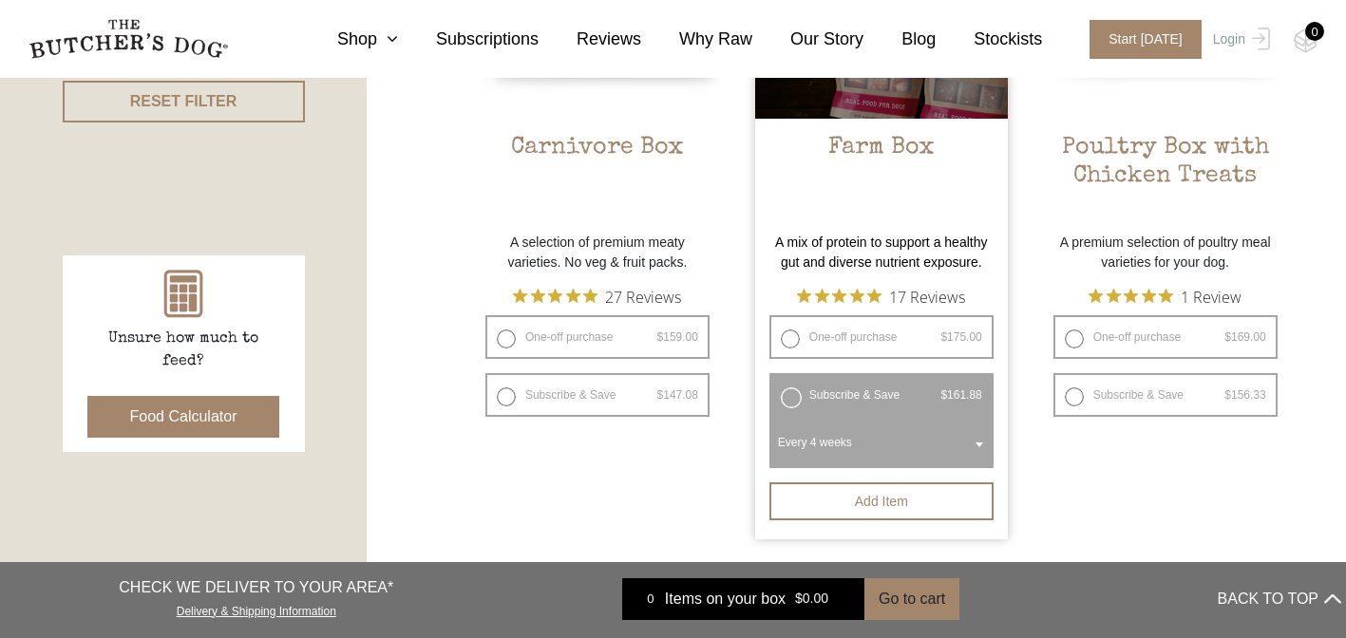
click at [952, 456] on span "Every 4 weeks" at bounding box center [881, 443] width 217 height 44
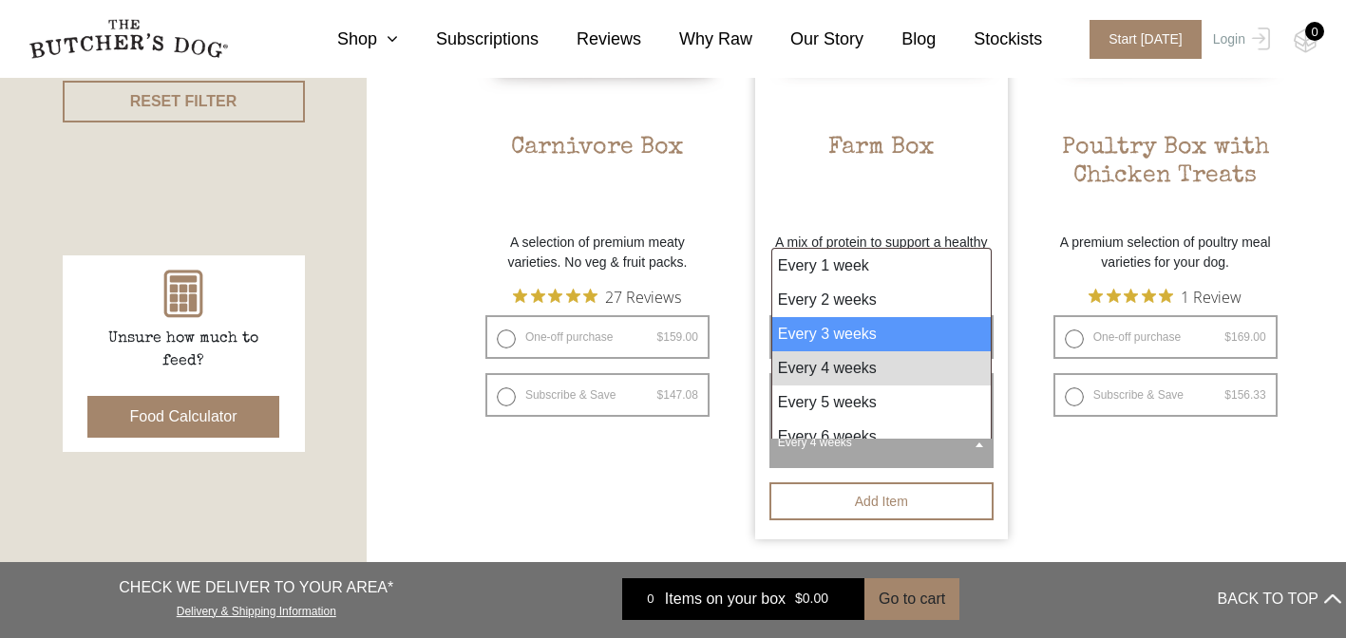
select select "3_week"
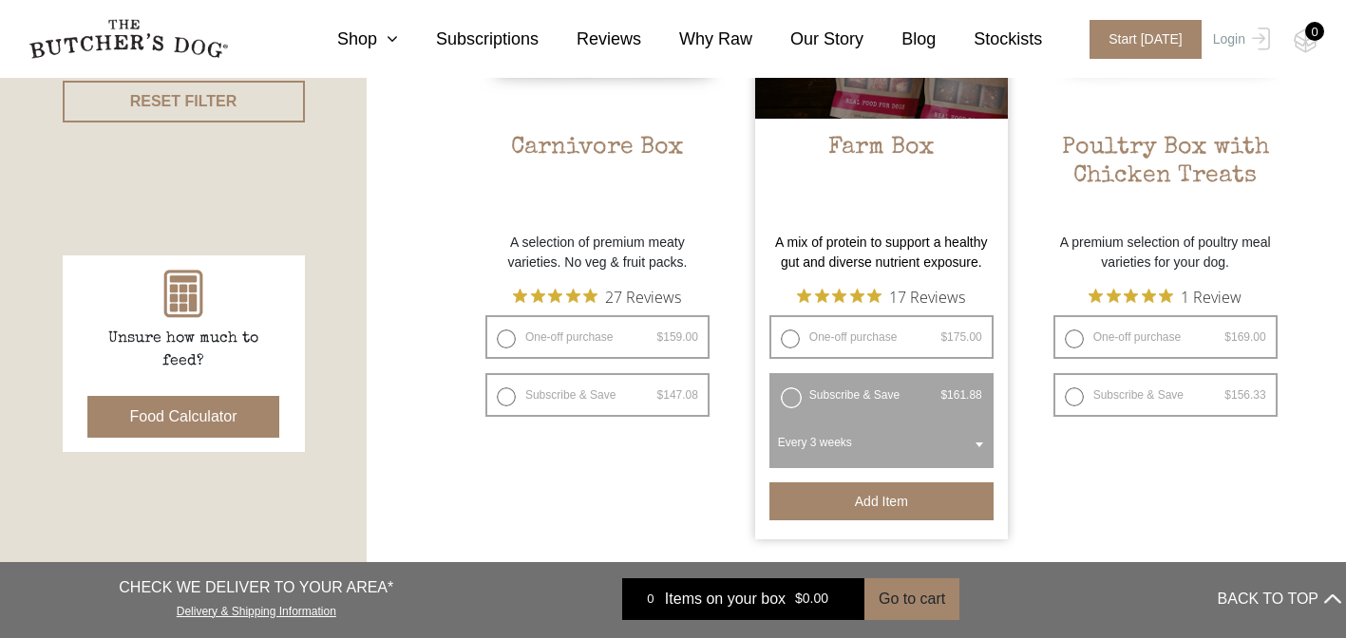
click at [910, 520] on button "Add item" at bounding box center [881, 501] width 224 height 38
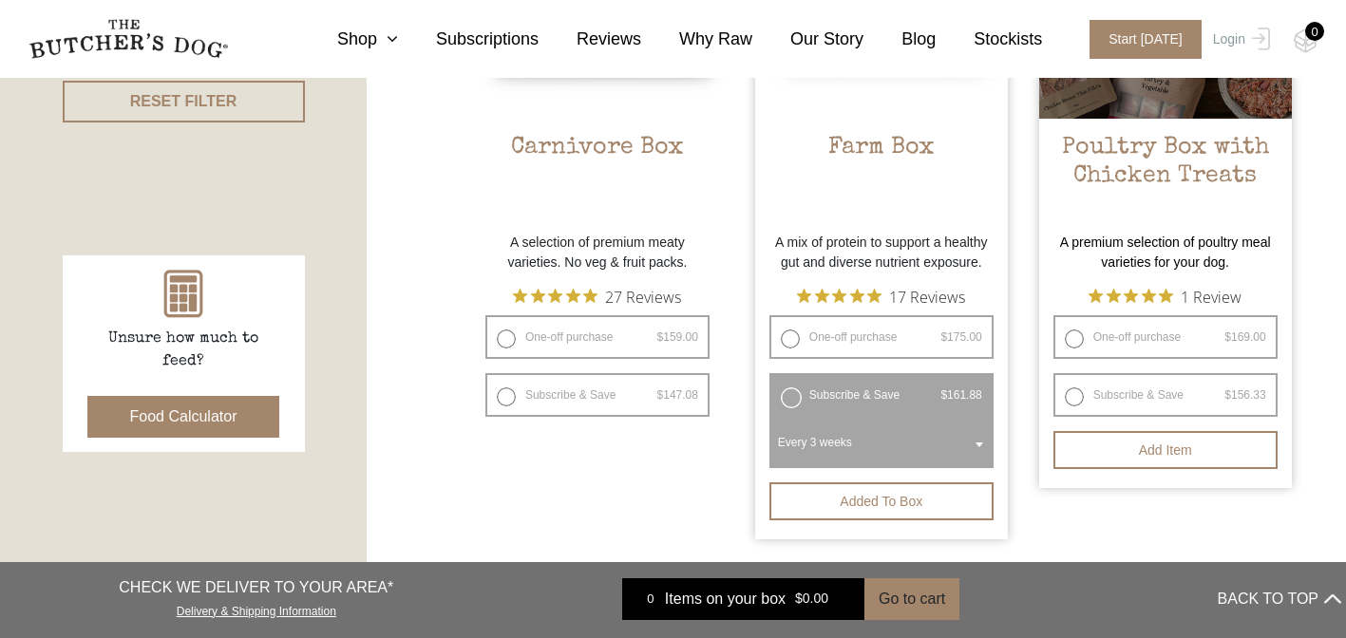
scroll to position [641, 0]
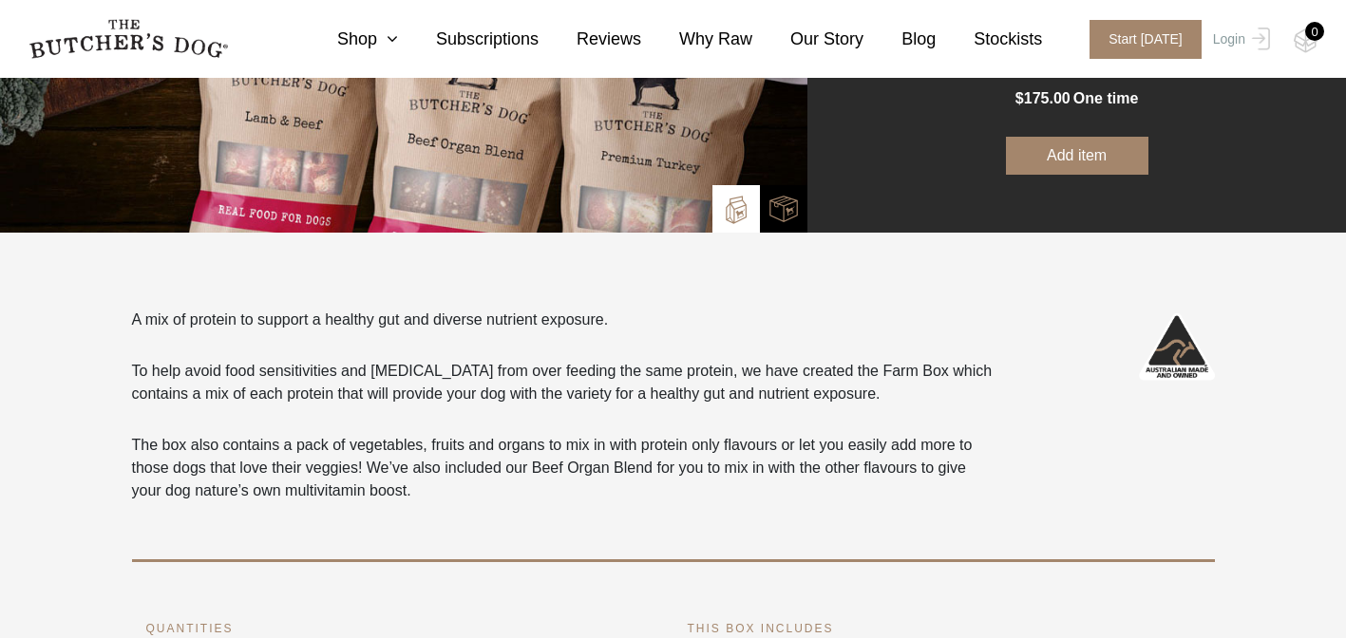
scroll to position [585, 0]
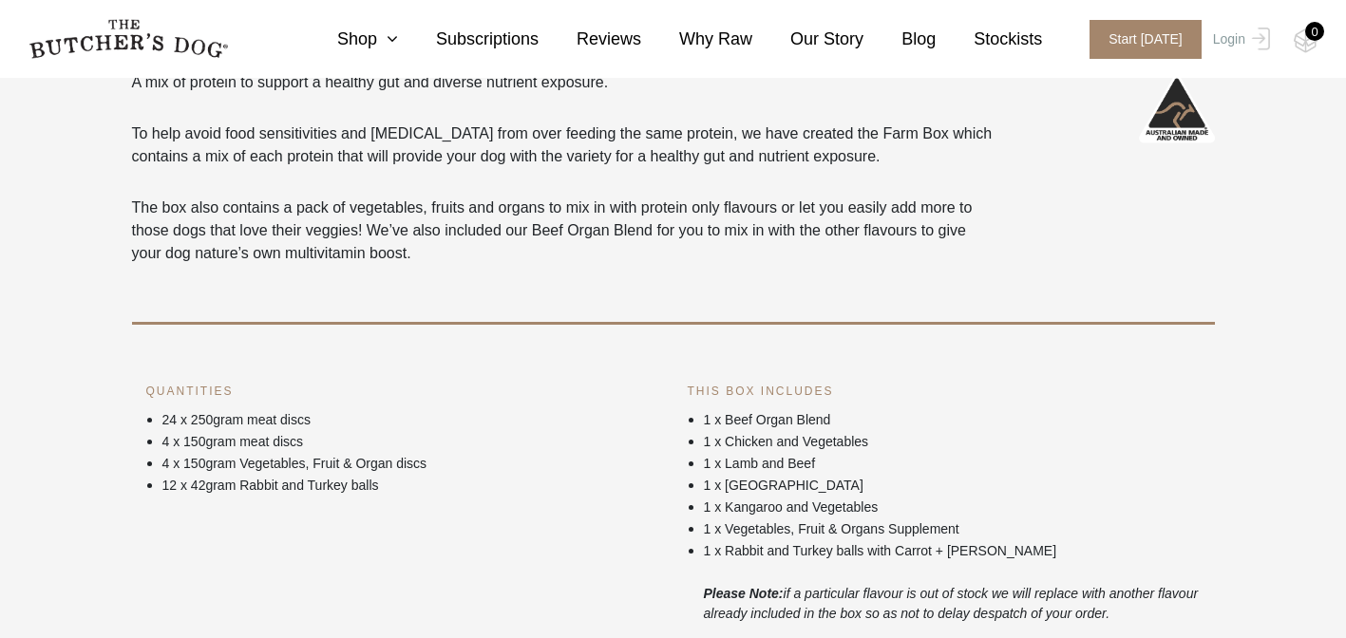
click at [491, 12] on nav "0 Shop Combo Boxes Treats" at bounding box center [673, 39] width 1346 height 78
click at [500, 36] on link "Subscriptions" at bounding box center [468, 40] width 141 height 26
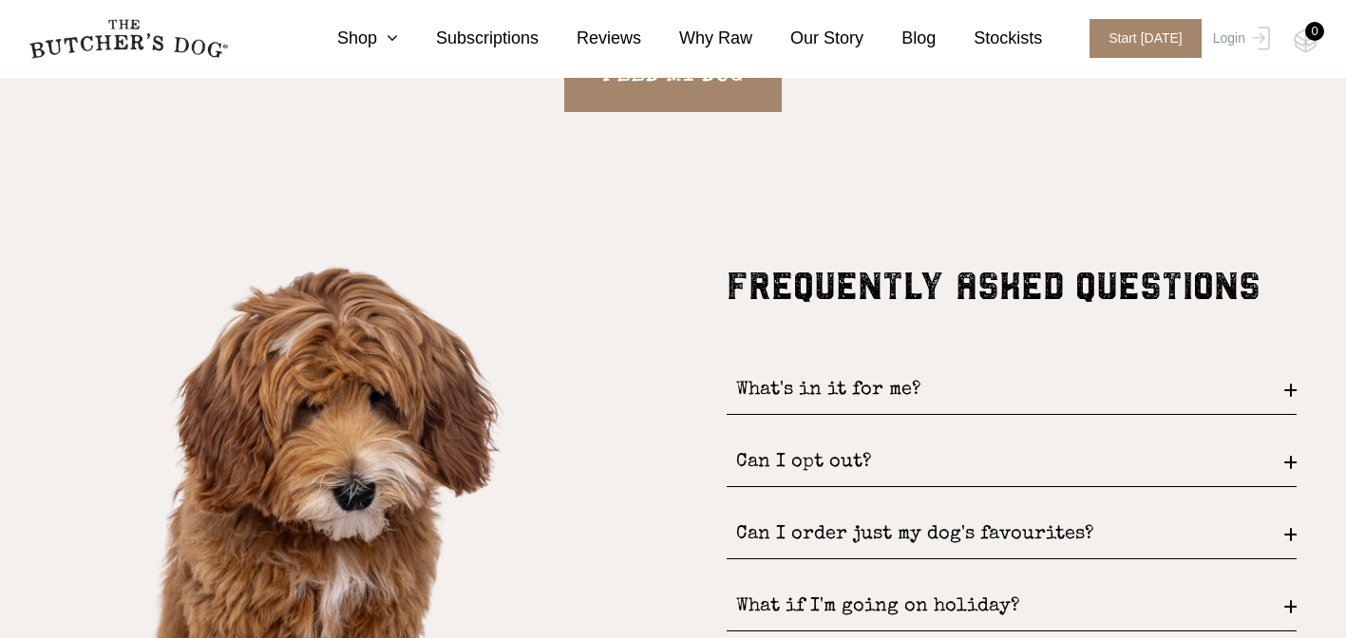
scroll to position [2145, 0]
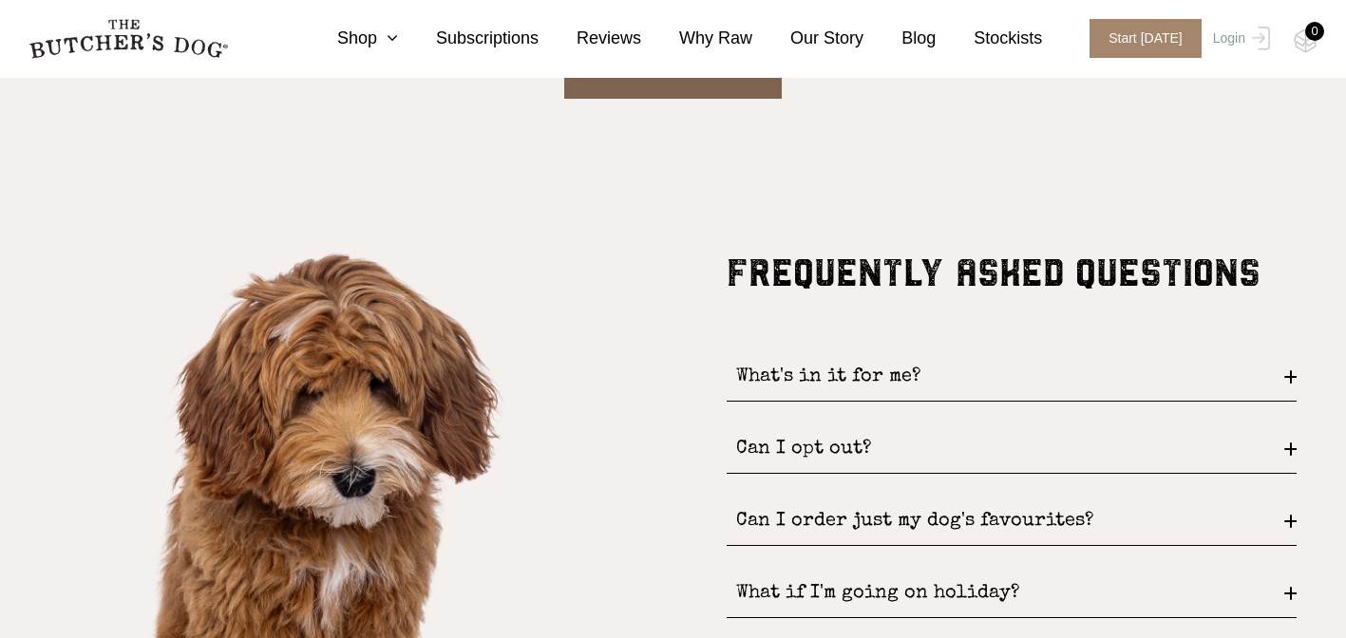
click at [721, 87] on link "FEED MY DOG" at bounding box center [672, 63] width 217 height 72
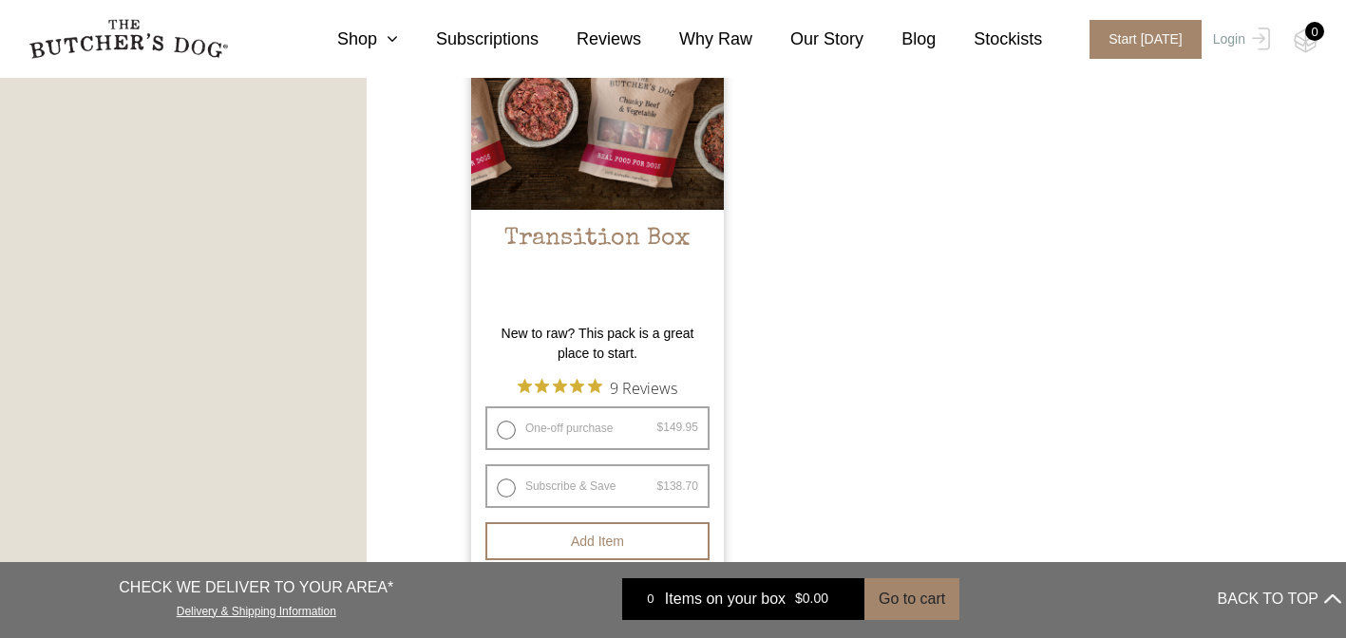
scroll to position [1894, 0]
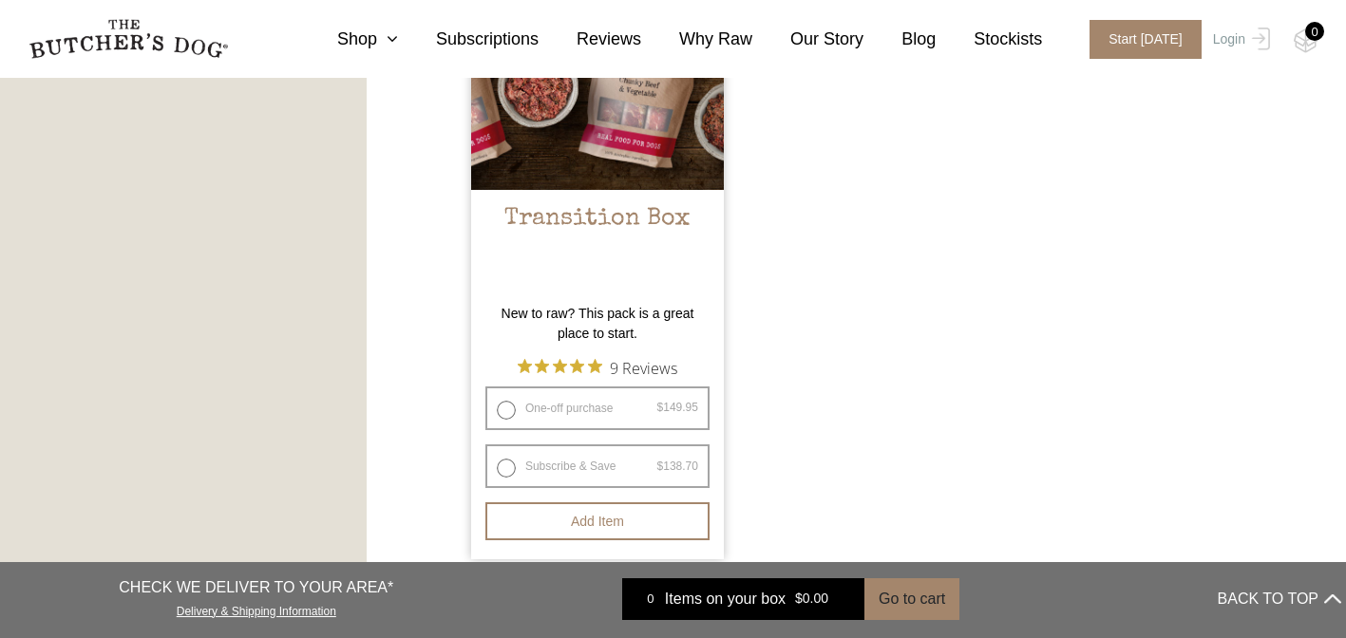
click at [656, 477] on label "Subscribe & Save $ 149.95 Original price was: $149.95. $ 138.70 Current price i…" at bounding box center [597, 466] width 224 height 44
radio input "true"
select select "3_week"
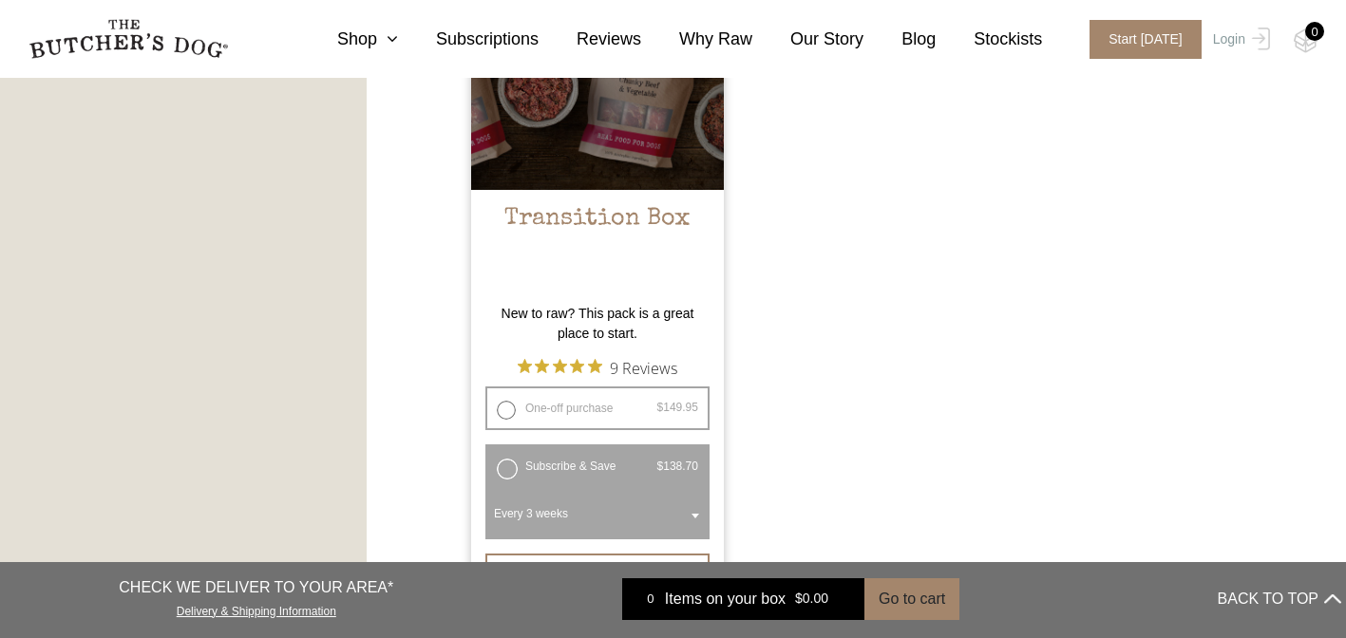
click at [645, 426] on label "One-off purchase $ 149.95 — or subscribe and save 7.5%" at bounding box center [597, 408] width 224 height 44
radio input "true"
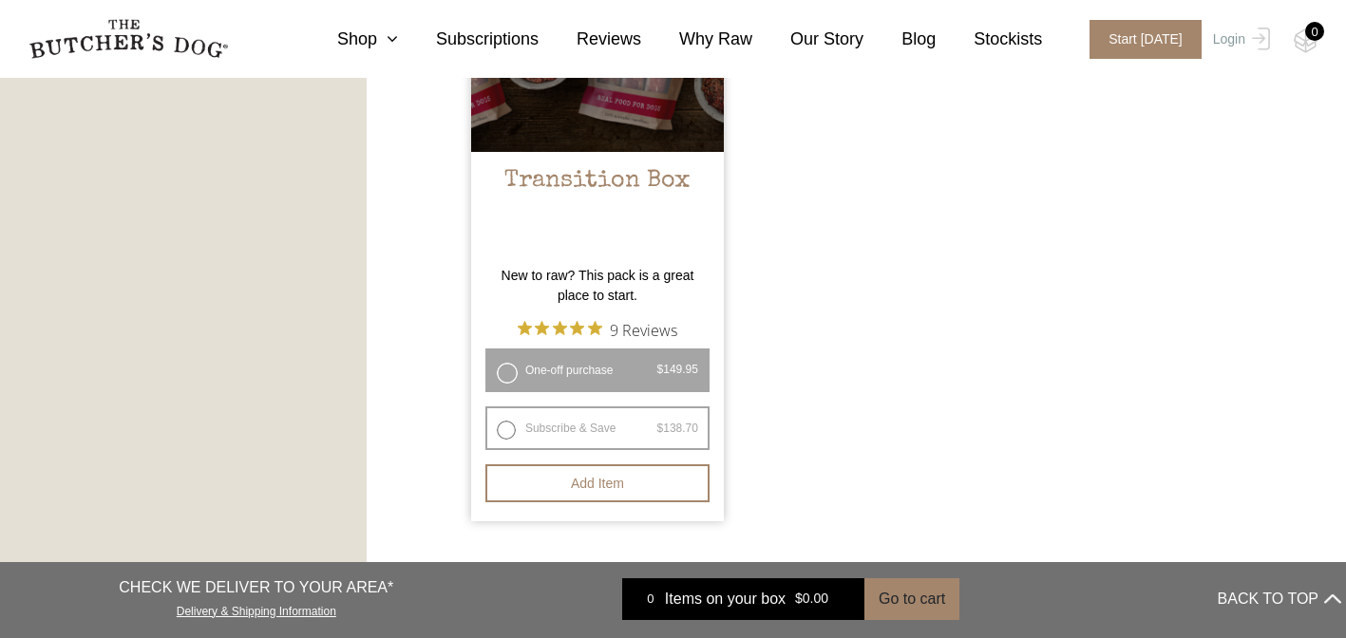
scroll to position [1959, 0]
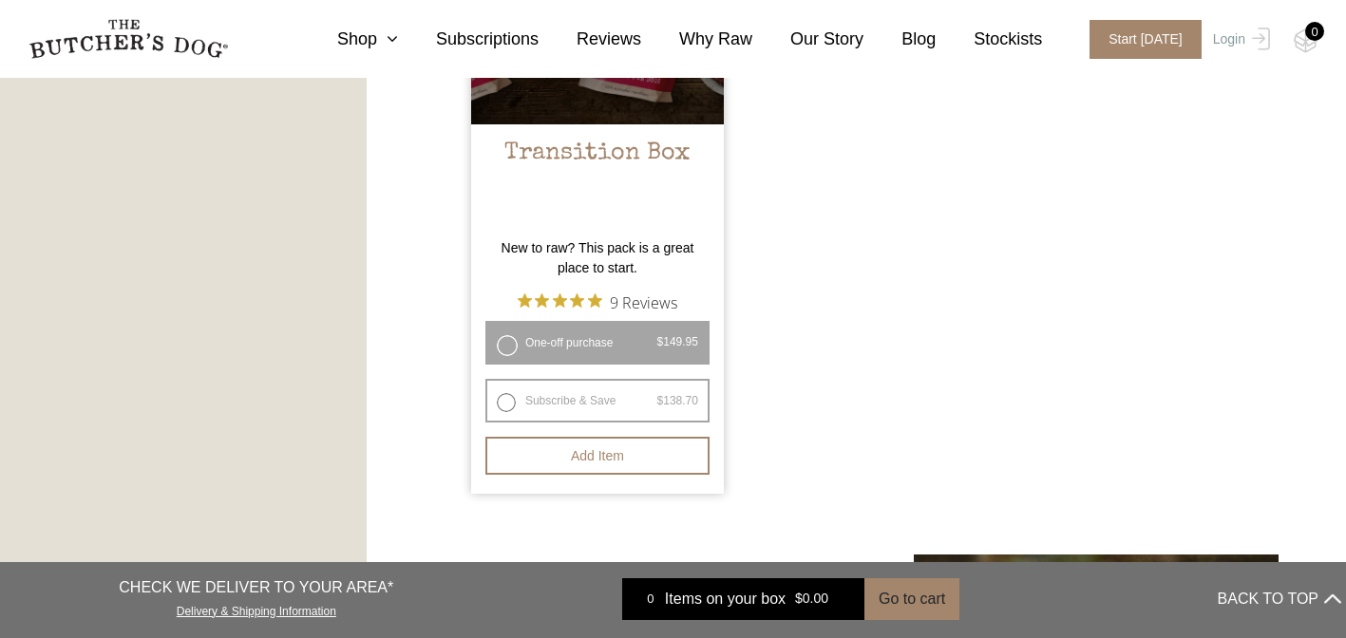
click at [651, 423] on label "Subscribe & Save $ 149.95 Original price was: $149.95. $ 138.70 Current price i…" at bounding box center [597, 401] width 224 height 44
radio input "true"
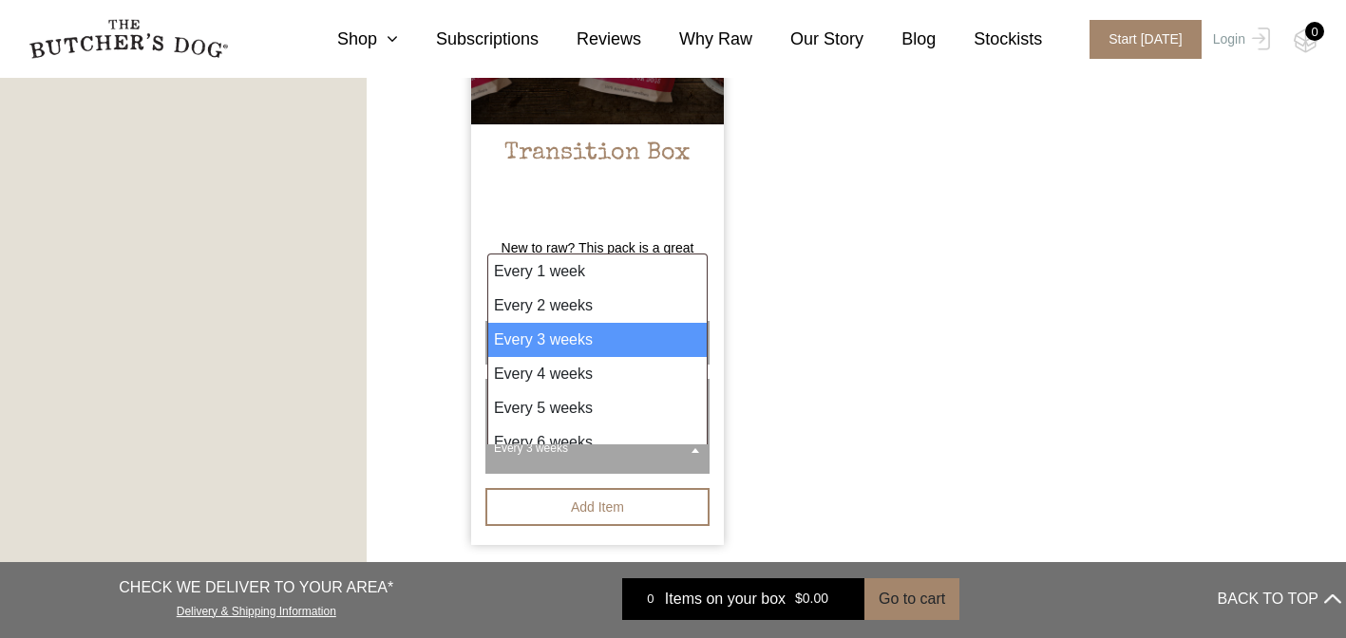
click at [664, 470] on span "Every 3 weeks" at bounding box center [597, 448] width 217 height 44
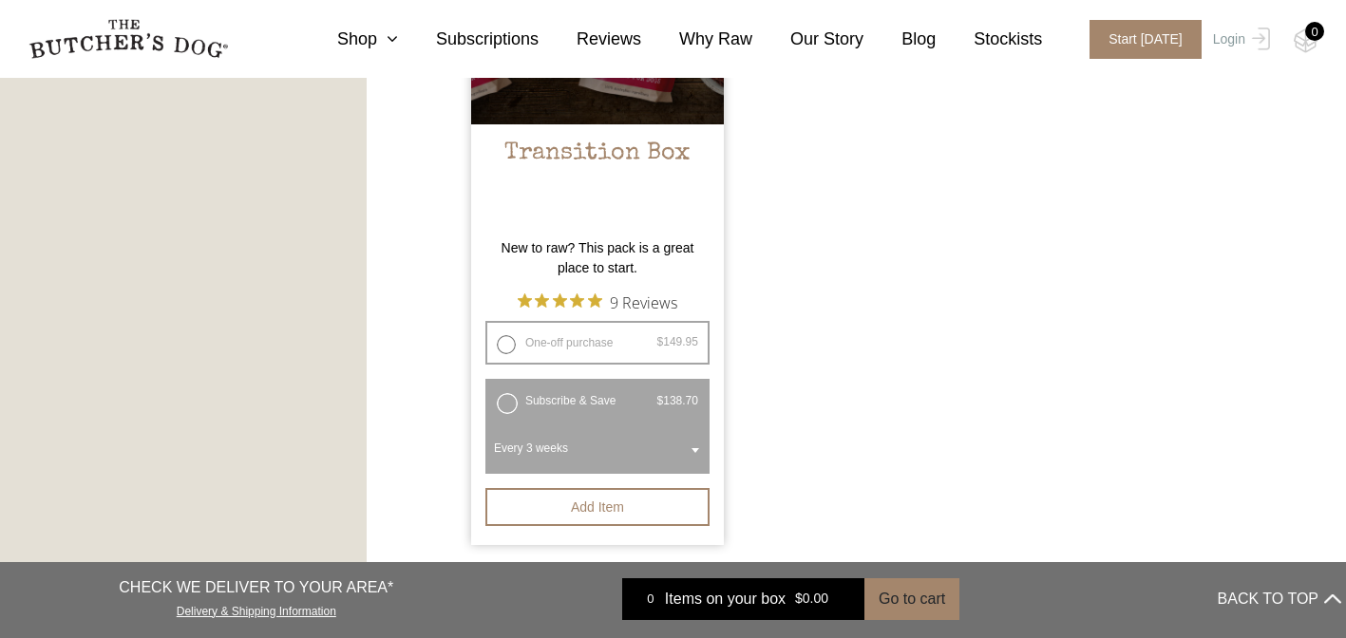
click at [609, 359] on label "One-off purchase $ 149.95 — or subscribe and save 7.5%" at bounding box center [597, 343] width 224 height 44
radio input "true"
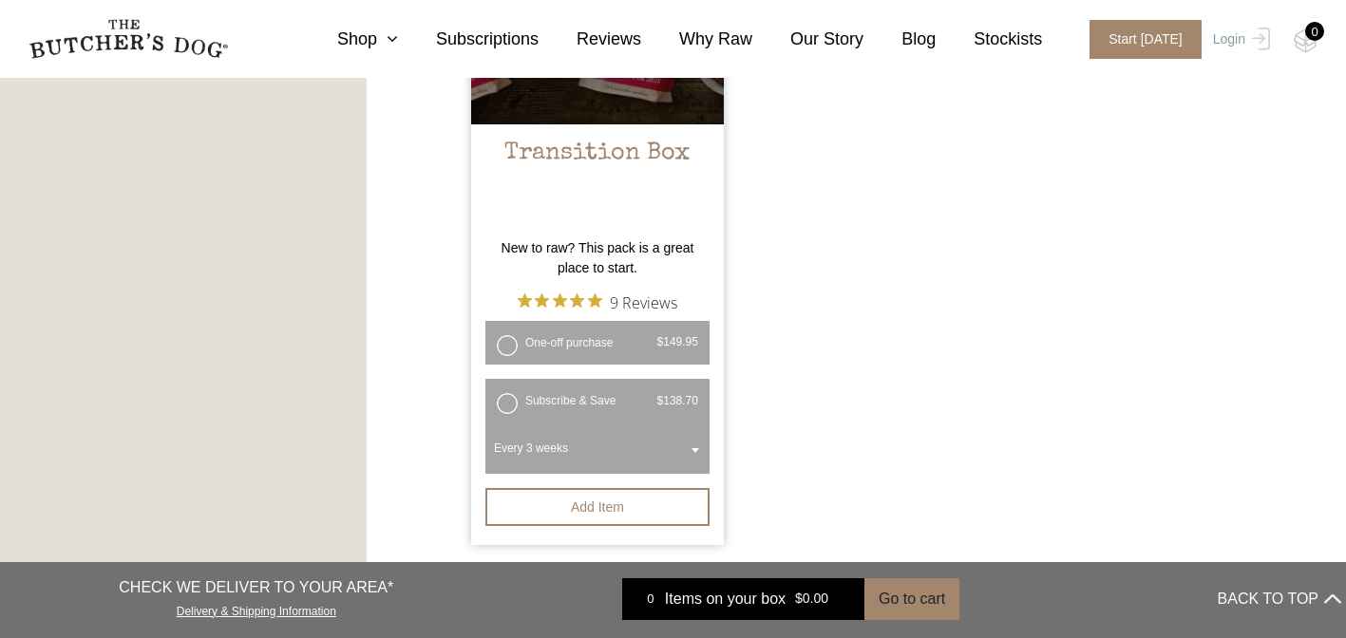
radio input "false"
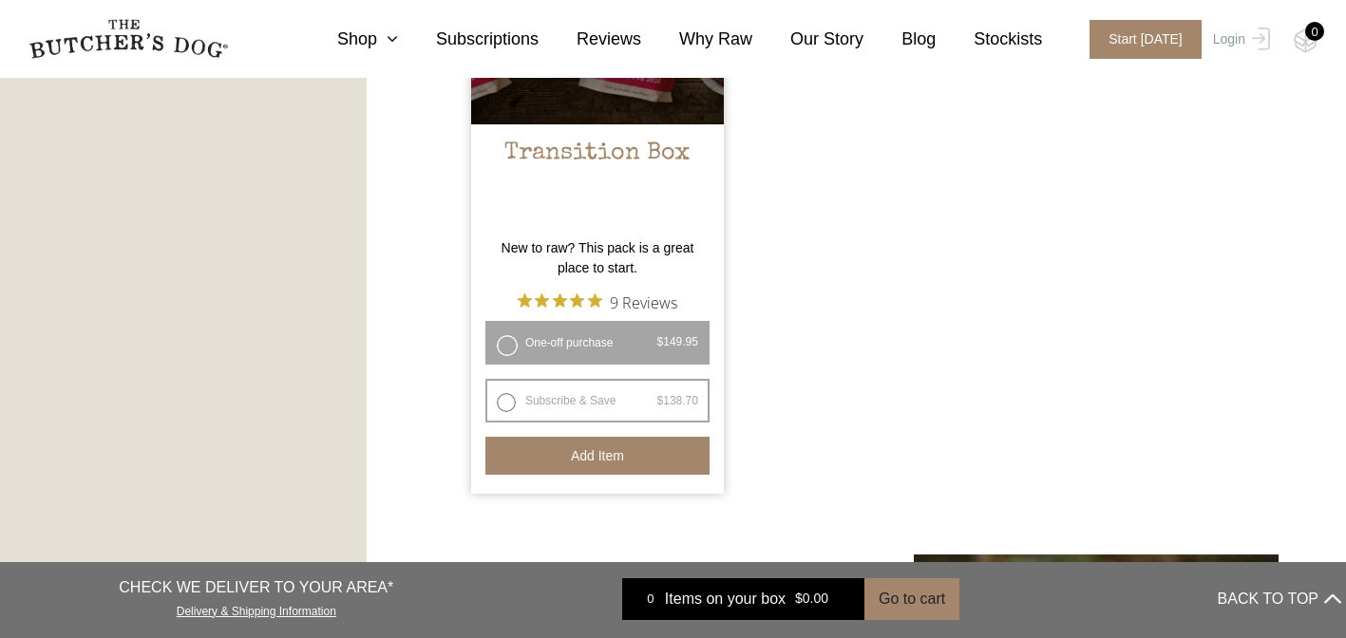
click at [649, 475] on button "Add item" at bounding box center [597, 456] width 224 height 38
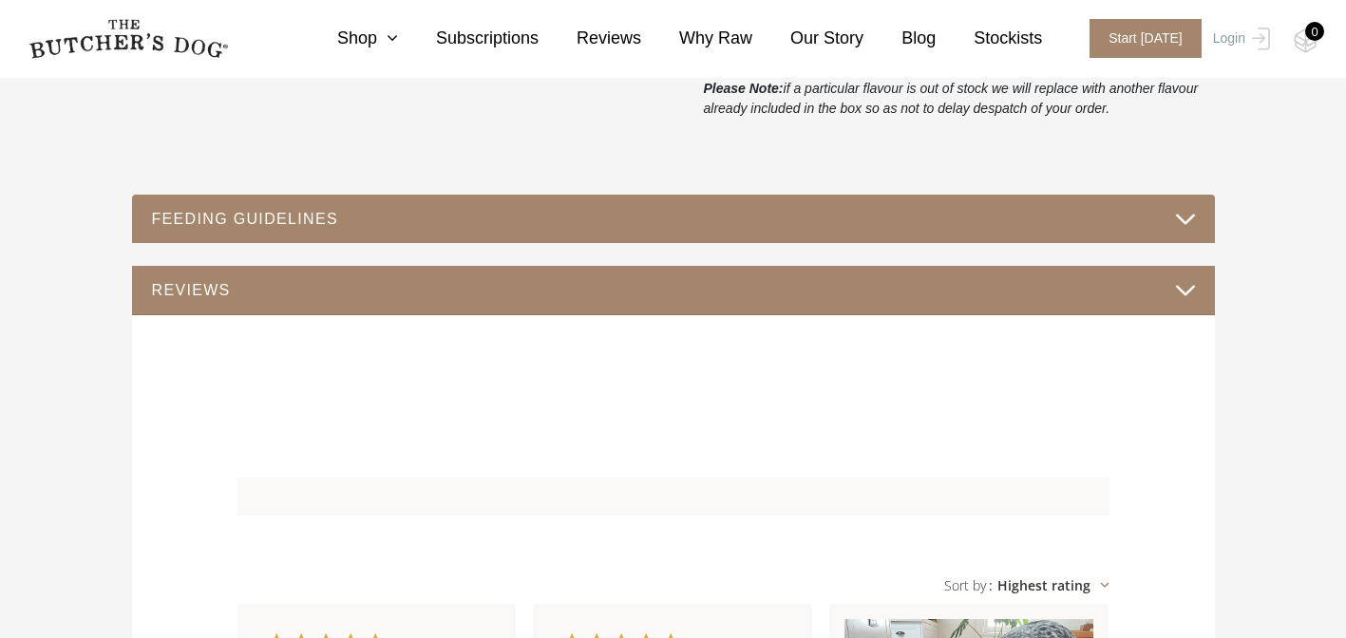
scroll to position [976, 0]
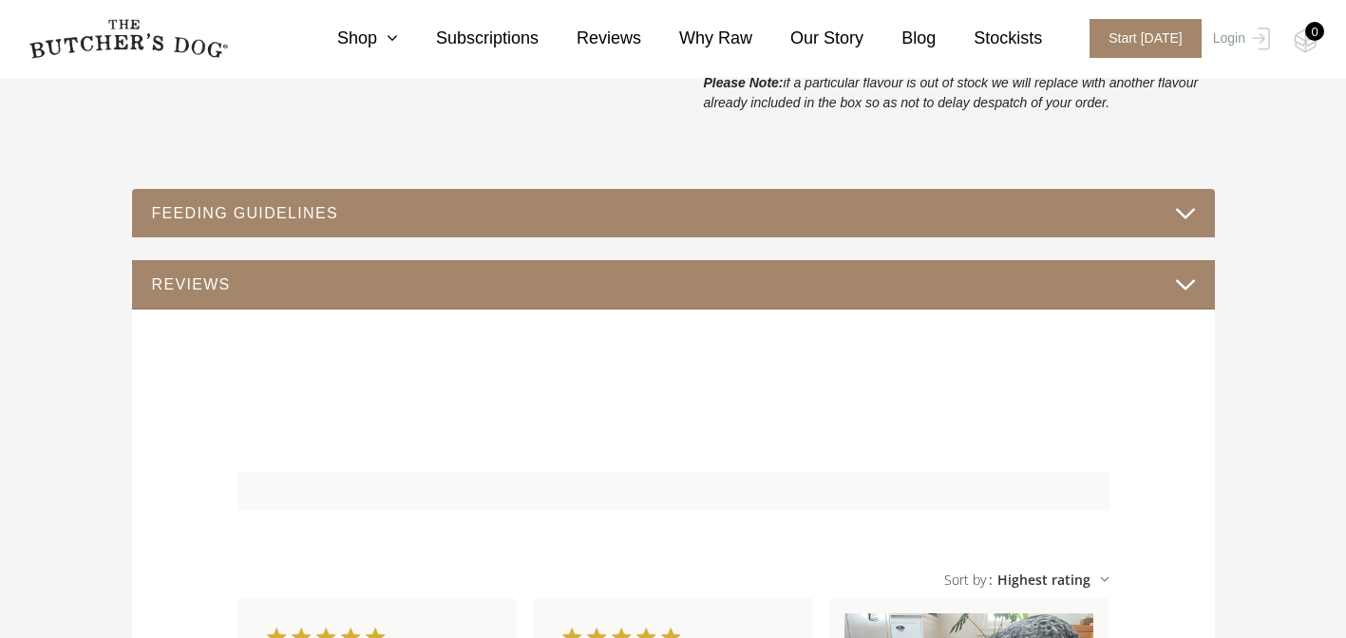
click at [1007, 217] on button "FEEDING GUIDELINES" at bounding box center [673, 213] width 1045 height 26
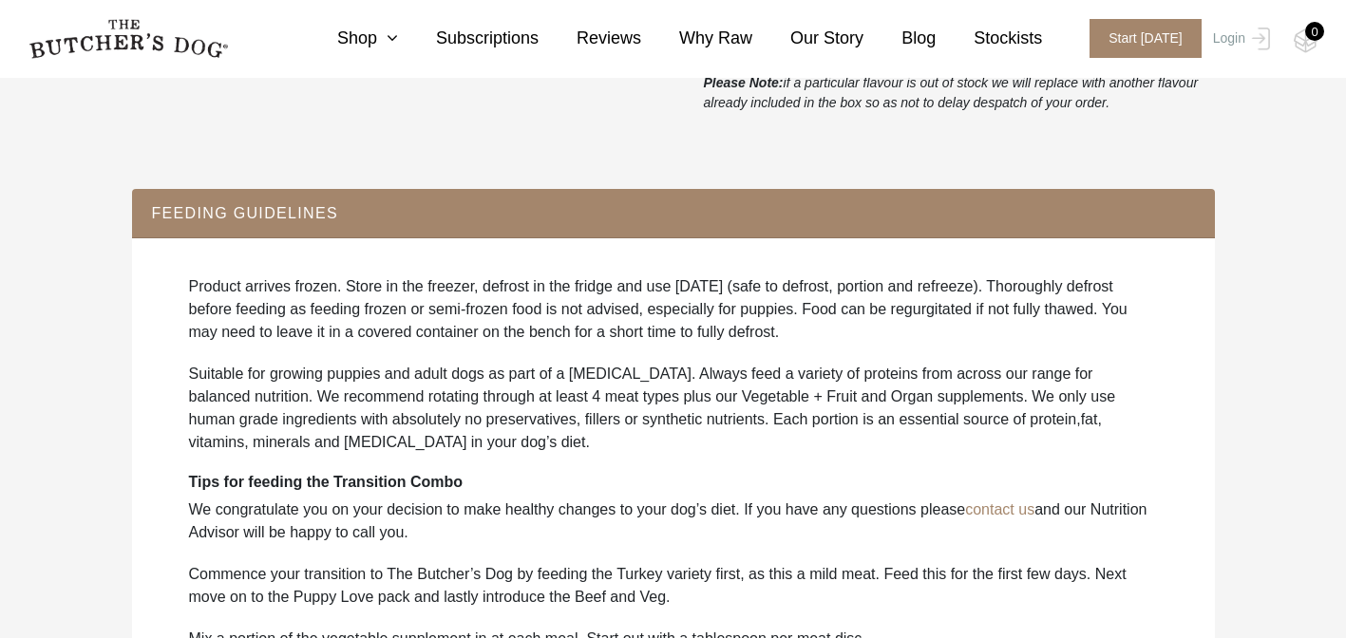
click at [1028, 236] on div "FEEDING GUIDELINES" at bounding box center [673, 213] width 1083 height 49
click at [1046, 200] on div "FEEDING GUIDELINES" at bounding box center [673, 213] width 1083 height 49
click at [1142, 254] on div "Product arrives frozen. Store in the freezer, defrost in the fridge and use [DA…" at bounding box center [673, 635] width 1083 height 797
click at [1147, 218] on button "FEEDING GUIDELINES" at bounding box center [673, 213] width 1045 height 26
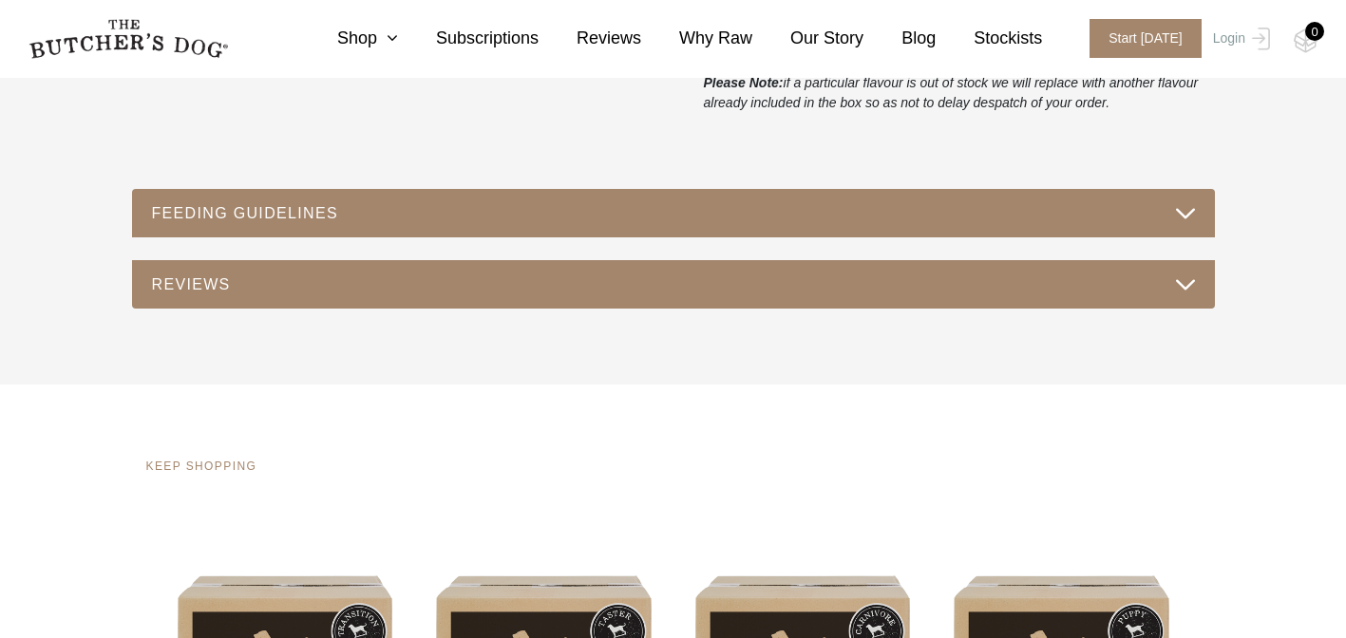
click at [1154, 278] on button "REVIEWS" at bounding box center [673, 285] width 1045 height 26
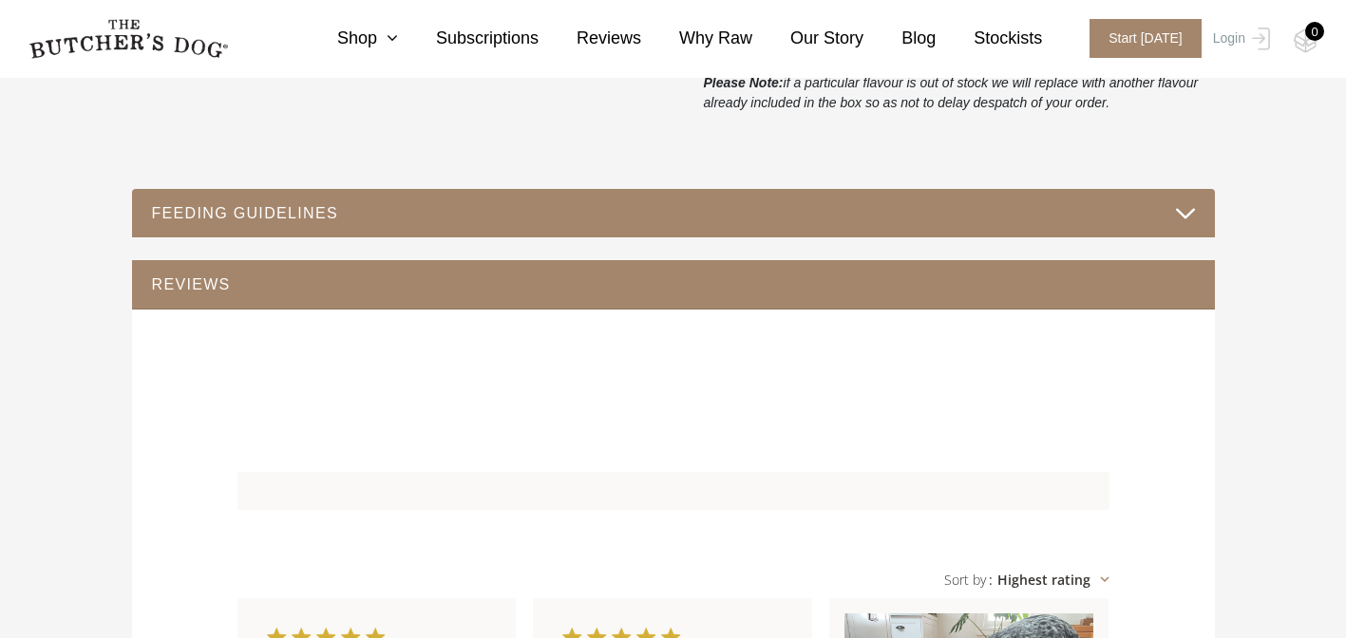
click at [1171, 293] on button "REVIEWS" at bounding box center [673, 285] width 1045 height 26
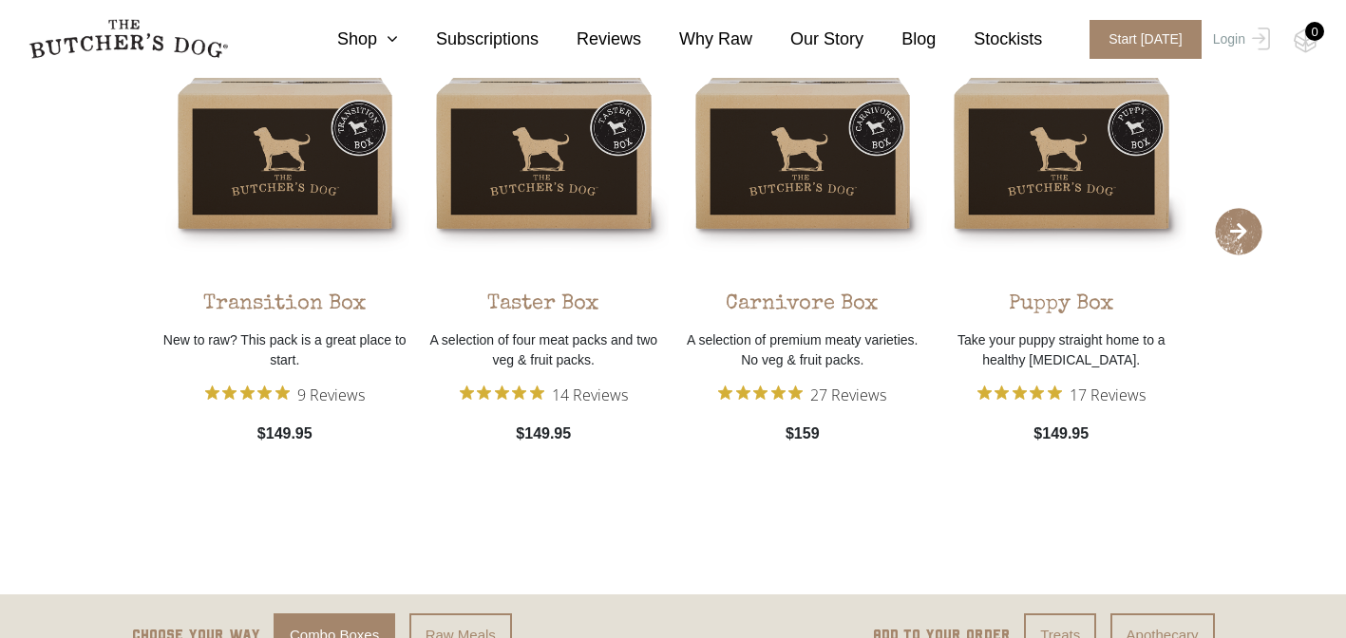
scroll to position [1796, 0]
